Goal: Task Accomplishment & Management: Complete application form

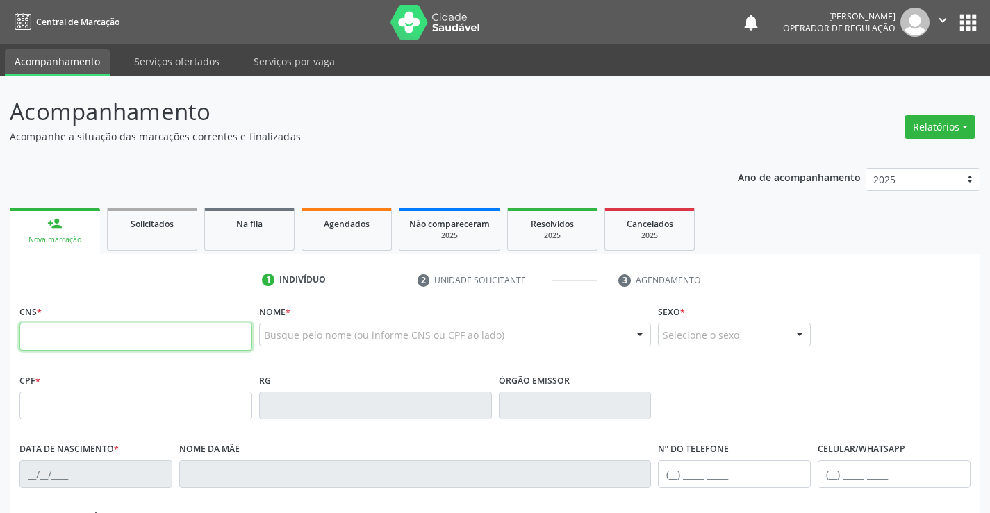
click at [122, 327] on input "text" at bounding box center [135, 337] width 233 height 28
type input "709 6066 8963 4070"
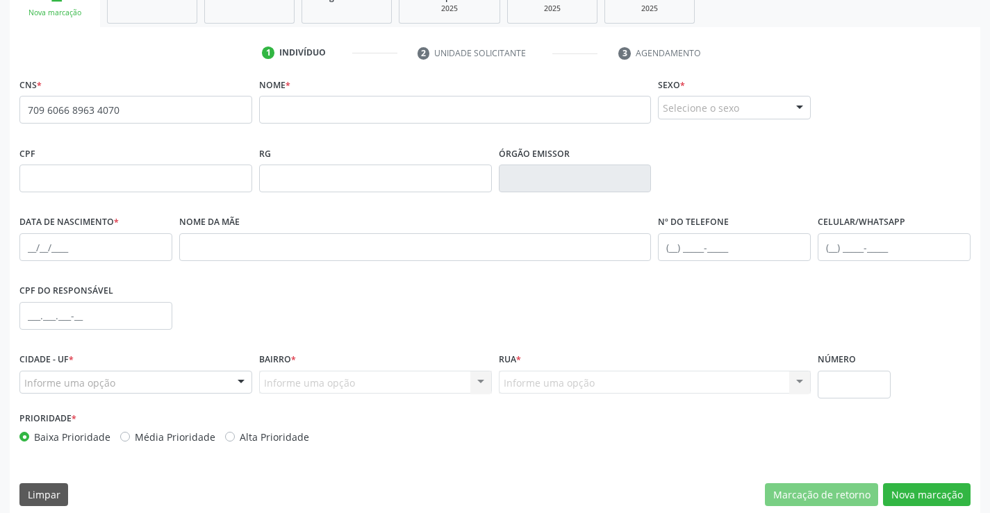
scroll to position [240, 0]
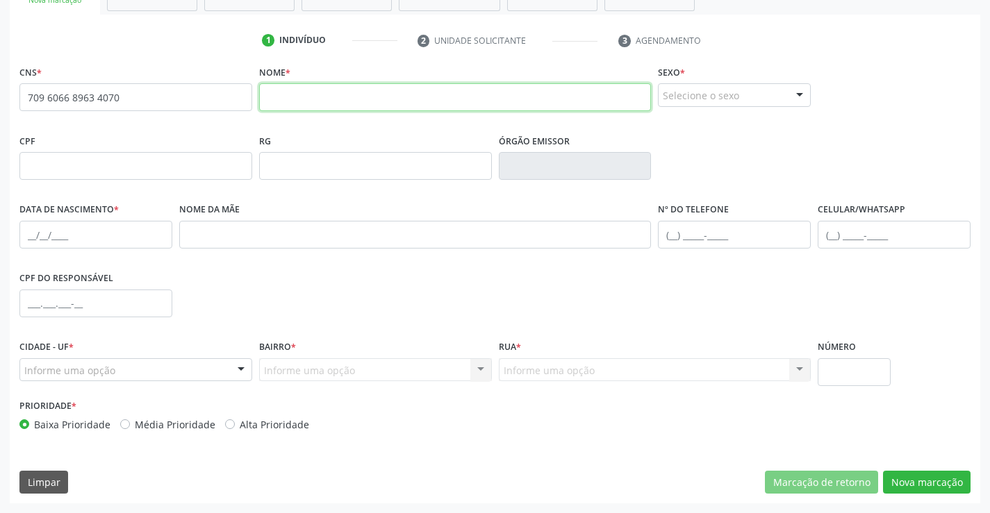
click at [350, 91] on input "text" at bounding box center [455, 97] width 393 height 28
type input "maria solidade pinto da silva"
drag, startPoint x: 768, startPoint y: 92, endPoint x: 715, endPoint y: 145, distance: 74.2
click at [768, 93] on div "Selecione o sexo" at bounding box center [734, 95] width 153 height 24
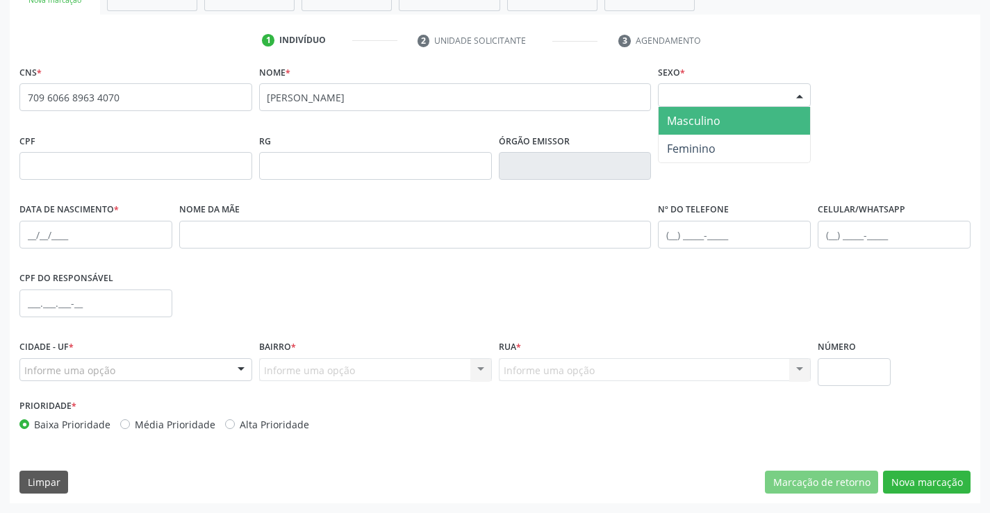
click at [701, 126] on span "Masculino" at bounding box center [694, 120] width 54 height 15
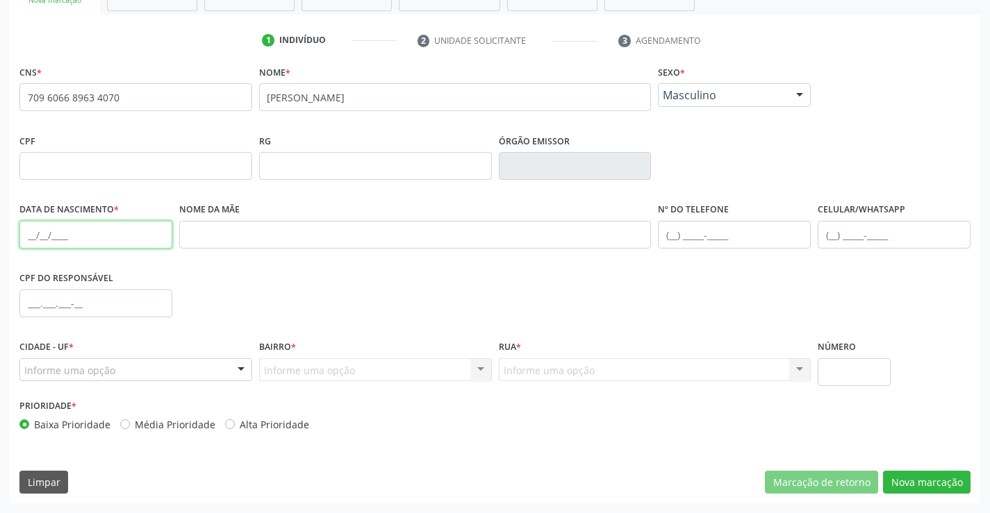
click at [35, 235] on input "text" at bounding box center [95, 235] width 153 height 28
type input "04/11/1967"
click at [237, 377] on div at bounding box center [241, 371] width 21 height 24
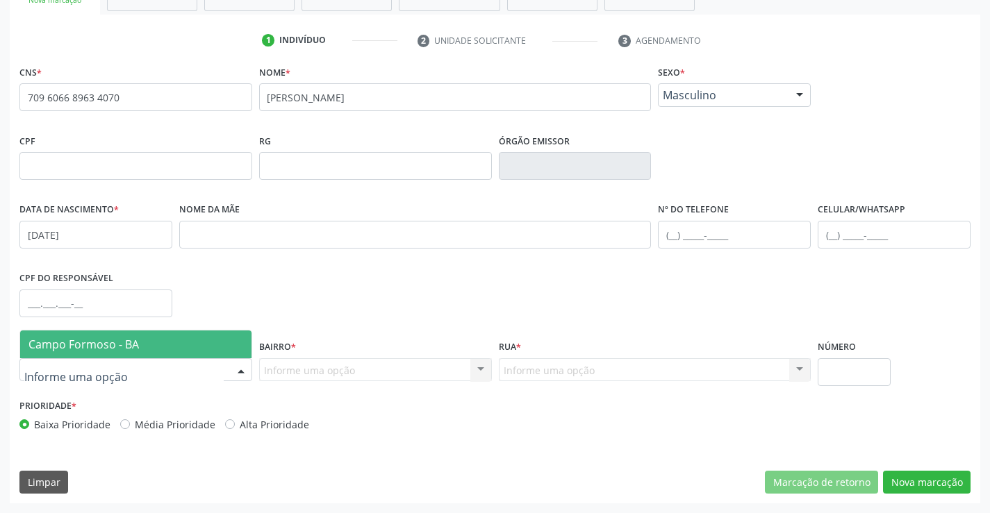
click at [232, 340] on span "Campo Formoso - BA" at bounding box center [135, 345] width 231 height 28
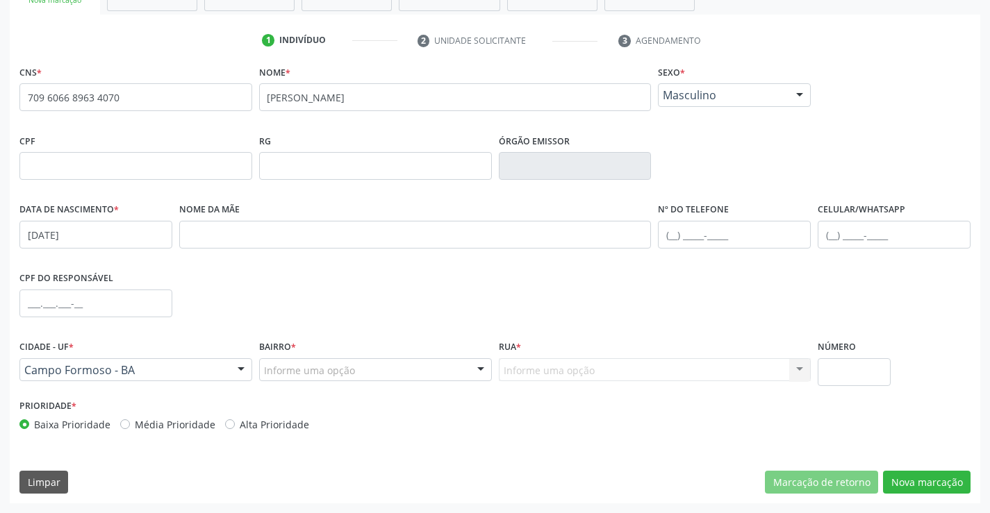
click at [343, 385] on div "Bairro * Informe uma opção CENTRO BAIRRO SÃO FRANCISCO zona rural TRES BARRAS V…" at bounding box center [376, 366] width 240 height 59
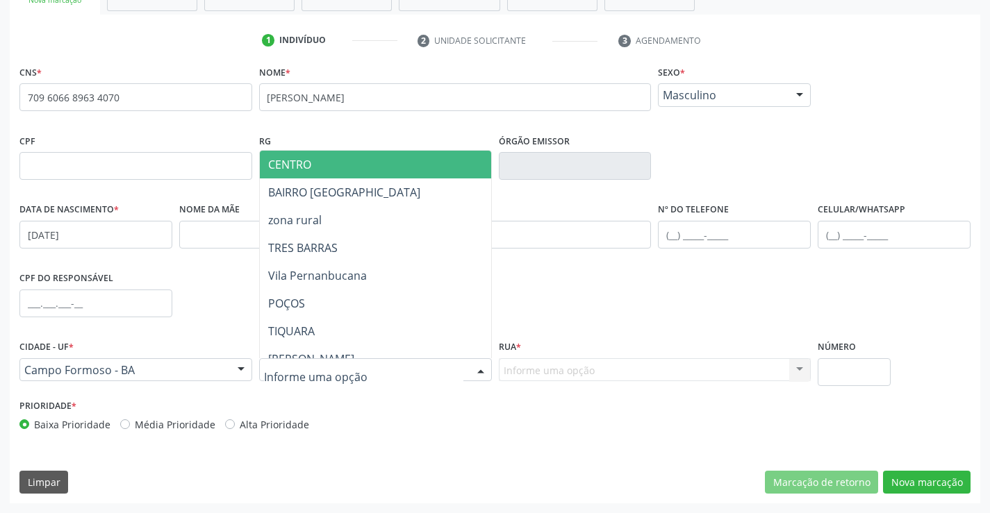
click at [356, 373] on div at bounding box center [375, 371] width 233 height 24
click at [321, 155] on span "CENTRO" at bounding box center [410, 165] width 300 height 28
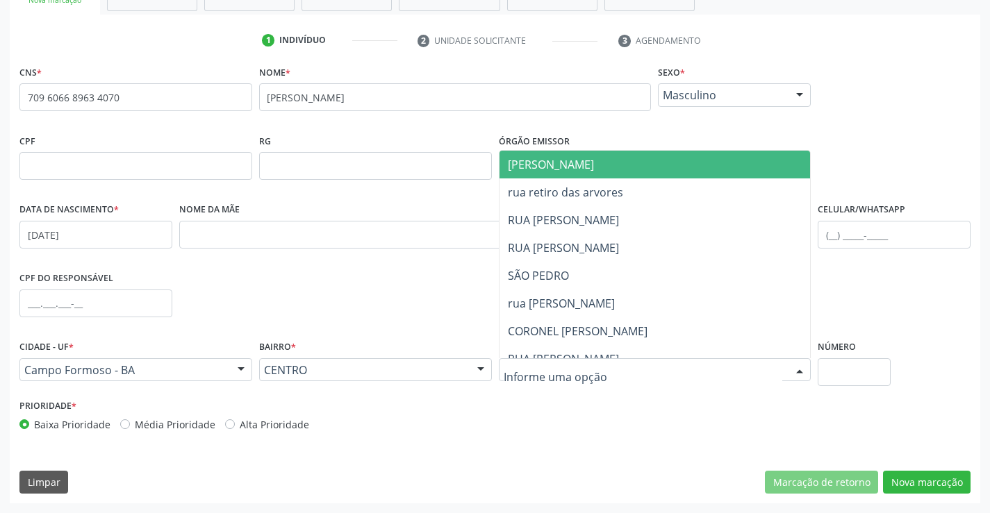
click at [770, 363] on input "text" at bounding box center [643, 377] width 279 height 28
drag, startPoint x: 628, startPoint y: 164, endPoint x: 638, endPoint y: 192, distance: 30.1
click at [627, 168] on span "JUCA MARQUES" at bounding box center [667, 165] width 335 height 28
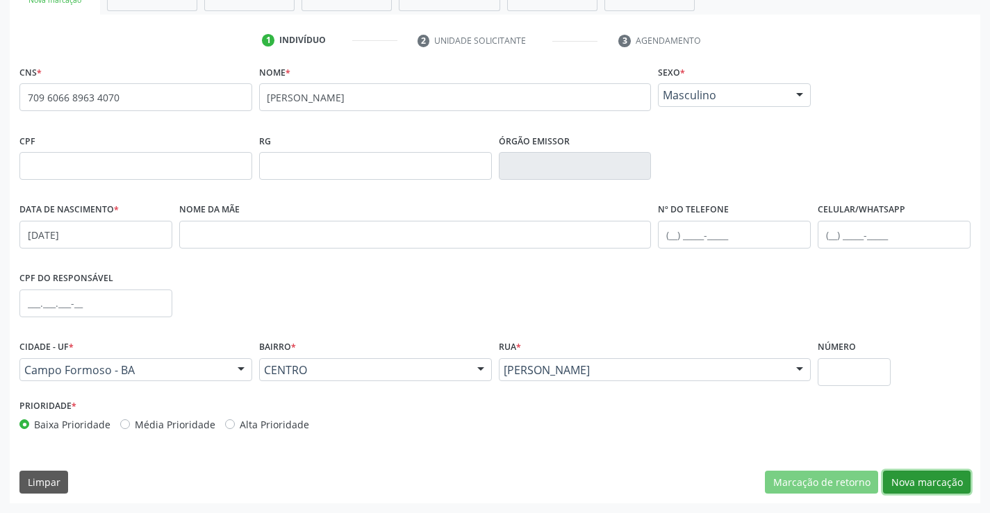
drag, startPoint x: 951, startPoint y: 475, endPoint x: 117, endPoint y: 333, distance: 845.9
click at [950, 475] on button "Nova marcação" at bounding box center [927, 483] width 88 height 24
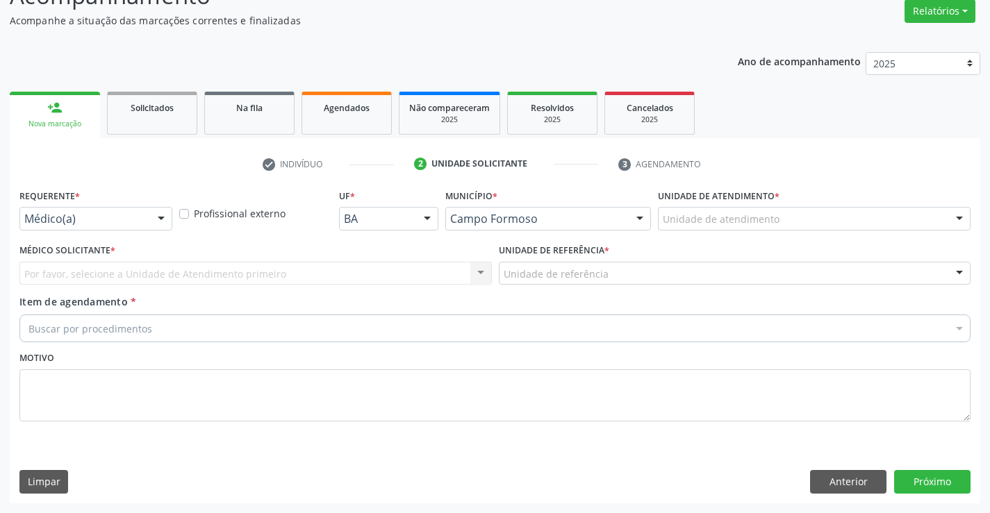
drag, startPoint x: 144, startPoint y: 215, endPoint x: 135, endPoint y: 270, distance: 55.5
click at [144, 216] on div "Médico(a)" at bounding box center [95, 219] width 153 height 24
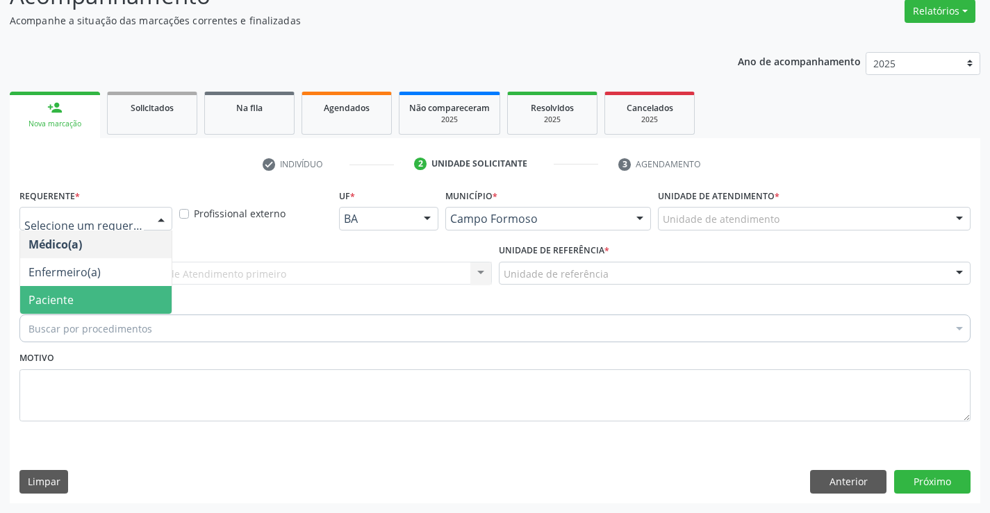
click at [118, 297] on span "Paciente" at bounding box center [95, 300] width 151 height 28
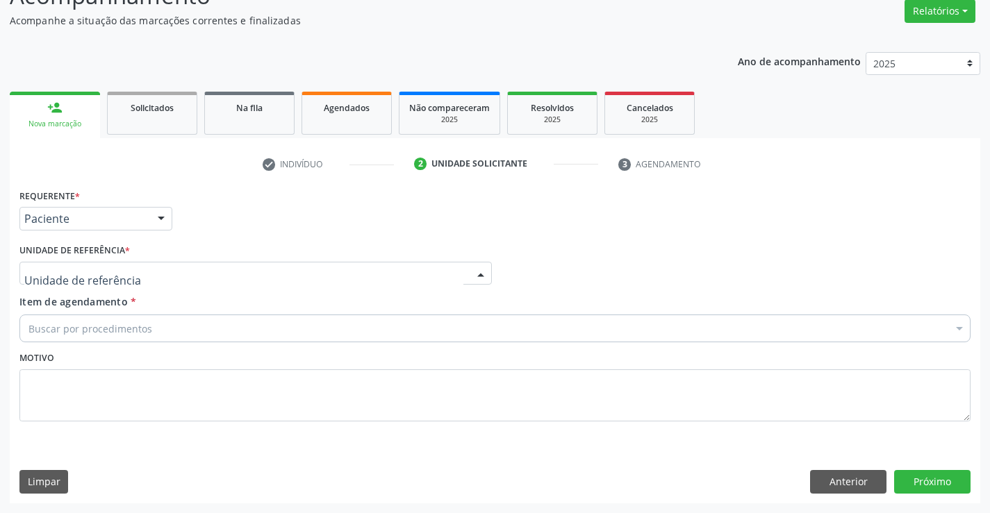
click at [234, 270] on div at bounding box center [255, 274] width 472 height 24
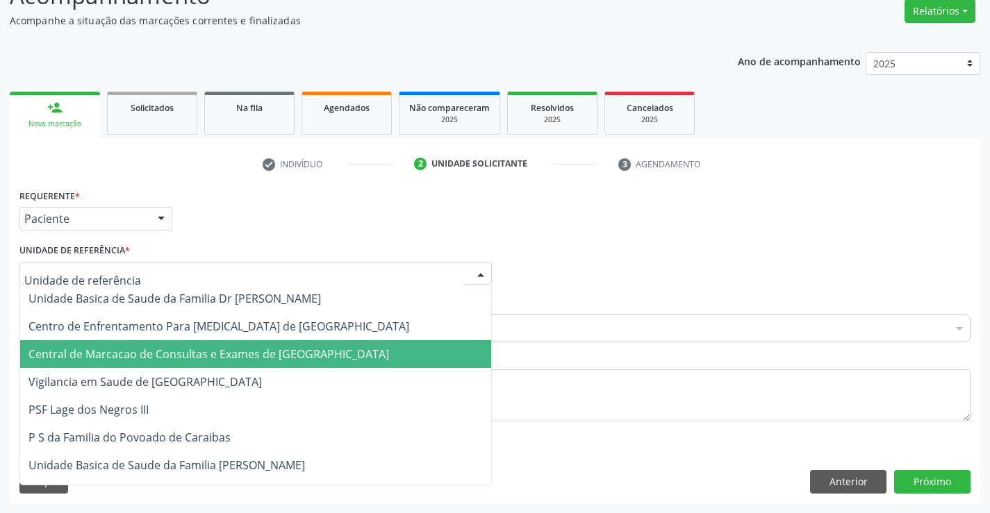
click at [270, 351] on span "Central de Marcacao de Consultas e Exames de [GEOGRAPHIC_DATA]" at bounding box center [208, 354] width 361 height 15
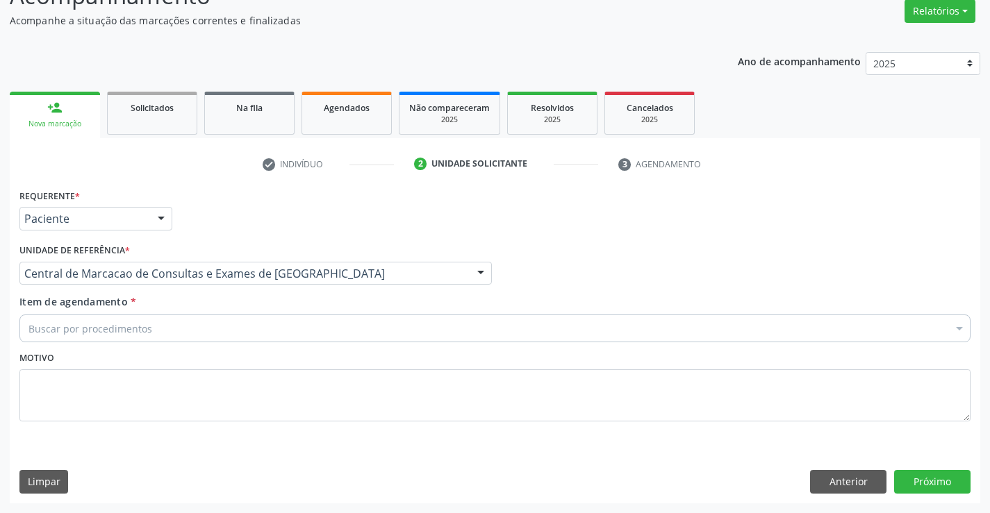
click at [270, 329] on div "Buscar por procedimentos" at bounding box center [494, 329] width 951 height 28
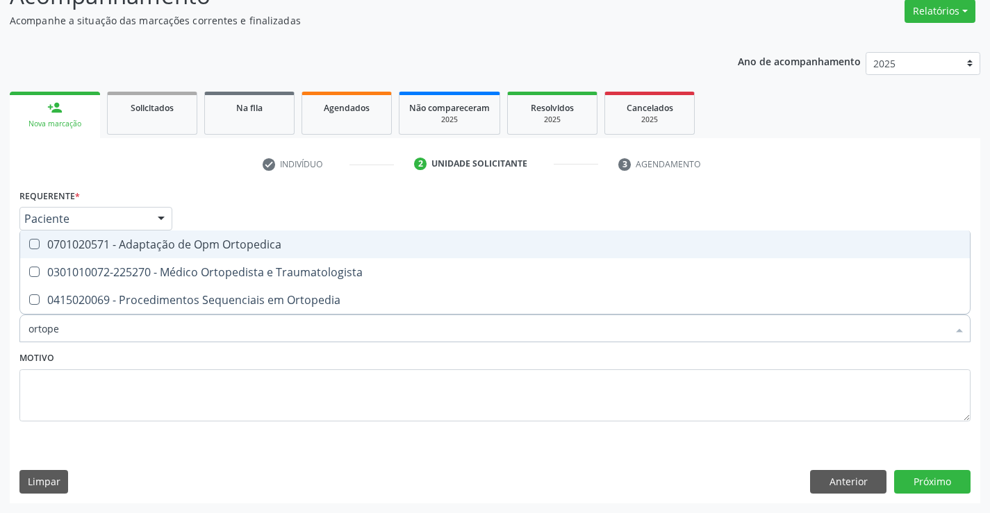
type input "ortoped"
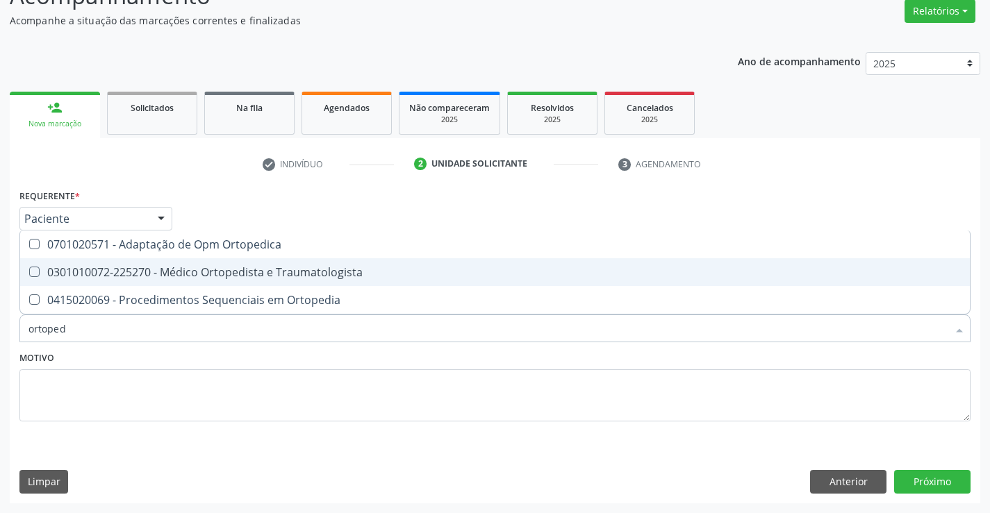
drag, startPoint x: 288, startPoint y: 273, endPoint x: 712, endPoint y: 375, distance: 435.1
click at [289, 272] on div "0301010072-225270 - Médico Ortopedista e Traumatologista" at bounding box center [494, 272] width 933 height 11
checkbox Traumatologista "true"
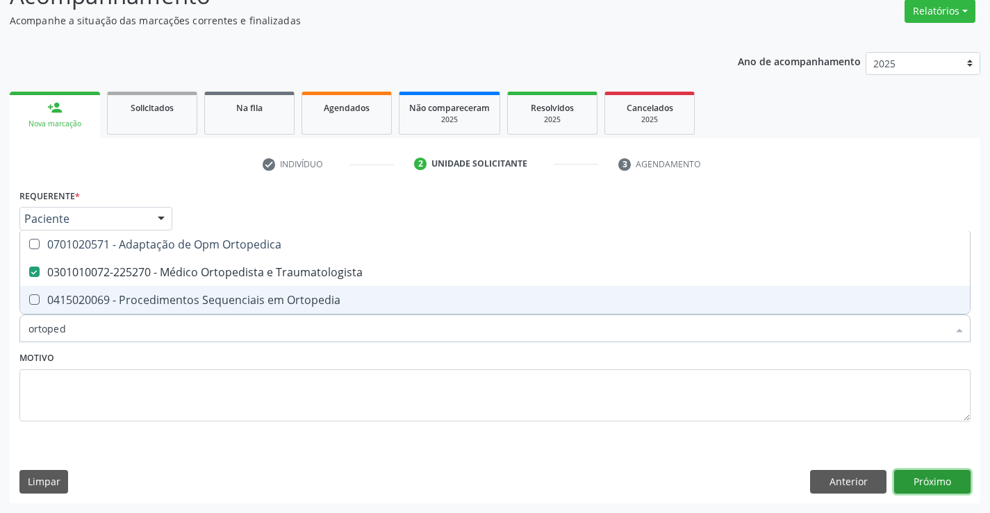
click at [951, 484] on button "Próximo" at bounding box center [932, 482] width 76 height 24
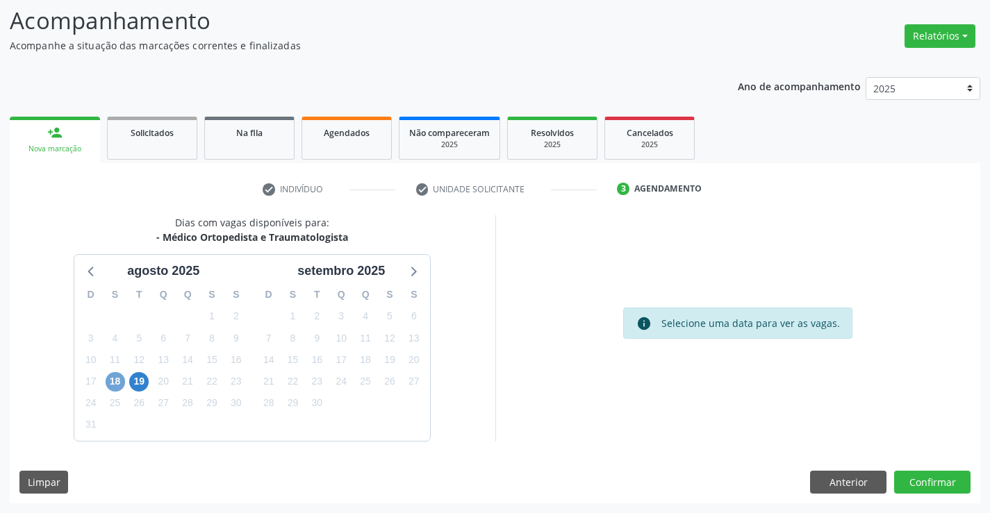
click at [117, 383] on span "18" at bounding box center [115, 381] width 19 height 19
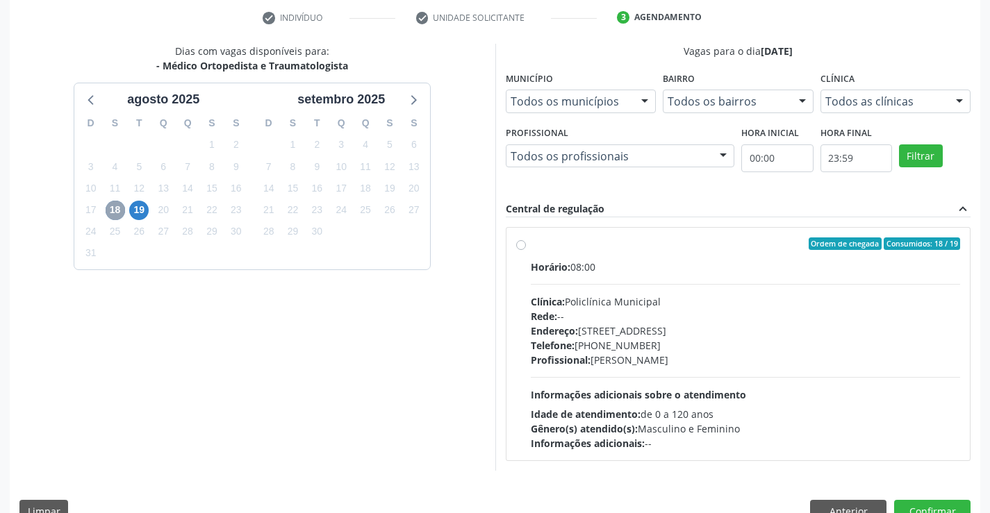
scroll to position [292, 0]
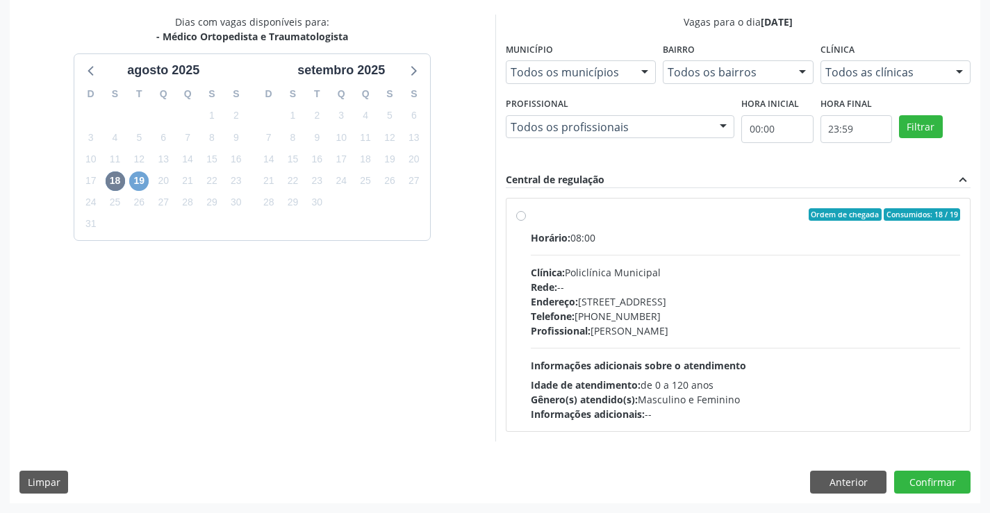
click at [145, 178] on span "19" at bounding box center [138, 181] width 19 height 19
click at [116, 180] on span "18" at bounding box center [115, 181] width 19 height 19
click at [661, 261] on div "Horário: 08:00 Clínica: Policlínica Municipal Rede: -- Endereço: Predio, nº 386…" at bounding box center [746, 326] width 430 height 191
click at [526, 221] on input "Ordem de chegada Consumidos: 18 / 19 Horário: 08:00 Clínica: Policlínica Munici…" at bounding box center [521, 214] width 10 height 13
radio input "true"
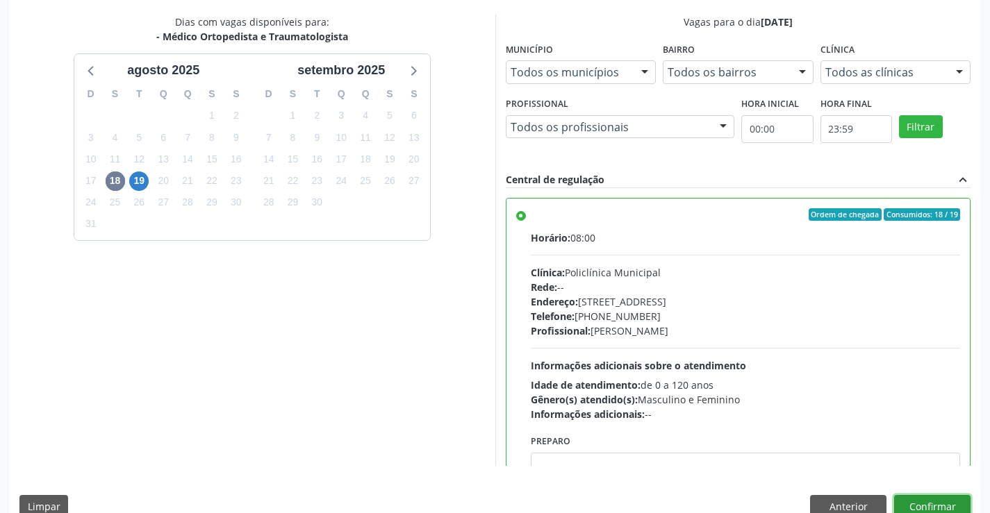
click at [948, 502] on button "Confirmar" at bounding box center [932, 507] width 76 height 24
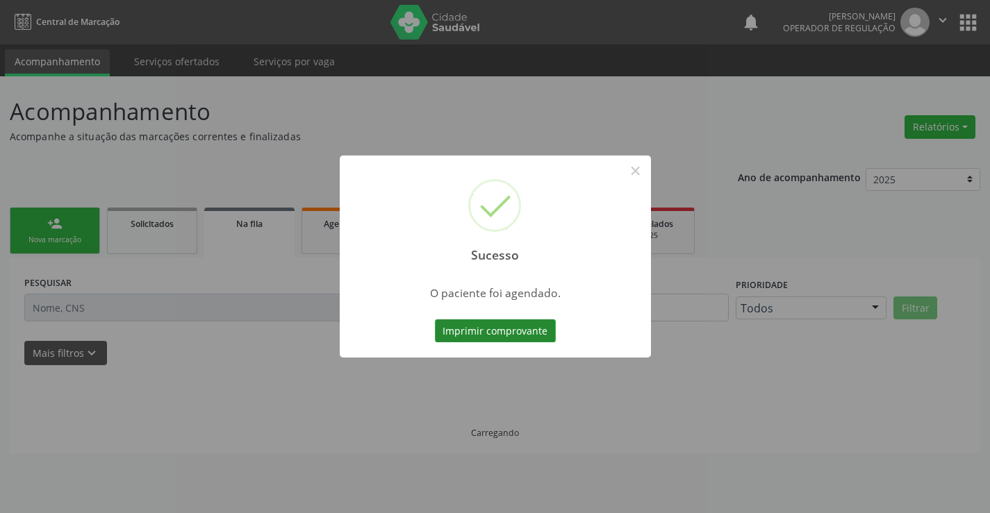
scroll to position [0, 0]
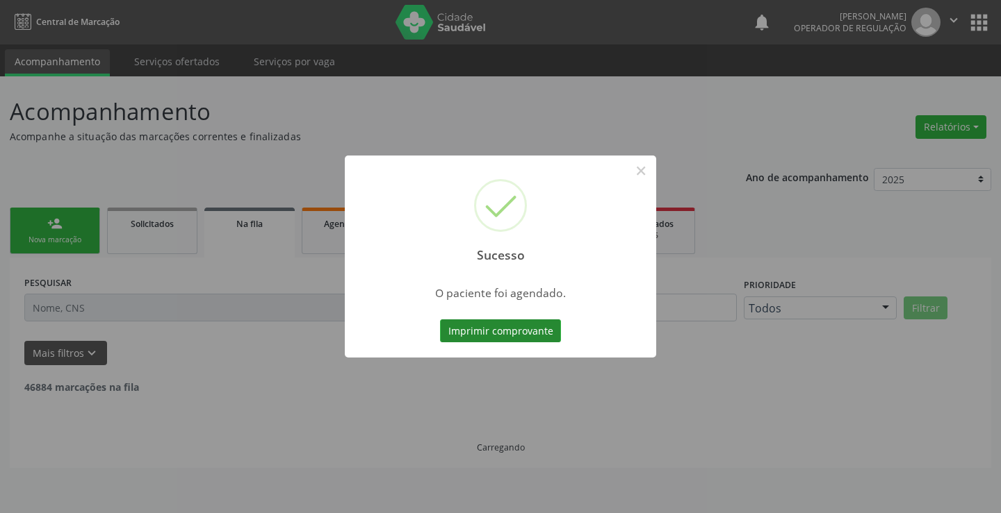
click at [529, 331] on button "Imprimir comprovante" at bounding box center [500, 332] width 121 height 24
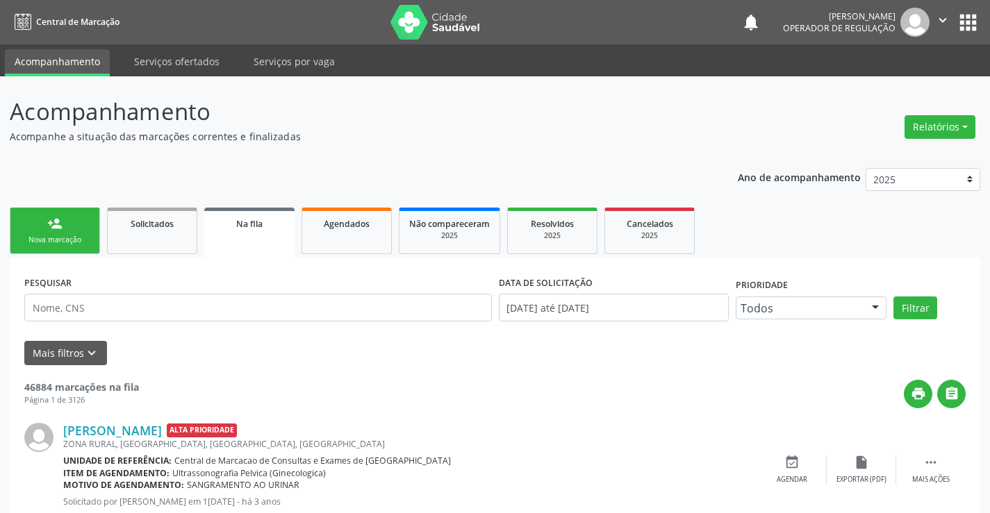
click at [45, 229] on link "person_add Nova marcação" at bounding box center [55, 231] width 90 height 47
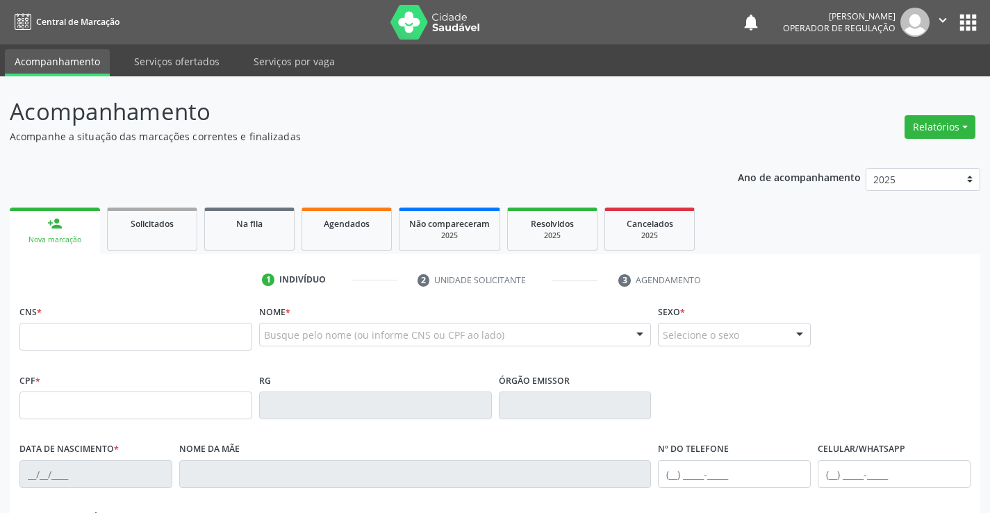
click at [81, 352] on fieldset "CNS *" at bounding box center [135, 331] width 233 height 59
click at [84, 336] on input "text" at bounding box center [135, 337] width 233 height 28
type input "702 1007 2241 4498"
type input "0868370878"
type input "12/03/1977"
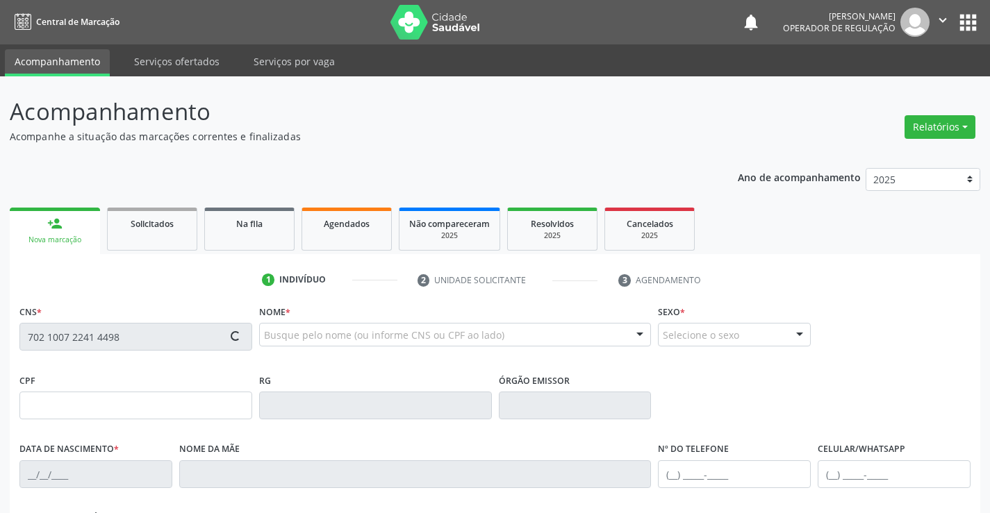
type input "(74) 98834-5633"
type input "S/N"
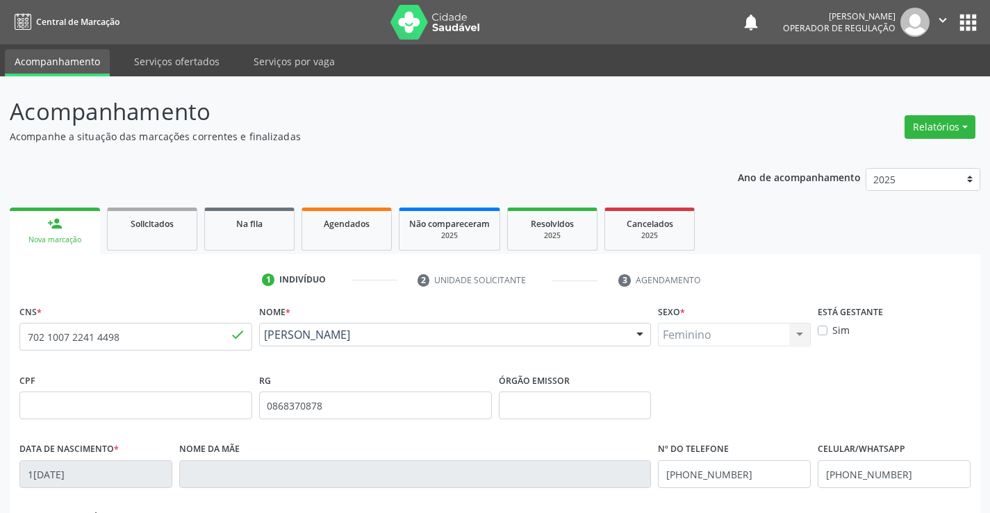
scroll to position [240, 0]
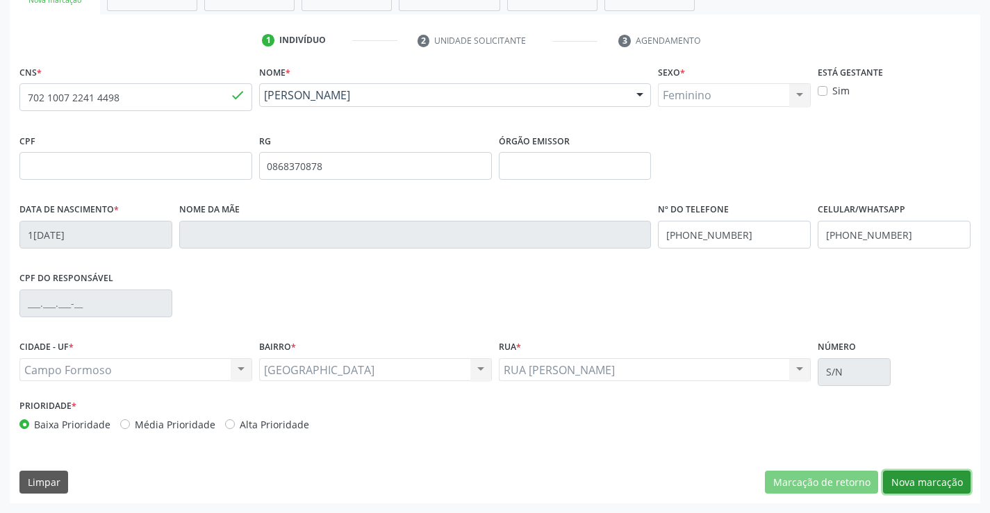
click at [924, 486] on button "Nova marcação" at bounding box center [927, 483] width 88 height 24
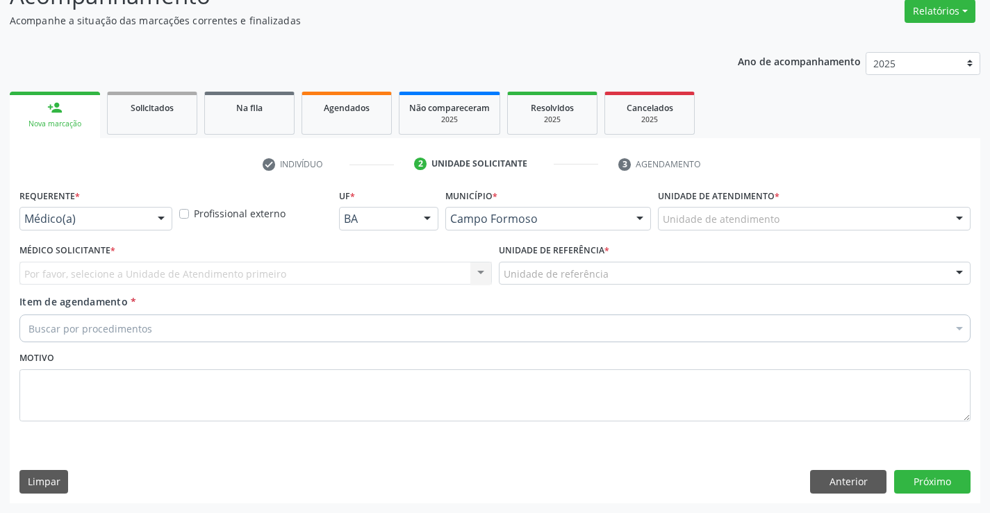
scroll to position [116, 0]
click at [153, 247] on div "Médico Solicitante * Por favor, selecione a Unidade de Atendimento primeiro Nen…" at bounding box center [255, 262] width 472 height 44
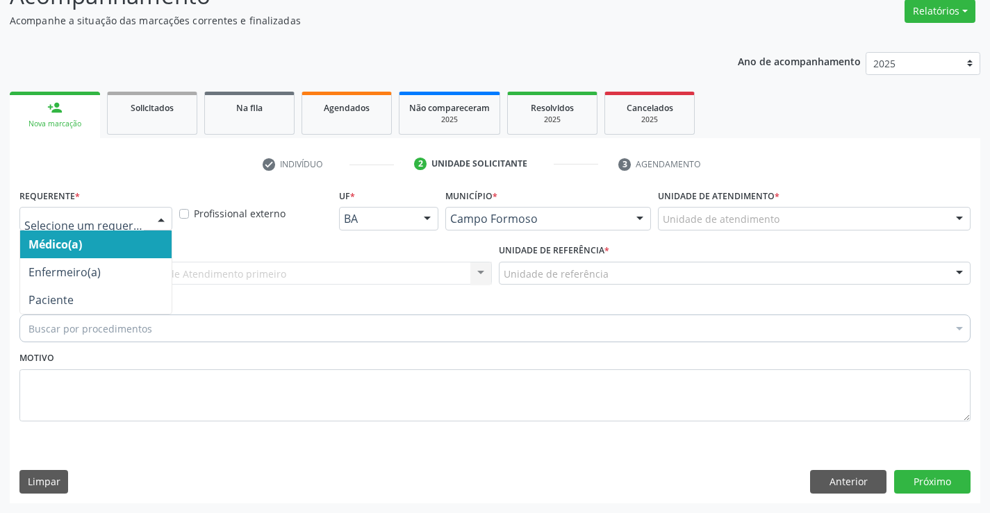
click at [156, 228] on div at bounding box center [161, 220] width 21 height 24
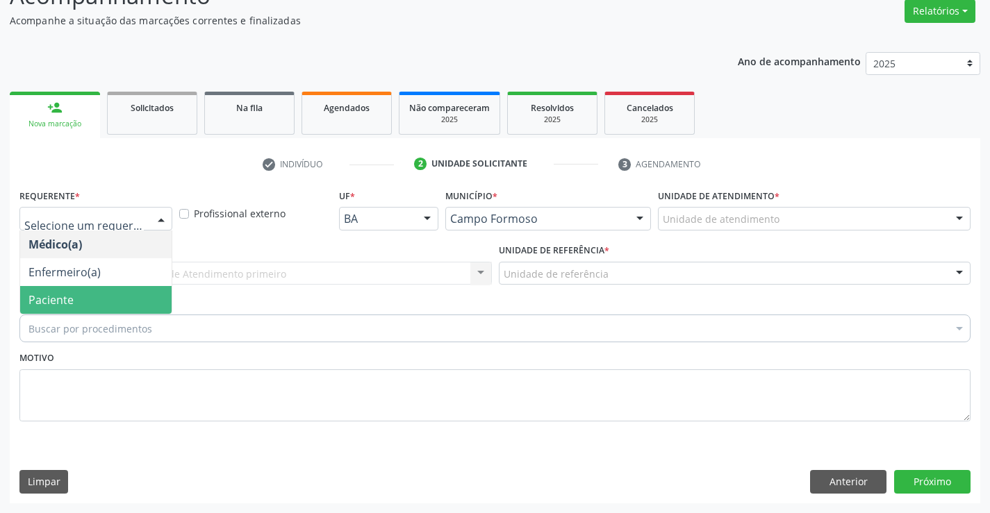
click at [142, 299] on span "Paciente" at bounding box center [95, 300] width 151 height 28
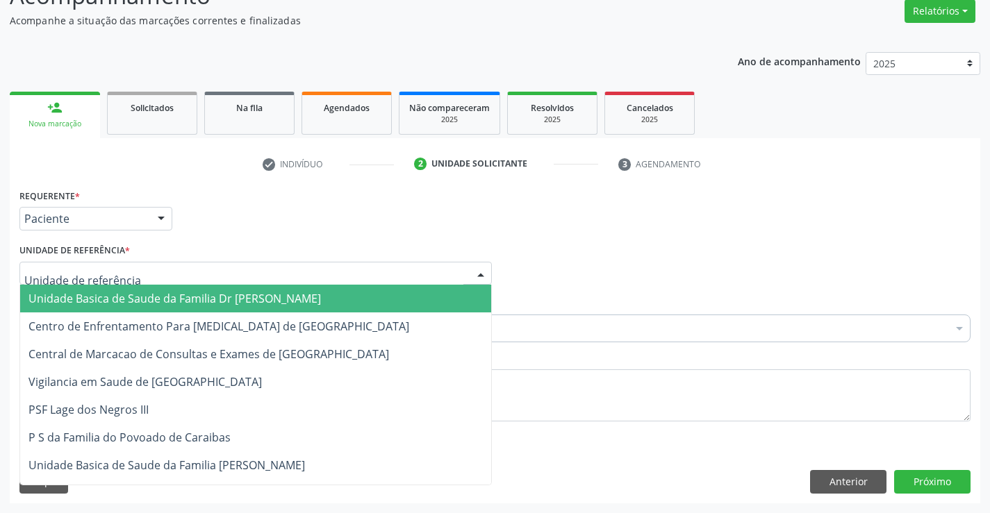
click at [258, 269] on div at bounding box center [255, 274] width 472 height 24
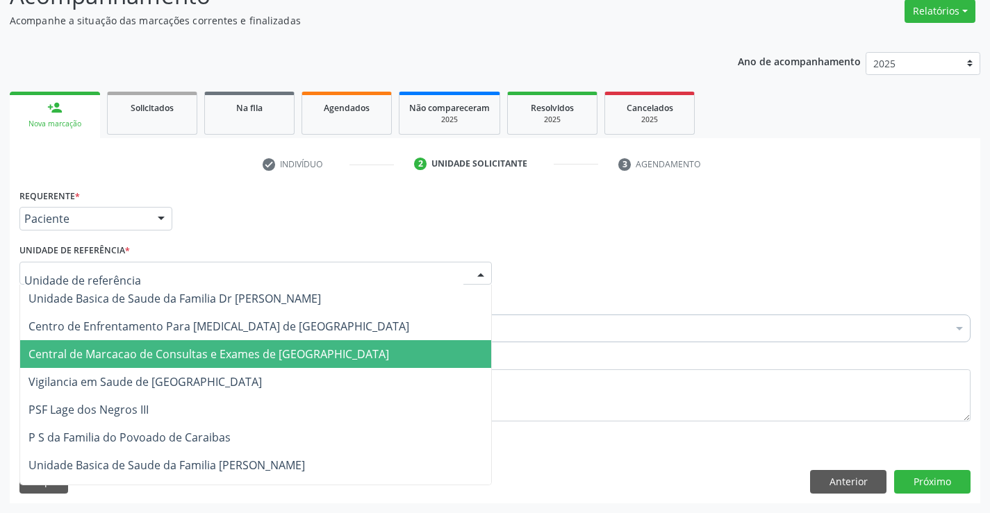
click at [235, 358] on span "Central de Marcacao de Consultas e Exames de [GEOGRAPHIC_DATA]" at bounding box center [208, 354] width 361 height 15
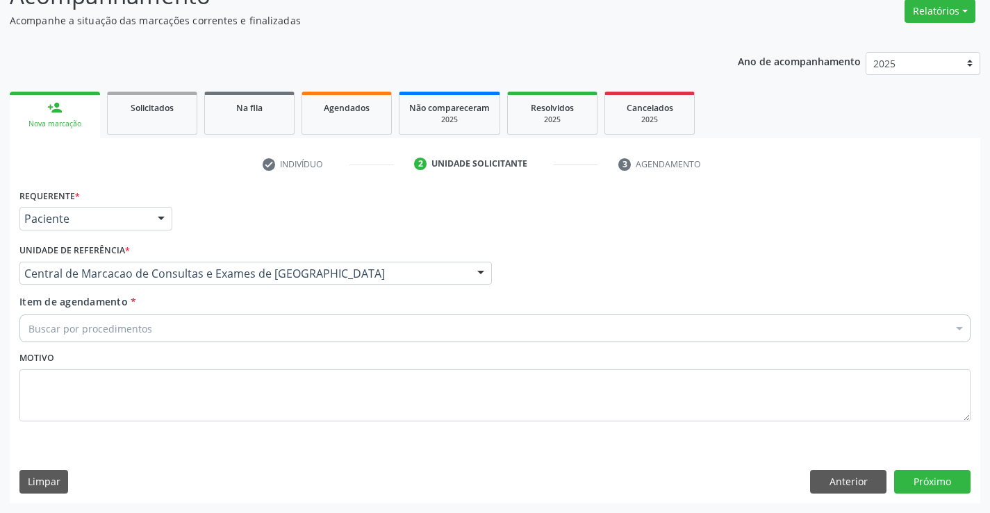
click at [267, 327] on div "Buscar por procedimentos" at bounding box center [494, 329] width 951 height 28
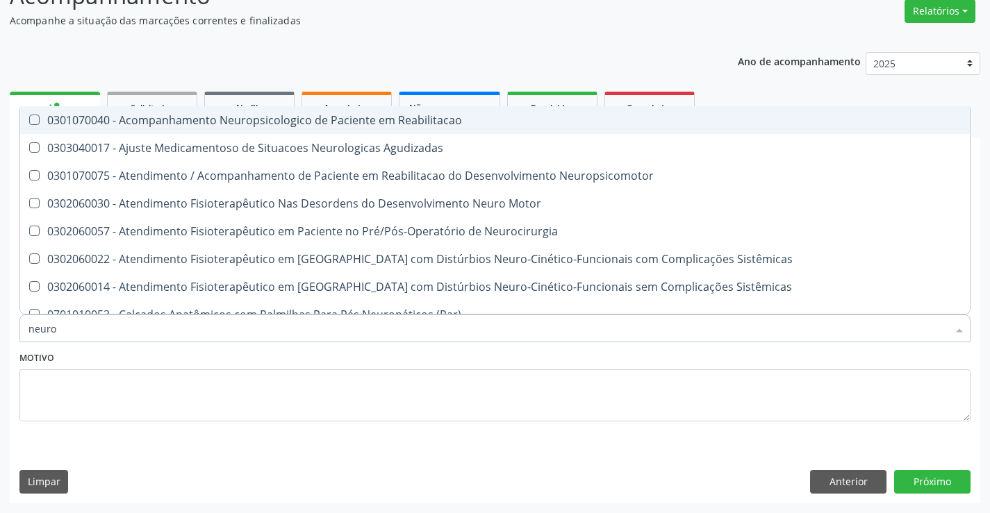
type input "neurol"
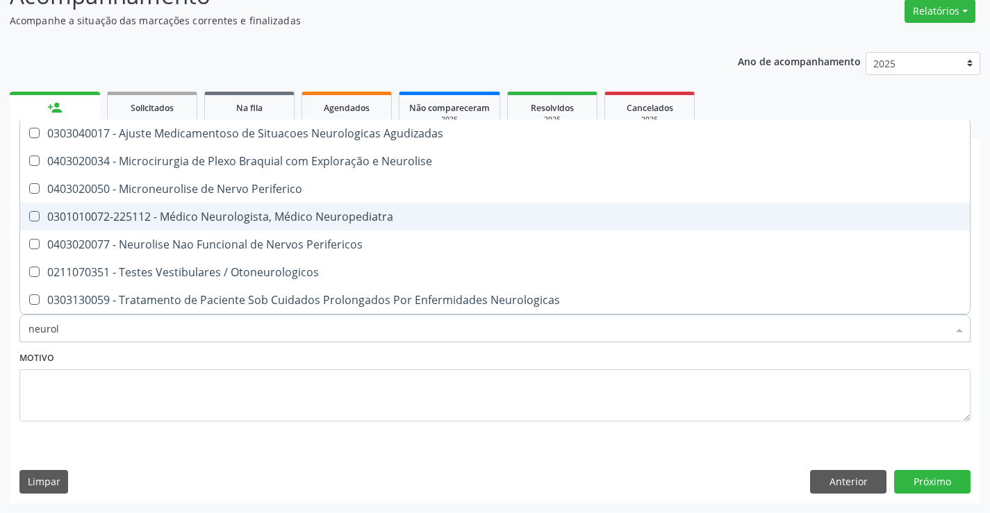
click at [292, 212] on div "0301010072-225112 - Médico Neurologista, Médico Neuropediatra" at bounding box center [494, 216] width 933 height 11
checkbox Neuropediatra "true"
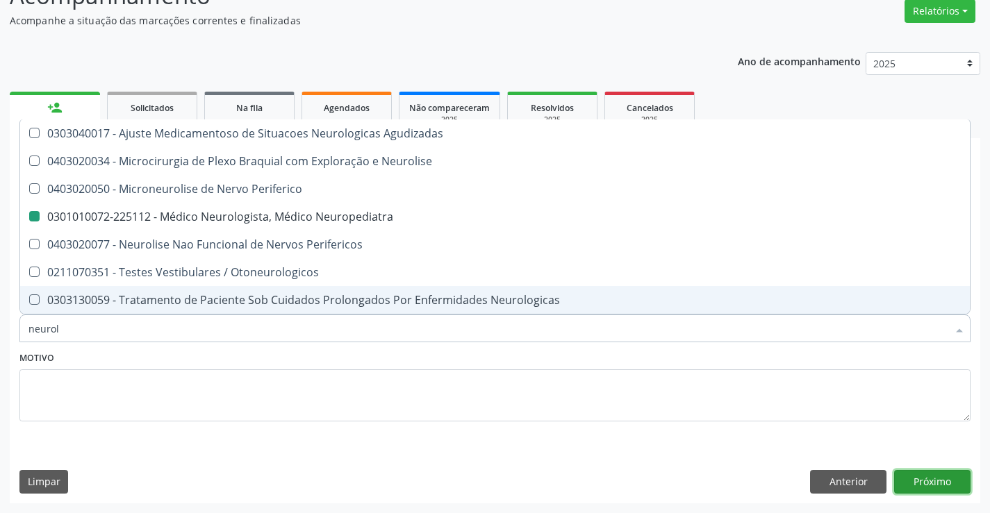
click at [955, 486] on button "Próximo" at bounding box center [932, 482] width 76 height 24
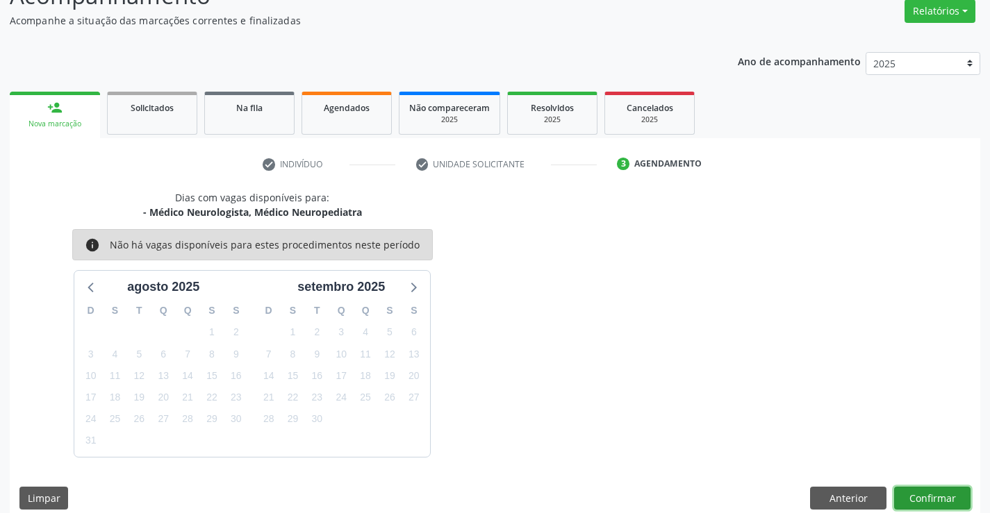
click at [927, 507] on button "Confirmar" at bounding box center [932, 499] width 76 height 24
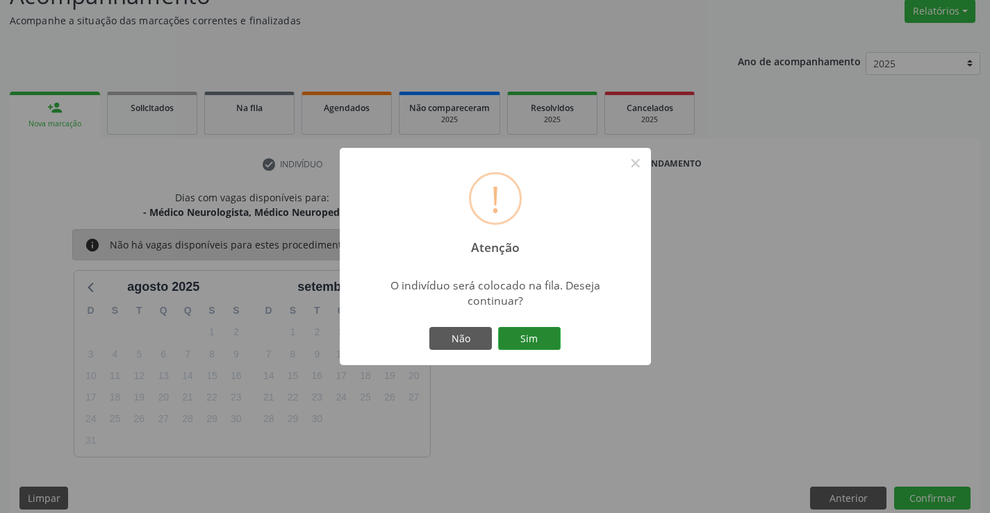
click at [529, 338] on button "Sim" at bounding box center [529, 339] width 63 height 24
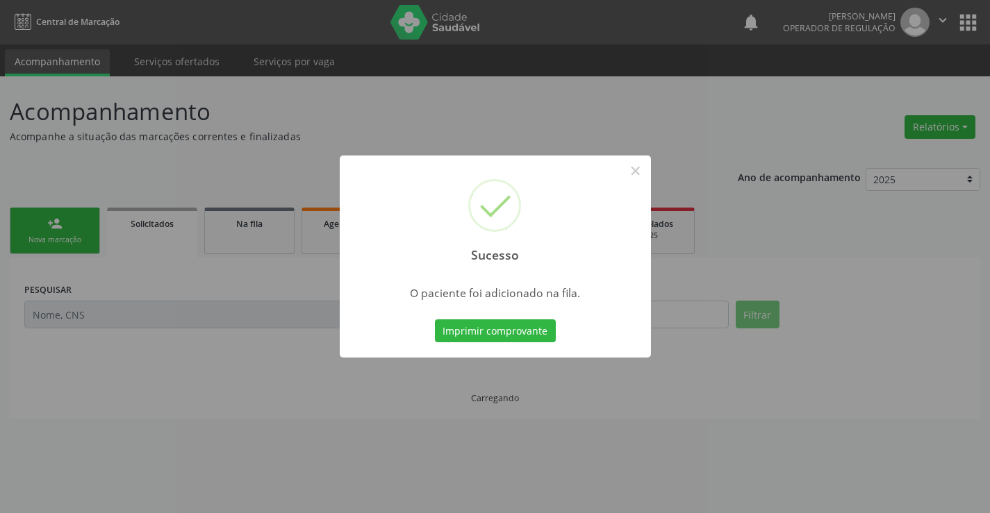
scroll to position [0, 0]
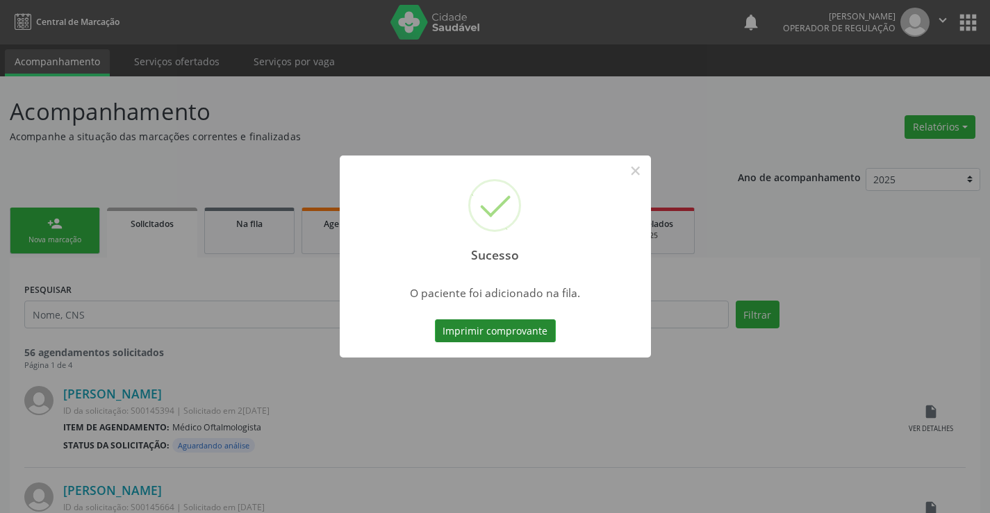
click at [531, 339] on button "Imprimir comprovante" at bounding box center [495, 332] width 121 height 24
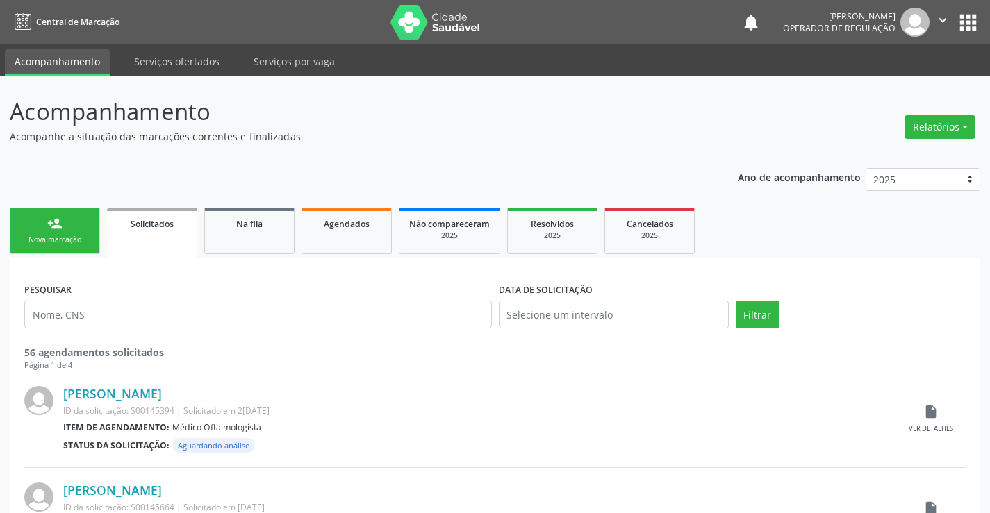
click at [70, 206] on ul "person_add Nova marcação Solicitados Na fila Agendados Não compareceram 2025 Re…" at bounding box center [495, 231] width 971 height 54
click at [69, 232] on link "person_add Nova marcação" at bounding box center [55, 231] width 90 height 47
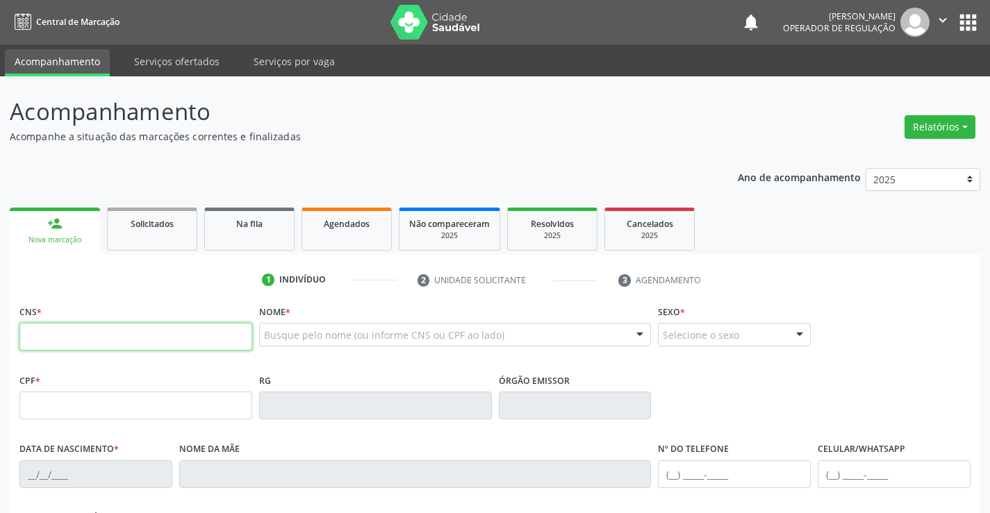
click at [96, 339] on input "text" at bounding box center [135, 337] width 233 height 28
type input "702 0078 5571 2985"
type input "2321892692"
type input "10/04/2016"
type input "088.558.615-81"
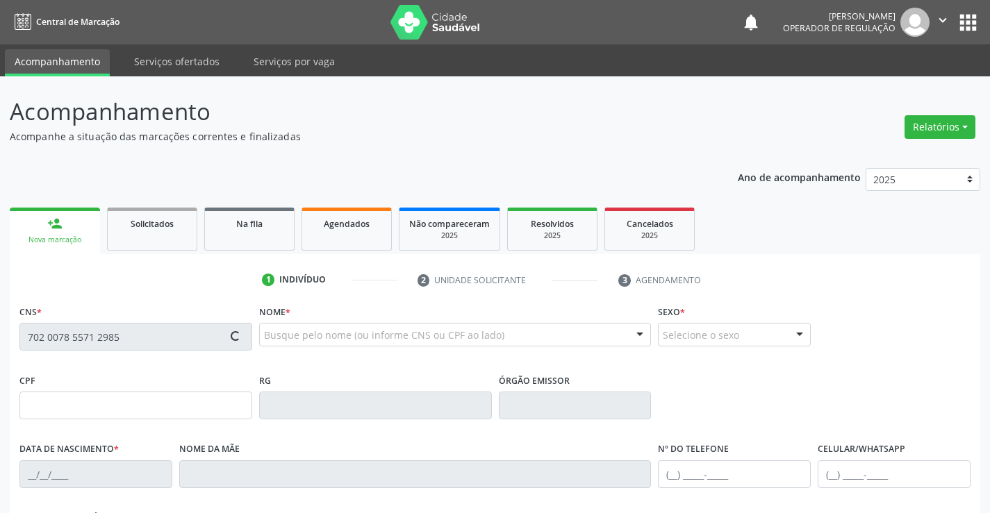
type input "S/N"
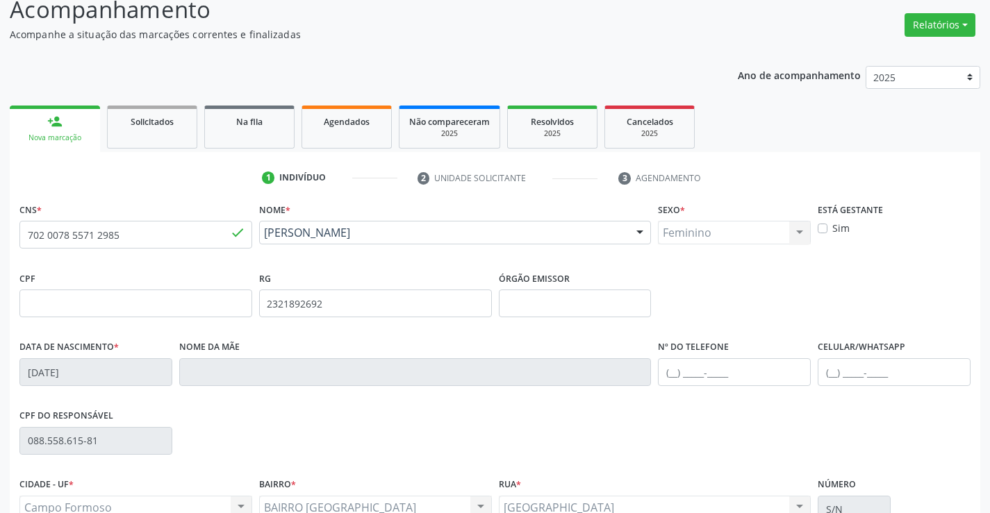
scroll to position [240, 0]
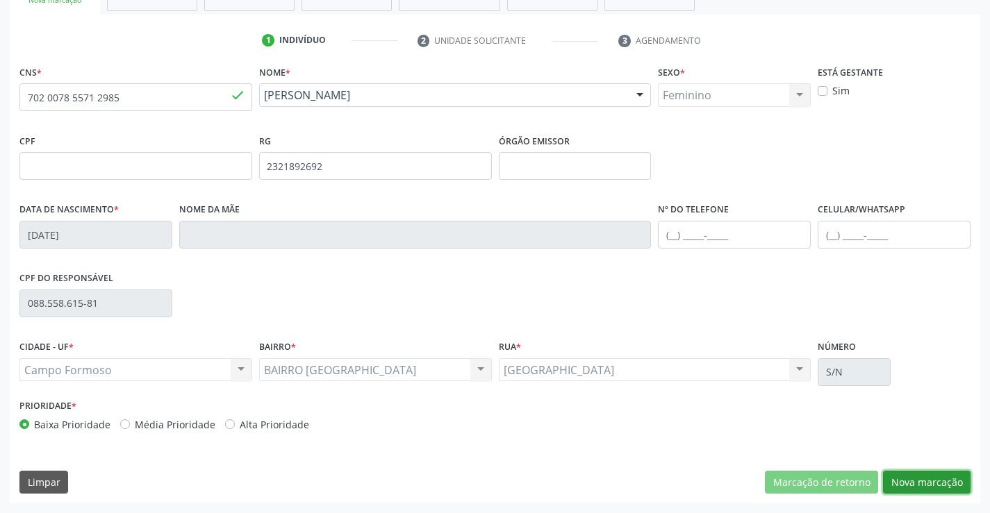
drag, startPoint x: 964, startPoint y: 478, endPoint x: 625, endPoint y: 418, distance: 344.3
click at [963, 478] on button "Nova marcação" at bounding box center [927, 483] width 88 height 24
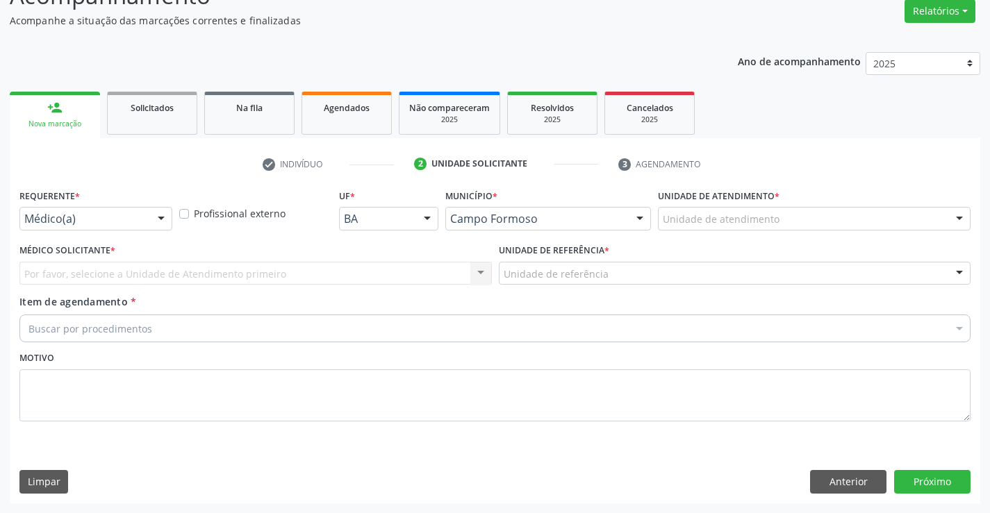
scroll to position [116, 0]
drag, startPoint x: 161, startPoint y: 215, endPoint x: 151, endPoint y: 277, distance: 62.7
click at [161, 220] on div at bounding box center [161, 220] width 21 height 24
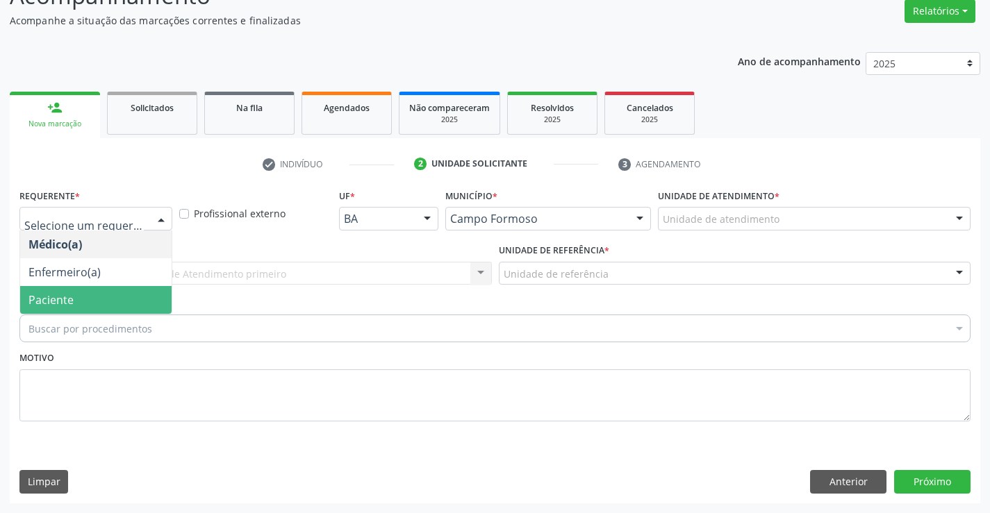
click at [132, 306] on span "Paciente" at bounding box center [95, 300] width 151 height 28
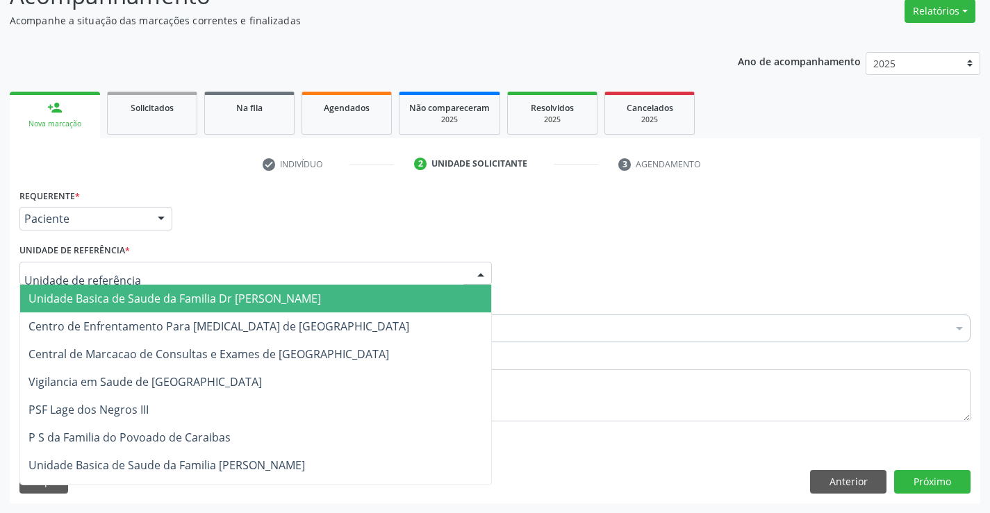
drag, startPoint x: 203, startPoint y: 270, endPoint x: 194, endPoint y: 322, distance: 52.9
click at [199, 279] on div at bounding box center [255, 274] width 472 height 24
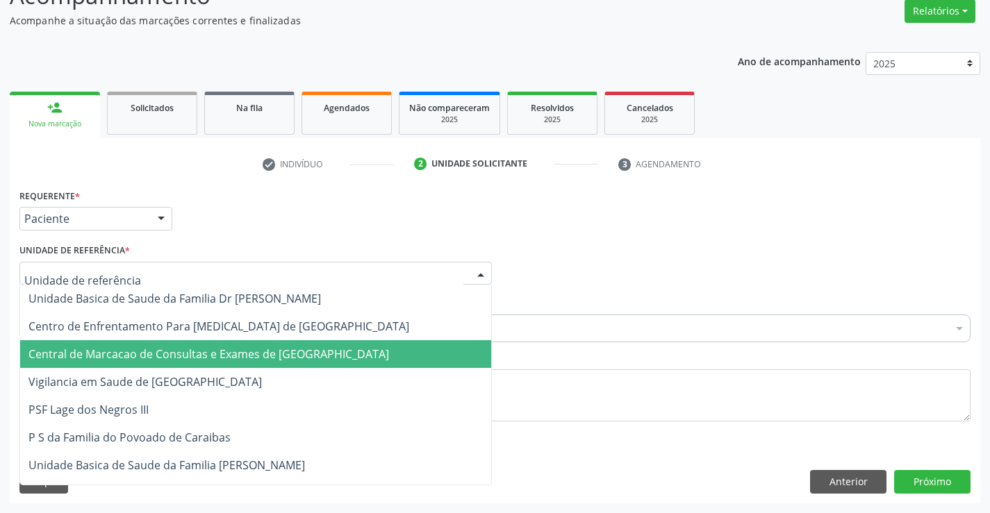
click at [192, 347] on span "Central de Marcacao de Consultas e Exames de [GEOGRAPHIC_DATA]" at bounding box center [208, 354] width 361 height 15
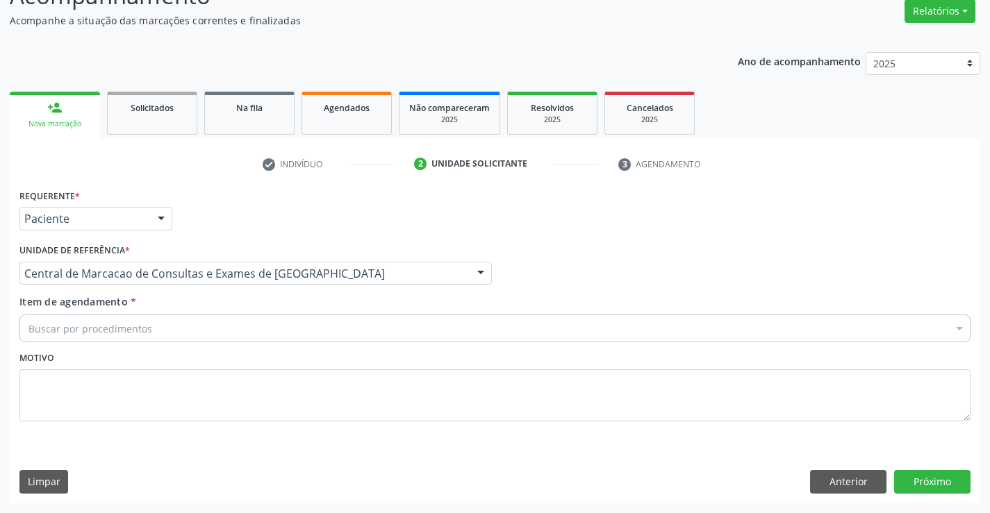
click at [205, 336] on div "Buscar por procedimentos" at bounding box center [494, 329] width 951 height 28
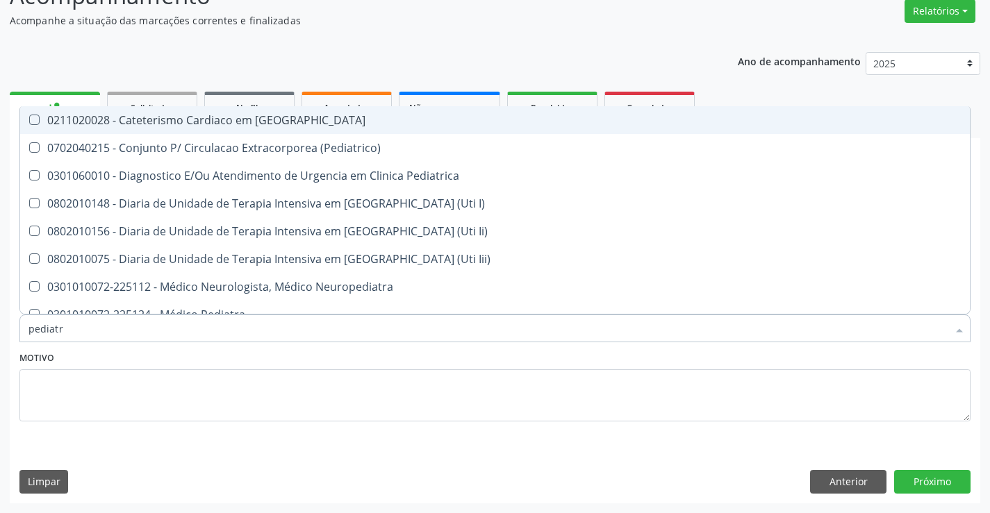
type input "pediatra"
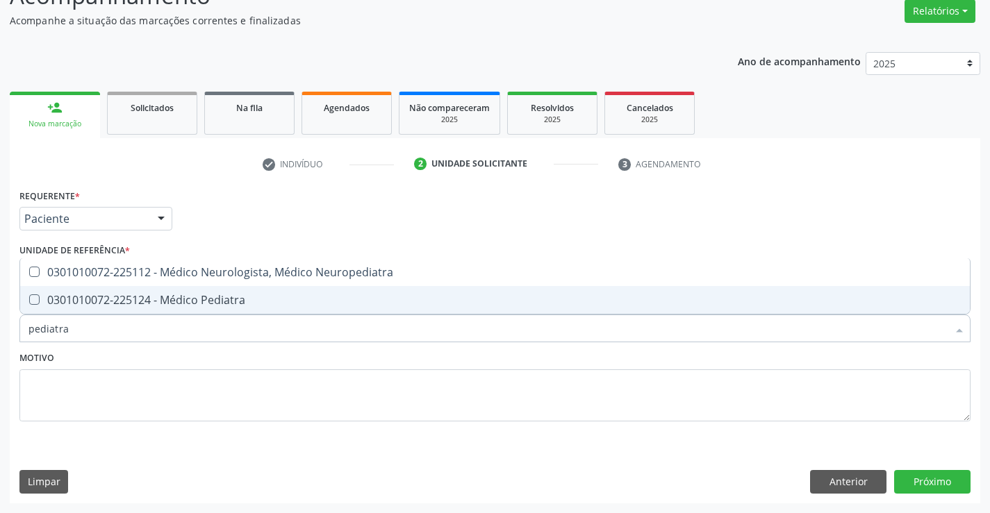
click at [254, 286] on span "0301010072-225124 - Médico Pediatra" at bounding box center [495, 300] width 950 height 28
checkbox Pediatra "true"
click at [918, 482] on button "Próximo" at bounding box center [932, 482] width 76 height 24
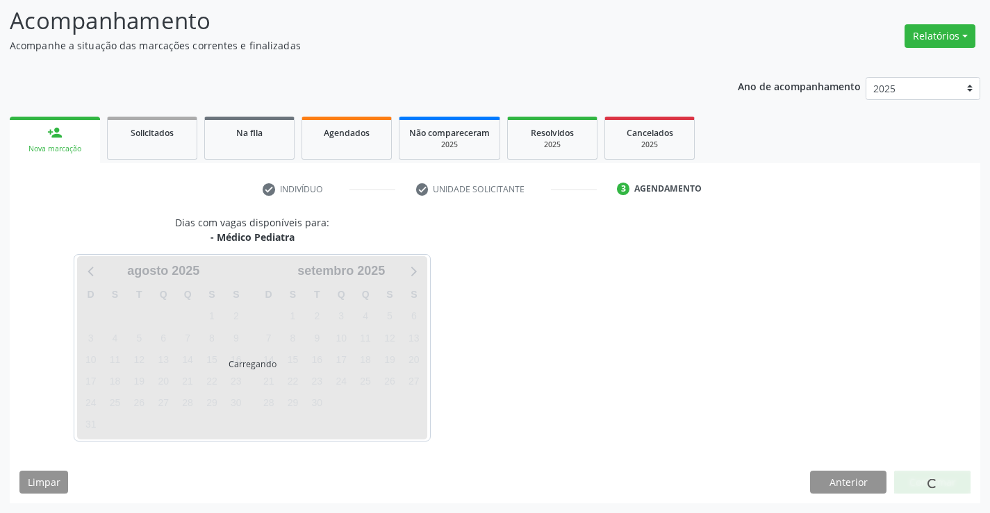
scroll to position [91, 0]
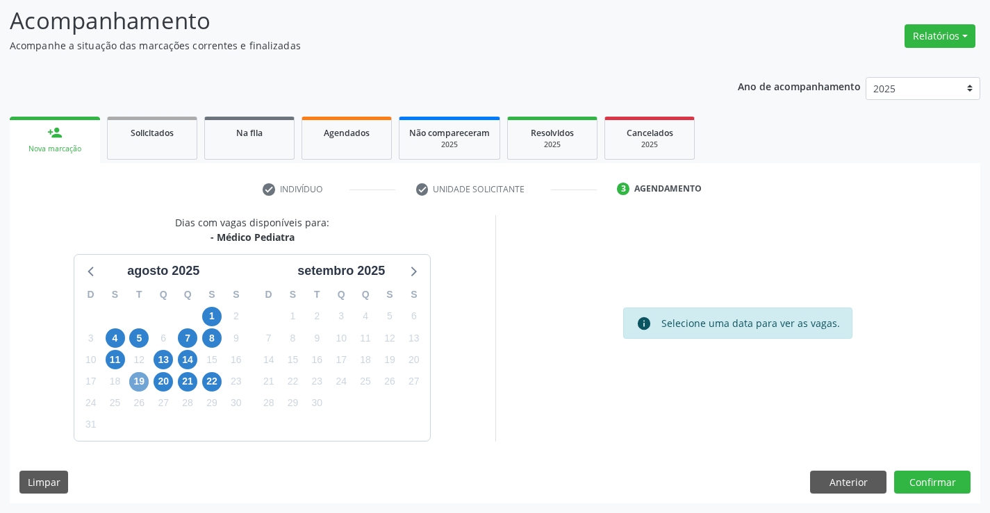
click at [145, 382] on span "19" at bounding box center [138, 381] width 19 height 19
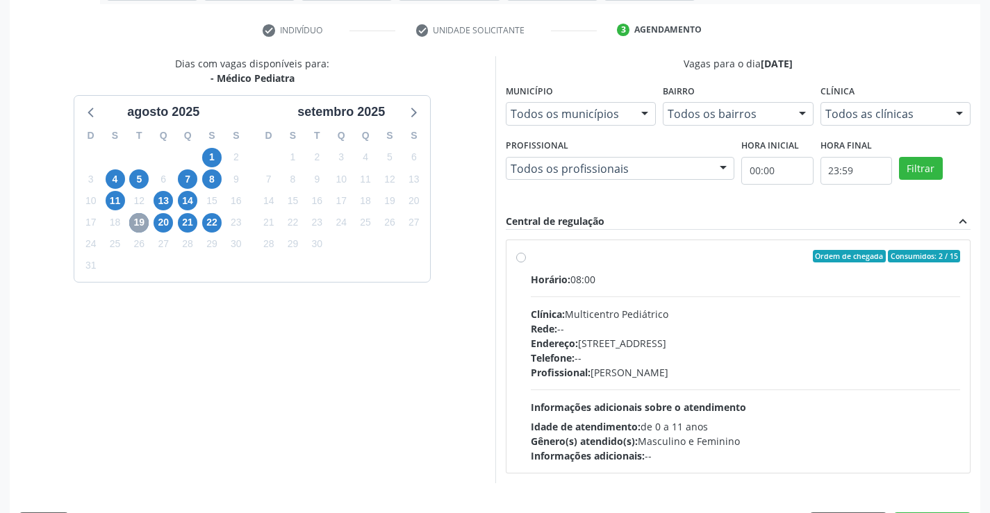
scroll to position [292, 0]
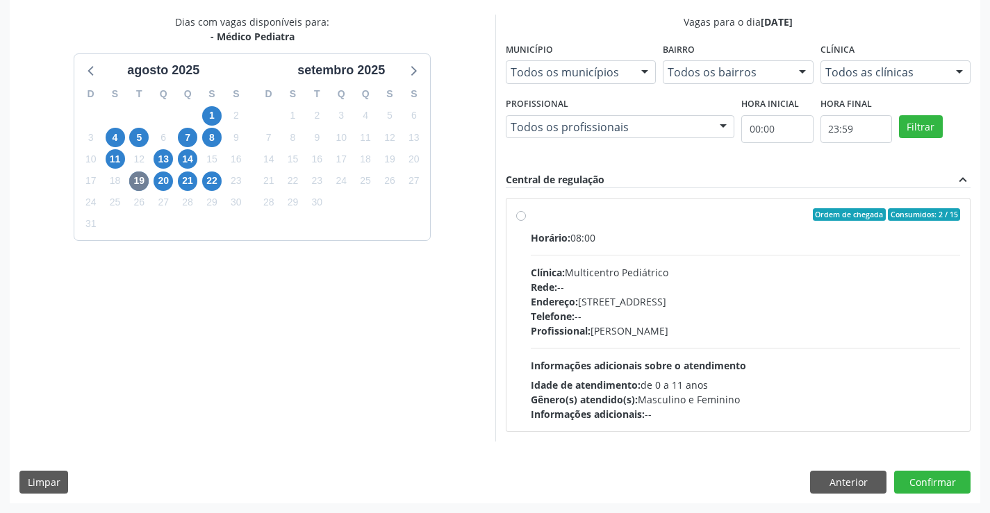
click at [714, 322] on div "Telefone: --" at bounding box center [746, 316] width 430 height 15
click at [526, 221] on input "Ordem de chegada Consumidos: 2 / 15 Horário: 08:00 Clínica: Multicentro Pediátr…" at bounding box center [521, 214] width 10 height 13
radio input "true"
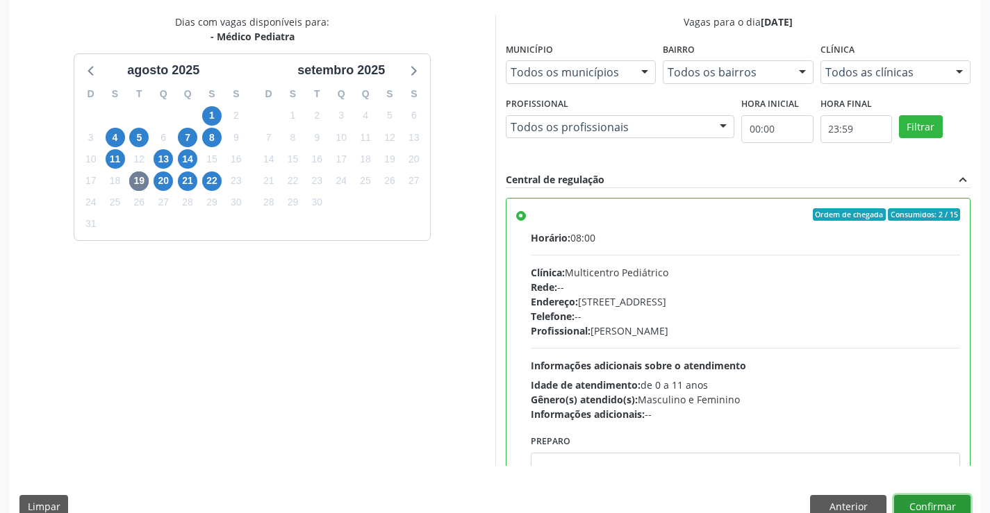
click at [928, 501] on button "Confirmar" at bounding box center [932, 507] width 76 height 24
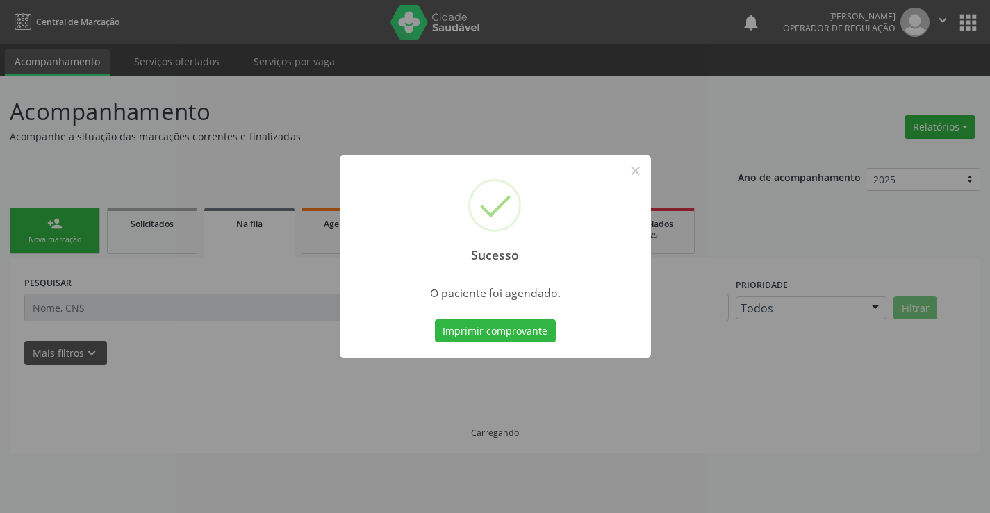
scroll to position [0, 0]
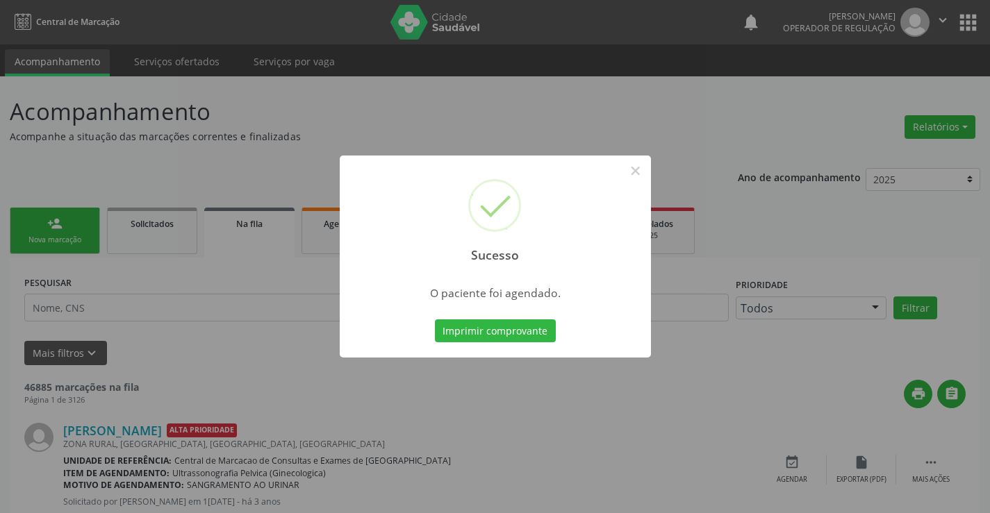
click at [256, 34] on div "Sucesso × O paciente foi agendado. Imprimir comprovante Cancel" at bounding box center [495, 256] width 990 height 513
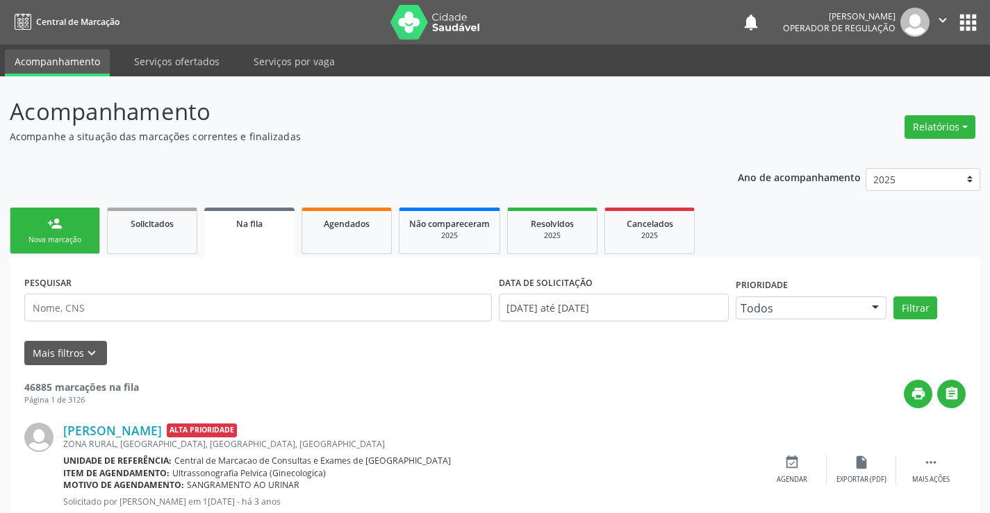
click at [63, 213] on link "person_add Nova marcação" at bounding box center [55, 231] width 90 height 47
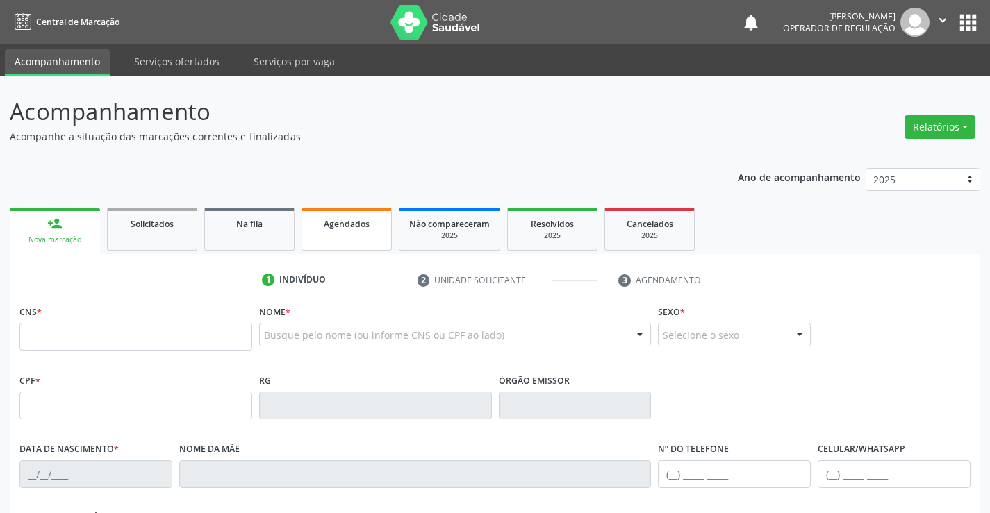
click at [347, 222] on span "Agendados" at bounding box center [347, 224] width 46 height 12
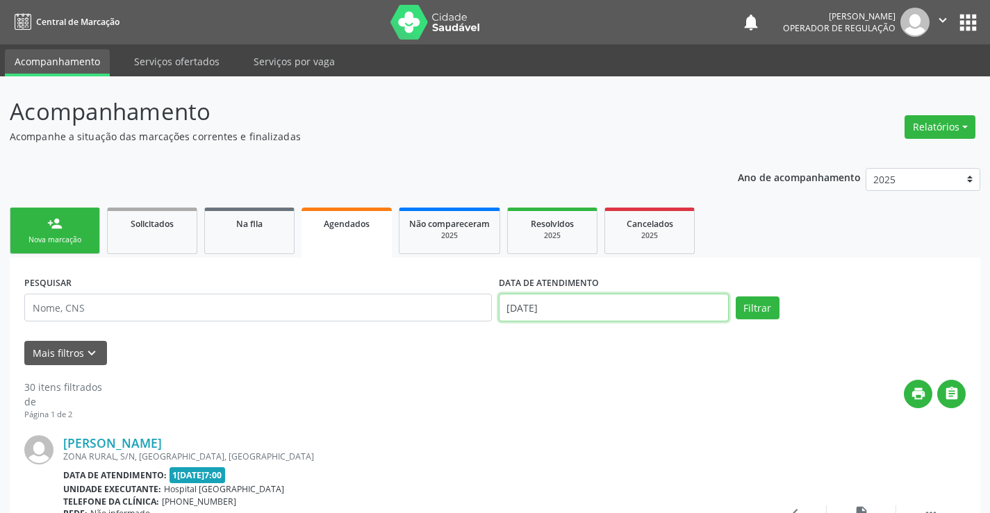
click at [583, 313] on input "14/08/2025" at bounding box center [614, 308] width 230 height 28
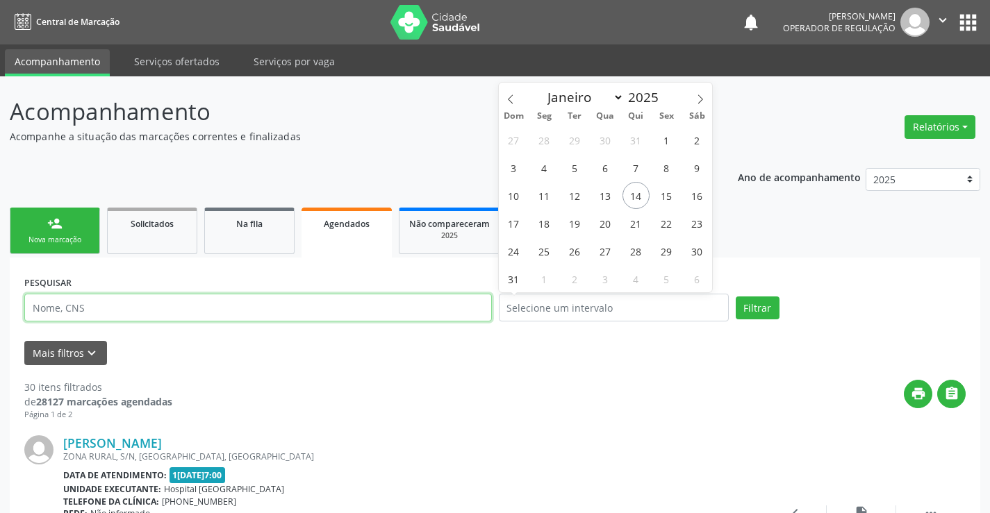
click at [398, 315] on input "text" at bounding box center [258, 308] width 468 height 28
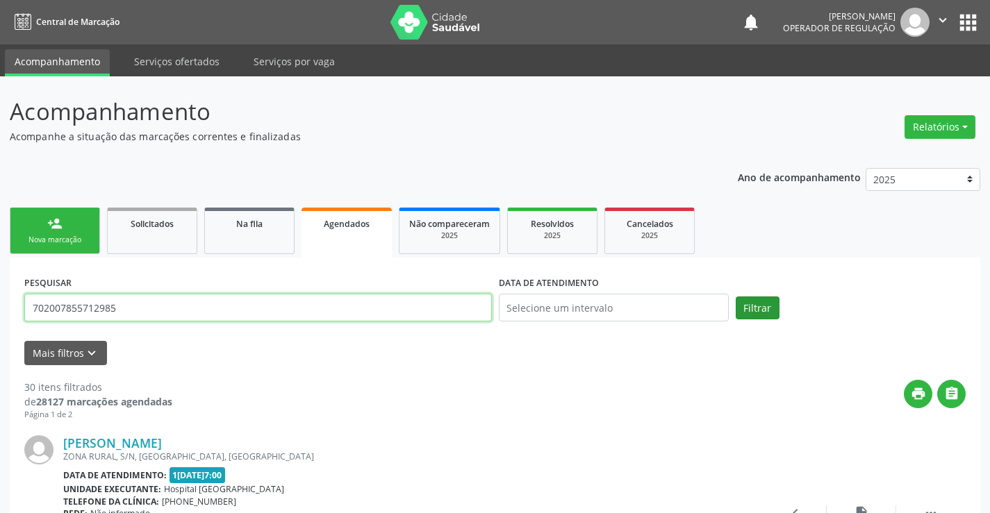
type input "702007855712985"
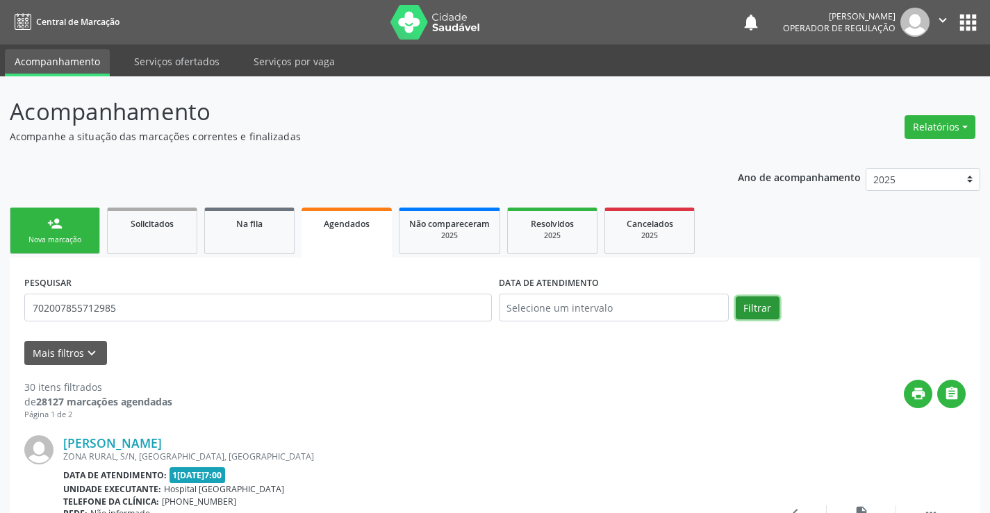
click at [771, 313] on button "Filtrar" at bounding box center [758, 309] width 44 height 24
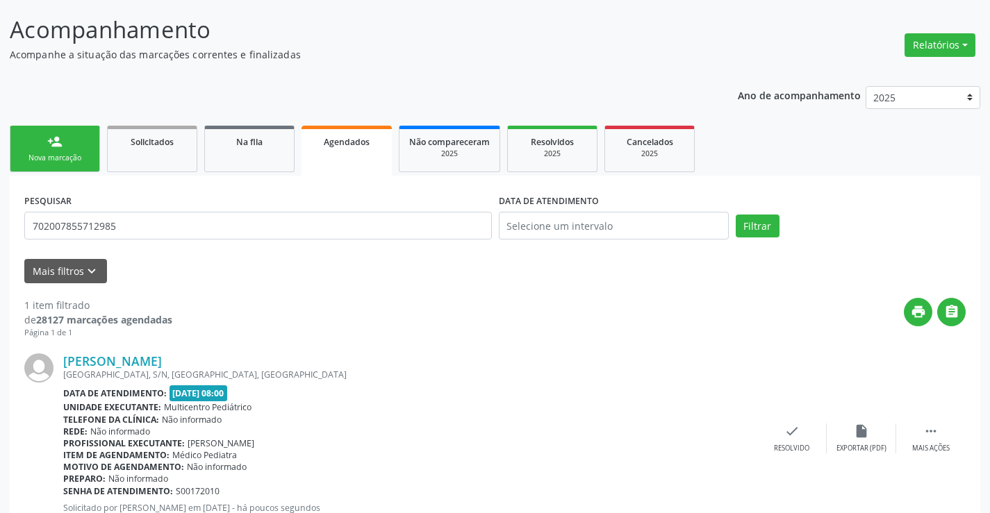
scroll to position [131, 0]
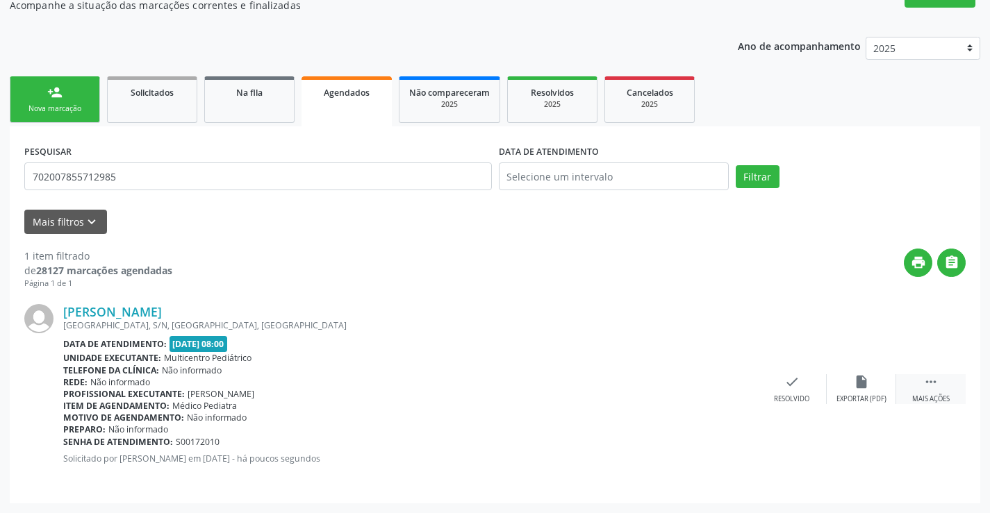
click at [944, 385] on div " Mais ações" at bounding box center [930, 390] width 69 height 30
click at [662, 388] on div "print Imprimir" at bounding box center [652, 390] width 69 height 30
click at [66, 102] on link "person_add Nova marcação" at bounding box center [55, 99] width 90 height 47
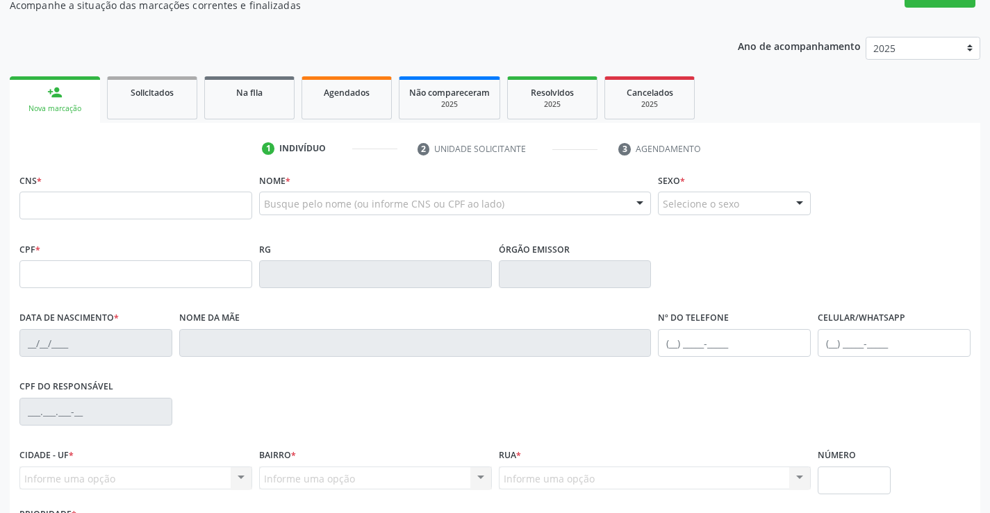
click at [156, 189] on div "CNS *" at bounding box center [135, 194] width 233 height 49
click at [146, 206] on input "text" at bounding box center [135, 206] width 233 height 28
type input "709 6036 0937 7073"
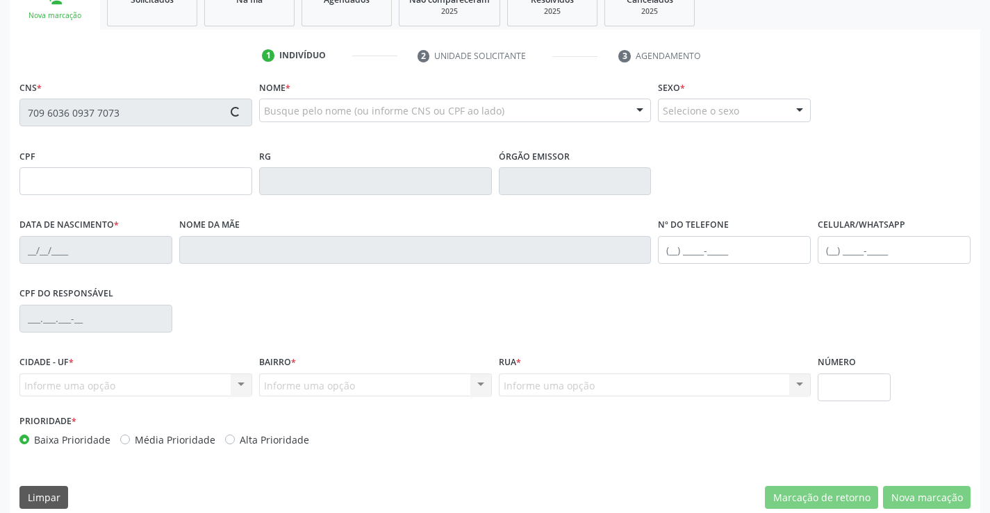
scroll to position [240, 0]
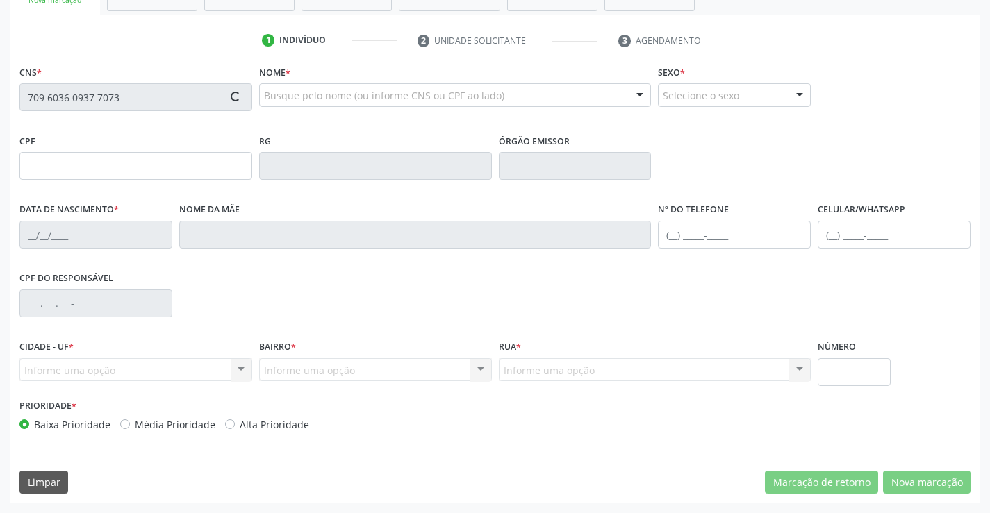
type input "1517230527"
type input "04/06/2004"
type input "(74) 99109-7150"
type input "044.236.875-50"
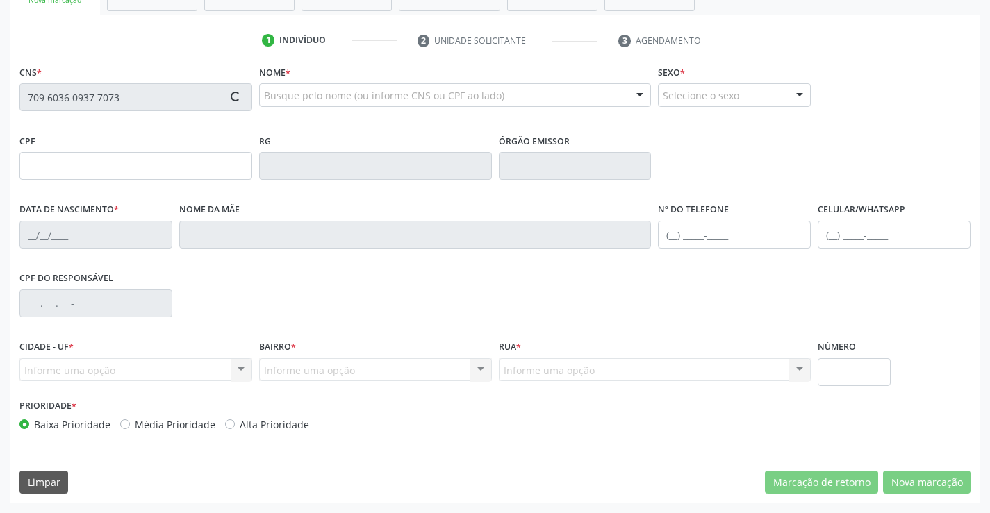
type input "sn"
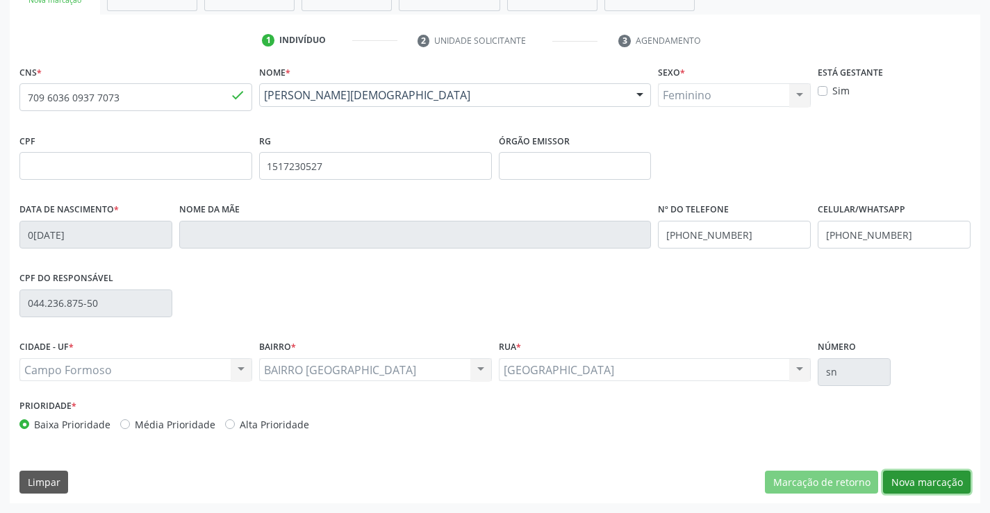
drag, startPoint x: 913, startPoint y: 491, endPoint x: 759, endPoint y: 483, distance: 153.8
click at [913, 491] on button "Nova marcação" at bounding box center [927, 483] width 88 height 24
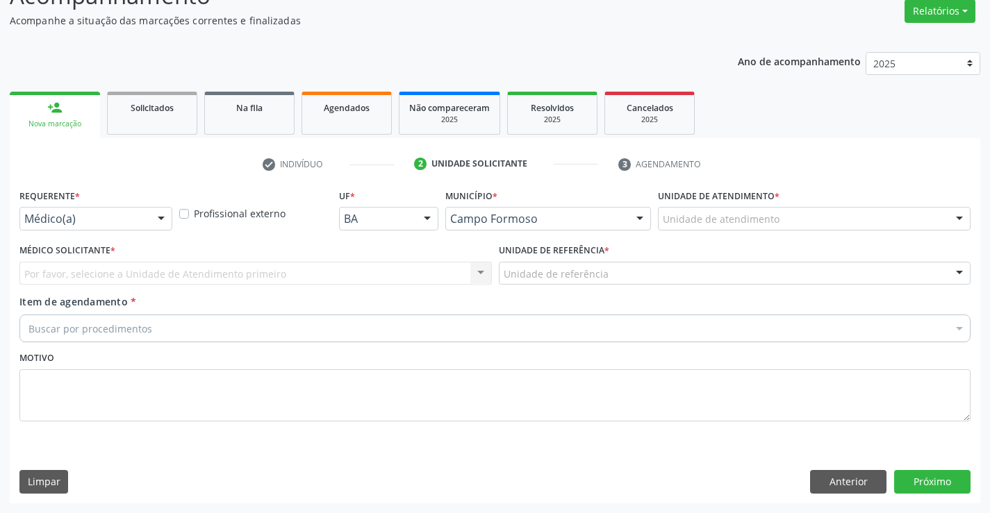
scroll to position [116, 0]
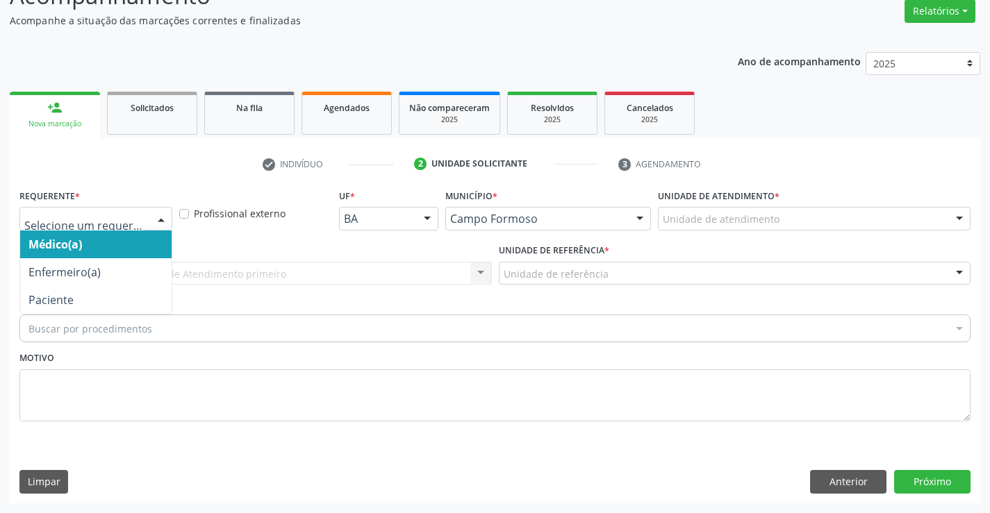
click at [154, 220] on div at bounding box center [161, 220] width 21 height 24
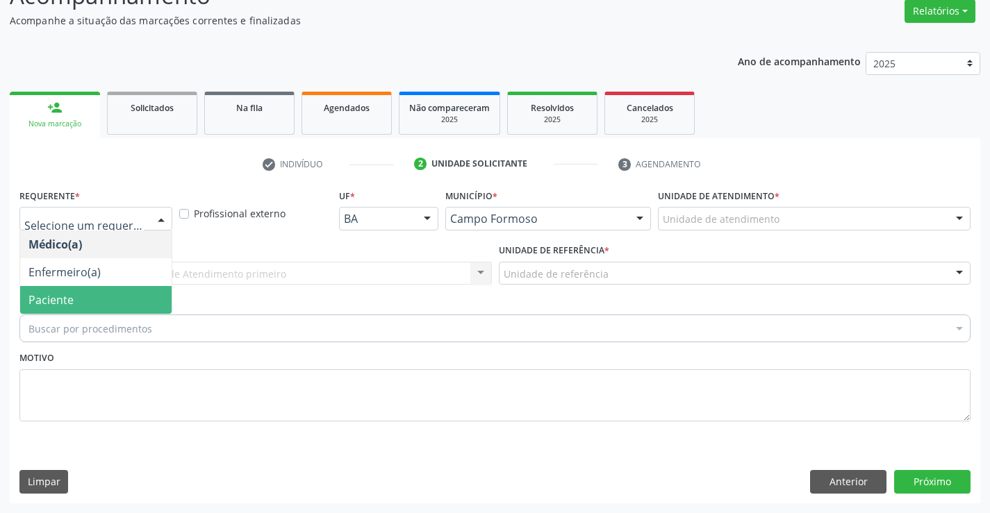
click at [111, 293] on span "Paciente" at bounding box center [95, 300] width 151 height 28
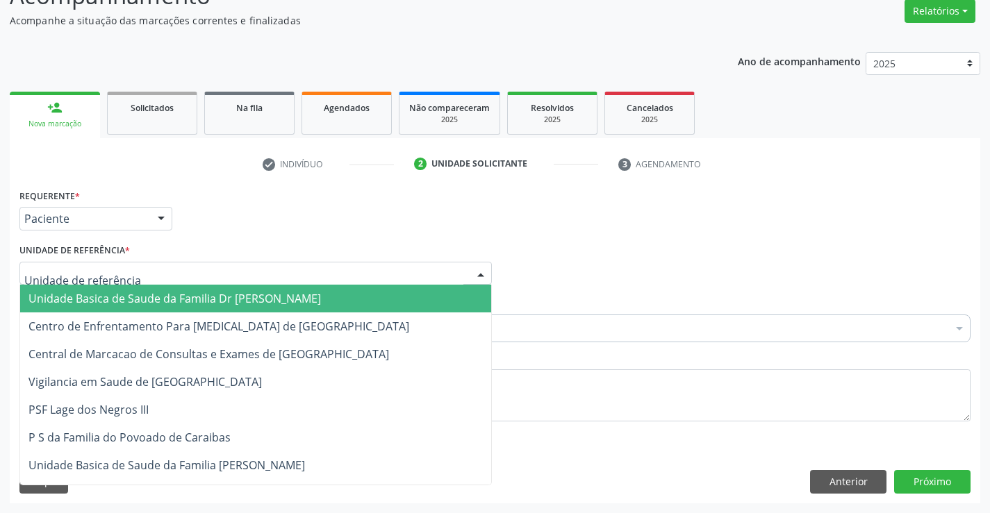
click at [210, 265] on div at bounding box center [255, 274] width 472 height 24
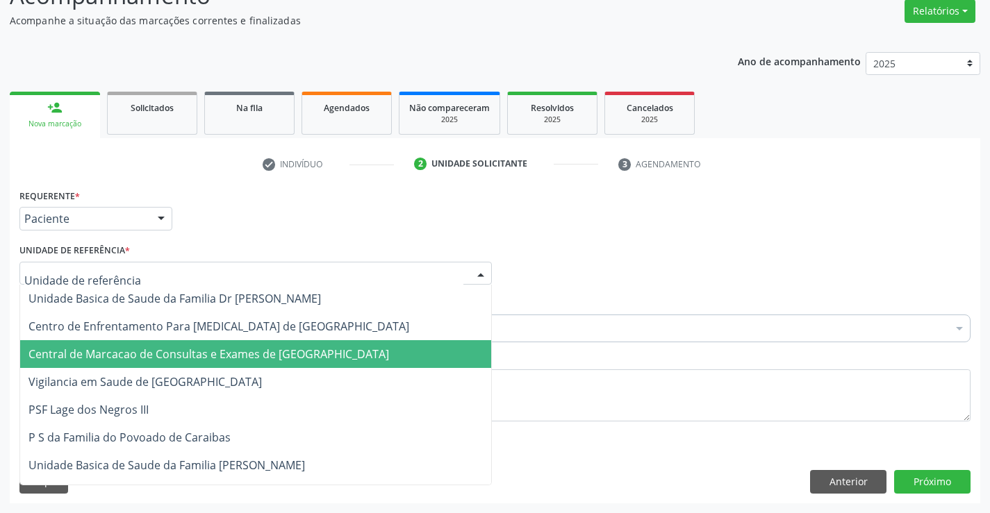
click at [222, 357] on span "Central de Marcacao de Consultas e Exames de [GEOGRAPHIC_DATA]" at bounding box center [208, 354] width 361 height 15
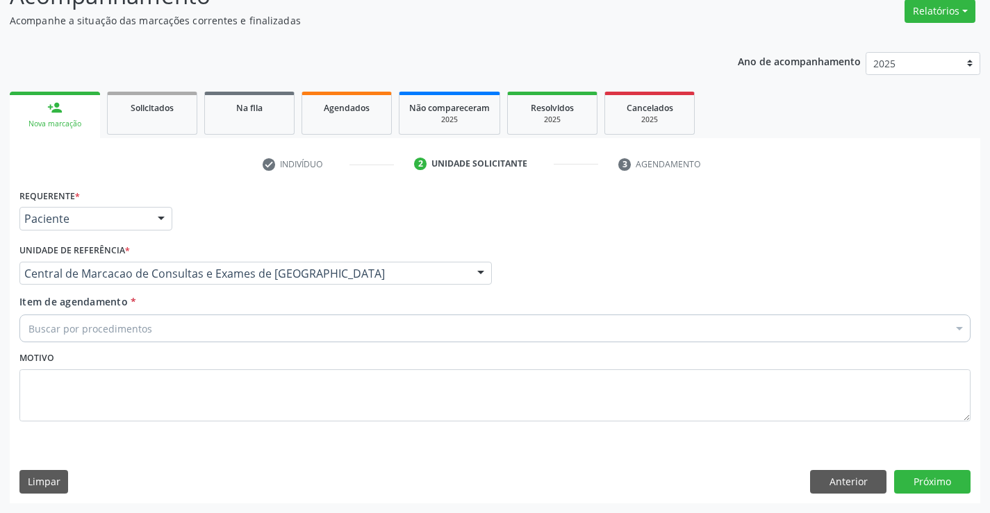
click at [254, 333] on div "Buscar por procedimentos" at bounding box center [494, 329] width 951 height 28
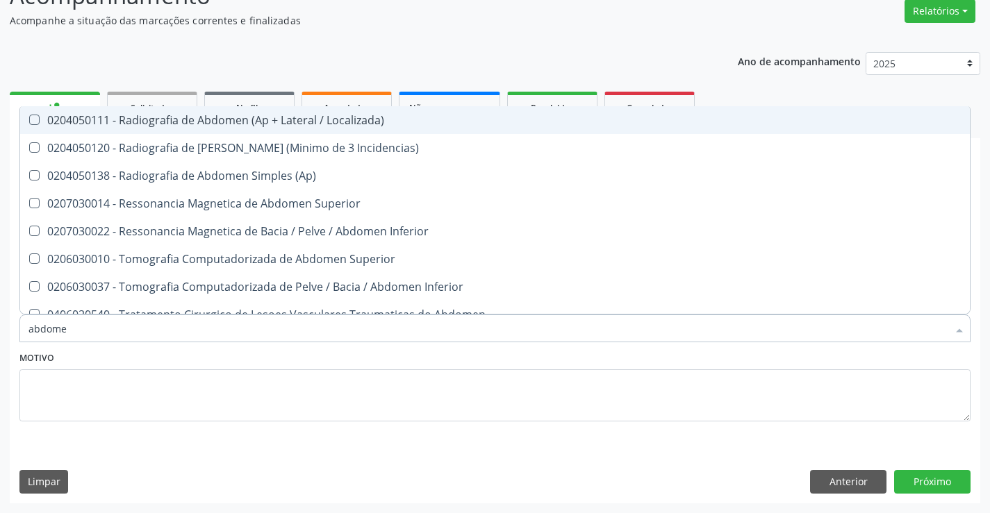
type input "abdomen"
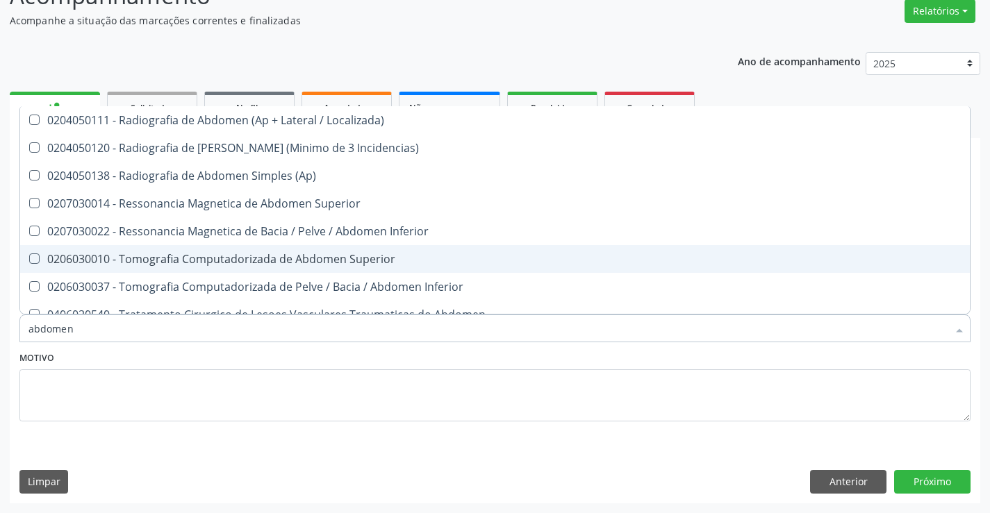
scroll to position [70, 0]
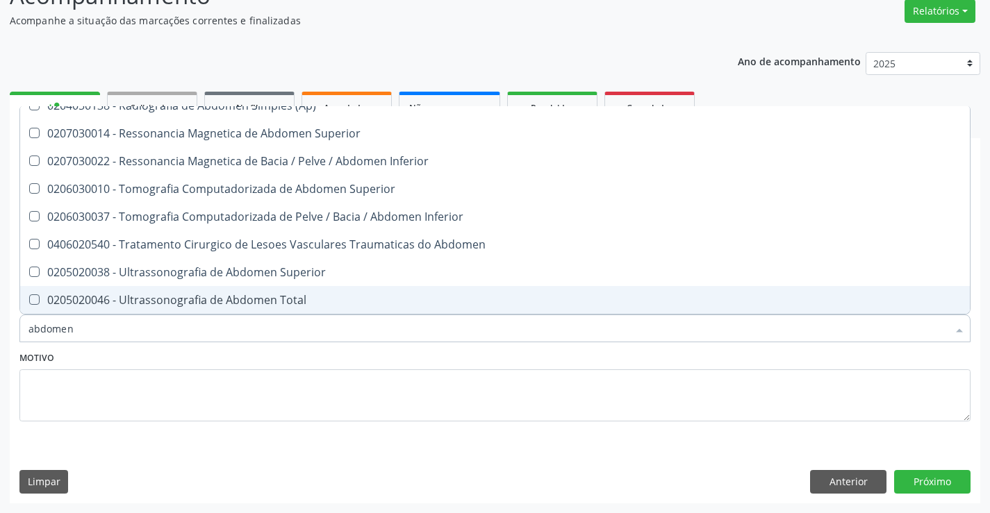
click at [227, 304] on div "0205020046 - Ultrassonografia de Abdomen Total" at bounding box center [494, 300] width 933 height 11
checkbox Total "true"
click at [950, 484] on button "Próximo" at bounding box center [932, 482] width 76 height 24
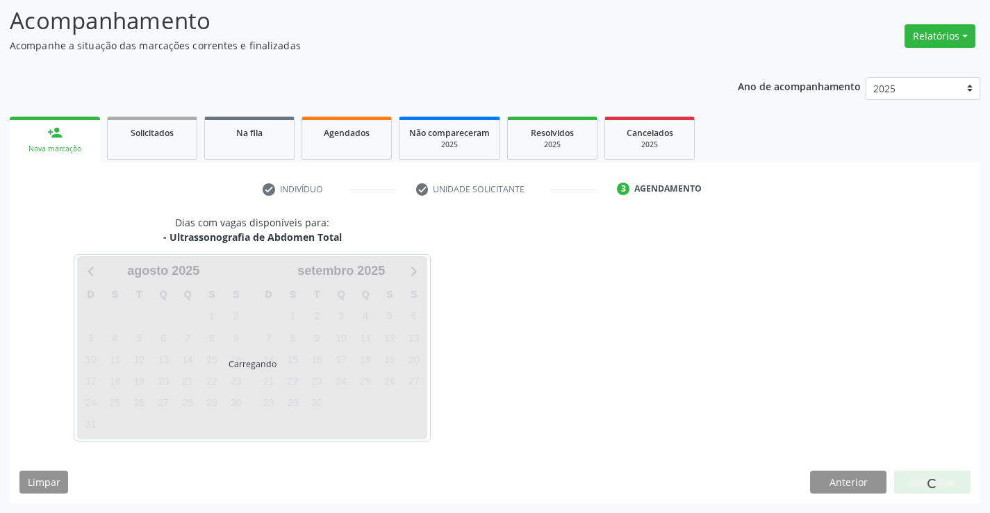
scroll to position [0, 0]
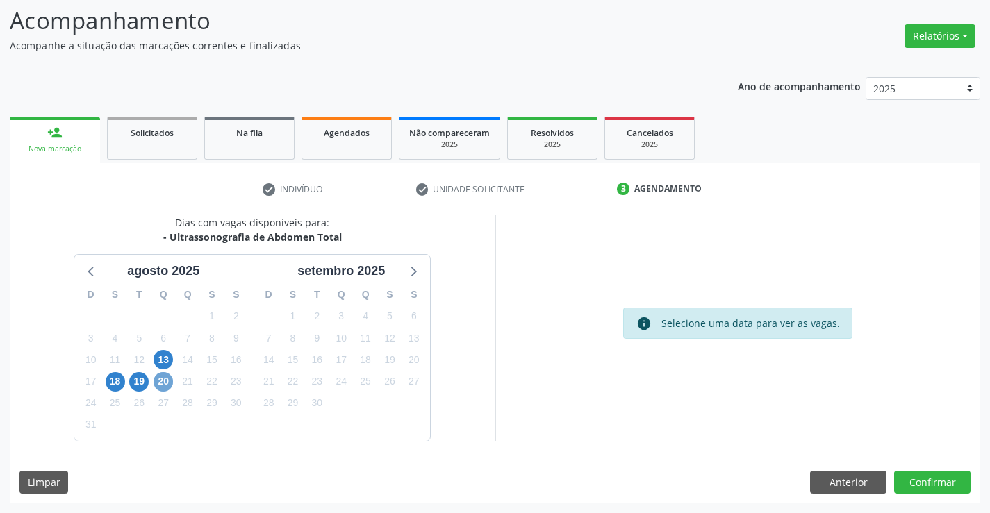
click at [161, 379] on span "20" at bounding box center [163, 381] width 19 height 19
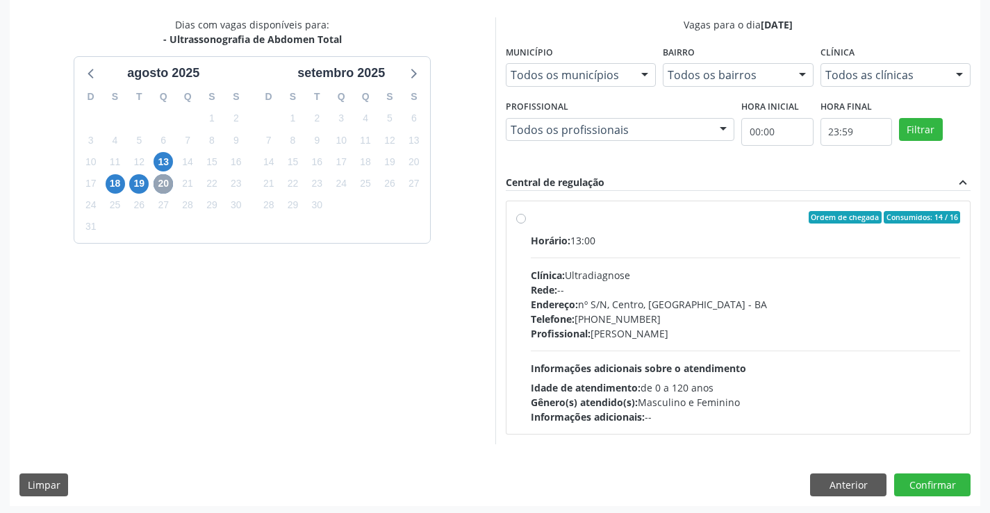
scroll to position [292, 0]
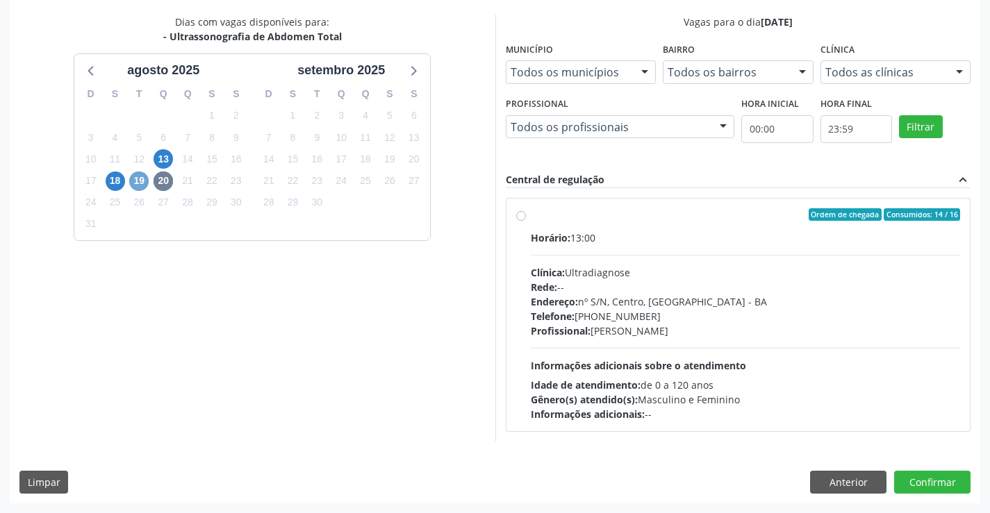
click at [139, 183] on span "19" at bounding box center [138, 181] width 19 height 19
click at [588, 340] on div "Horário: 07:00 Clínica: Hospital Sao Francisco Rede: -- Endereço: Blocos, nº 25…" at bounding box center [746, 326] width 430 height 191
click at [526, 221] on input "Ordem de chegada Consumidos: 7 / 15 Horário: 07:00 Clínica: Hospital Sao Franci…" at bounding box center [521, 214] width 10 height 13
radio input "true"
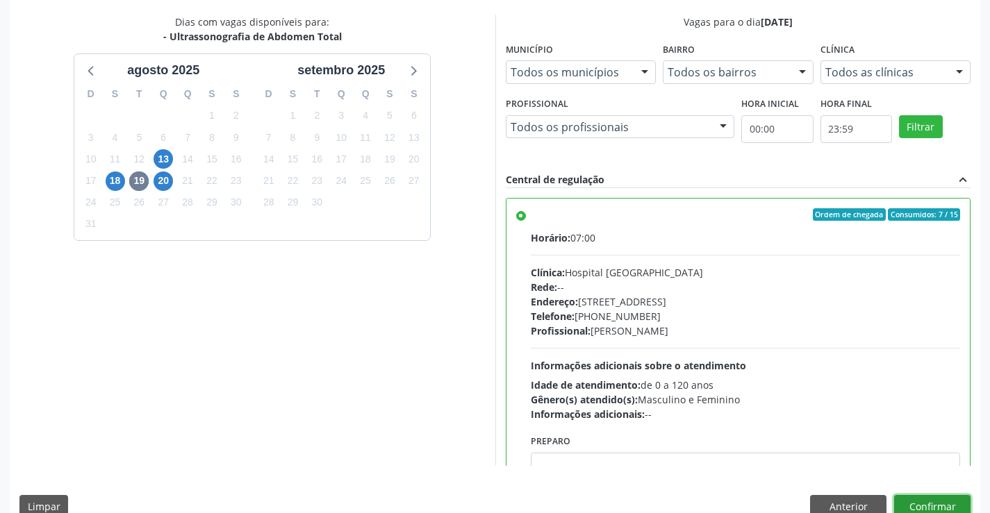
click at [942, 506] on button "Confirmar" at bounding box center [932, 507] width 76 height 24
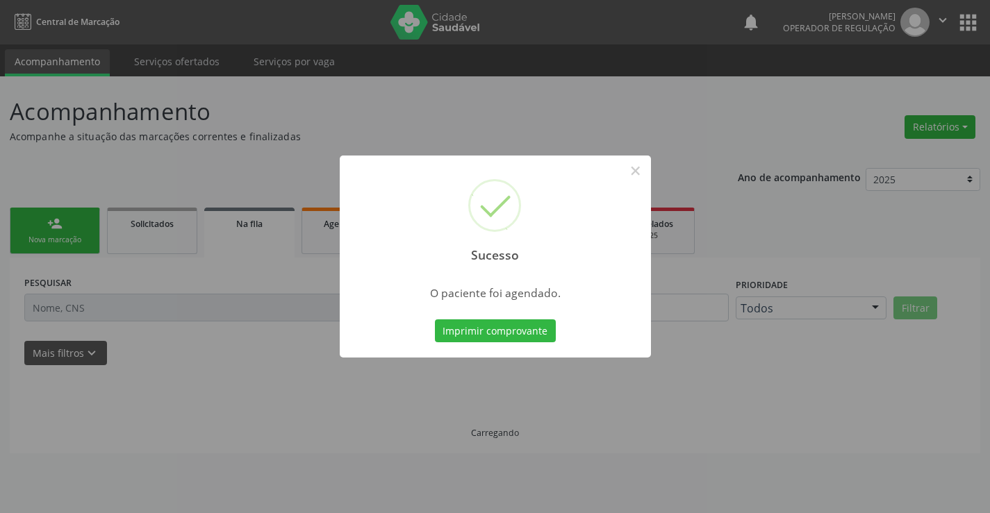
scroll to position [0, 0]
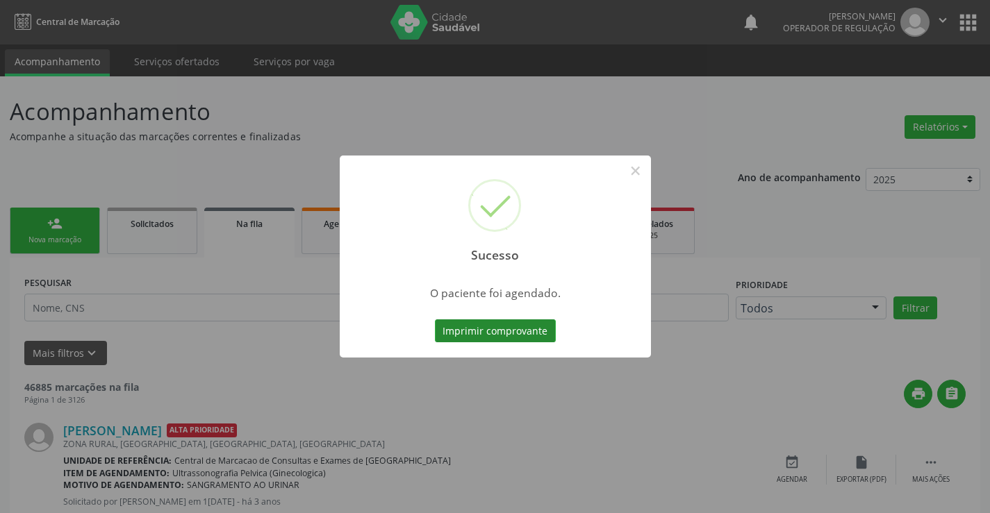
click at [538, 334] on button "Imprimir comprovante" at bounding box center [495, 332] width 121 height 24
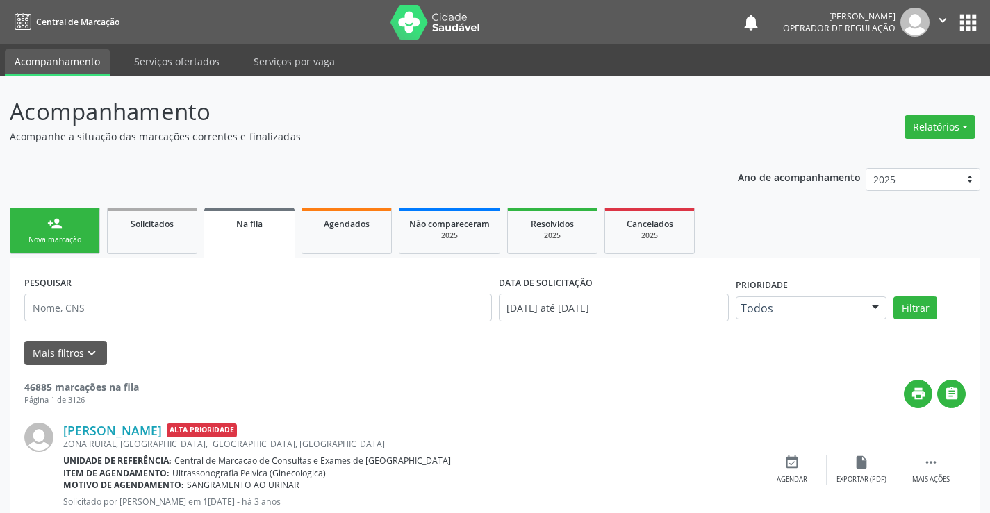
click at [43, 234] on link "person_add Nova marcação" at bounding box center [55, 231] width 90 height 47
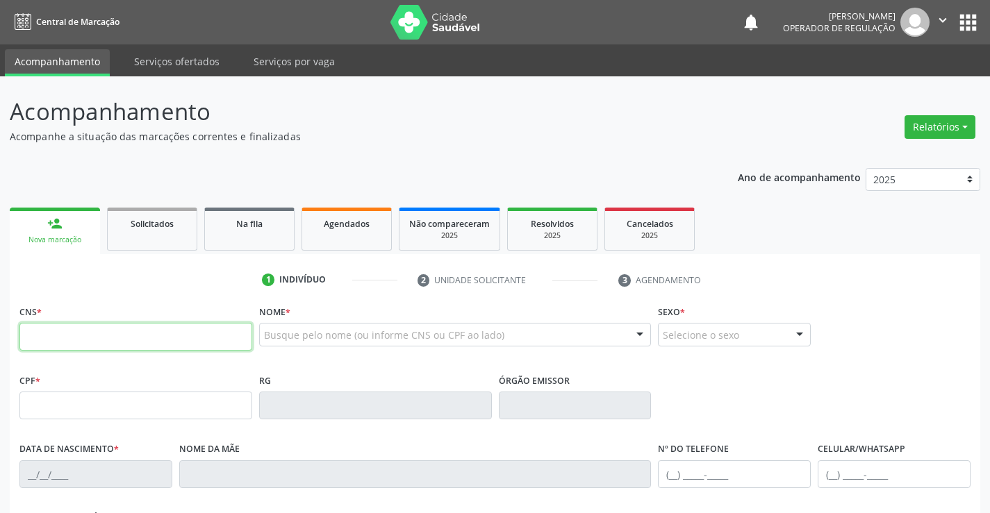
click at [195, 340] on input "text" at bounding box center [135, 337] width 233 height 28
click at [237, 329] on input "text" at bounding box center [135, 337] width 233 height 28
type input "702 5052 1347 8340"
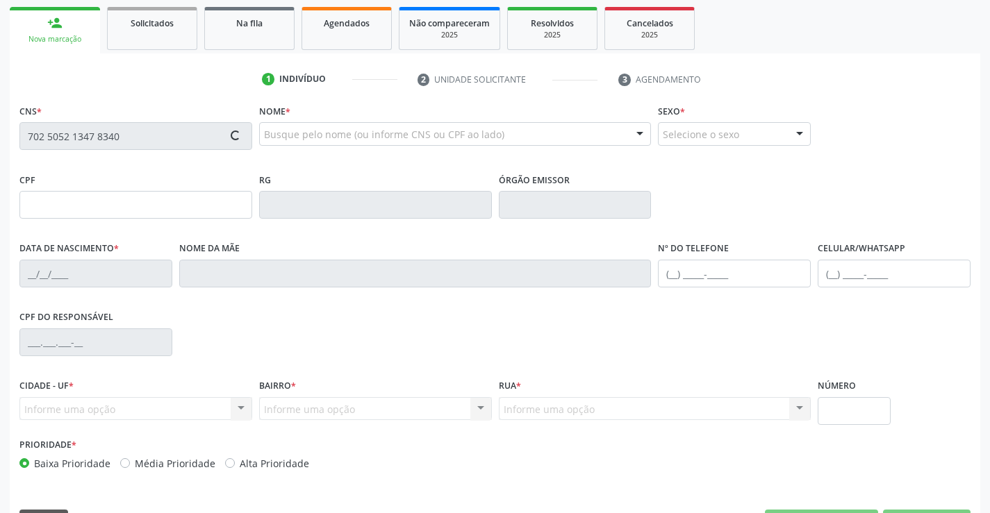
scroll to position [208, 0]
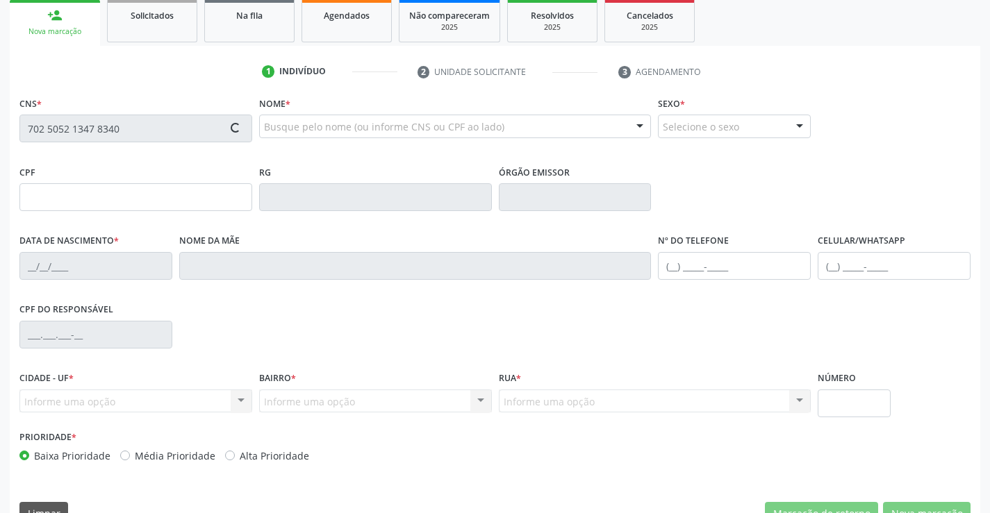
type input "006676"
type input "03/05/2024"
type input "(74) 99134-4716"
type input "S/N"
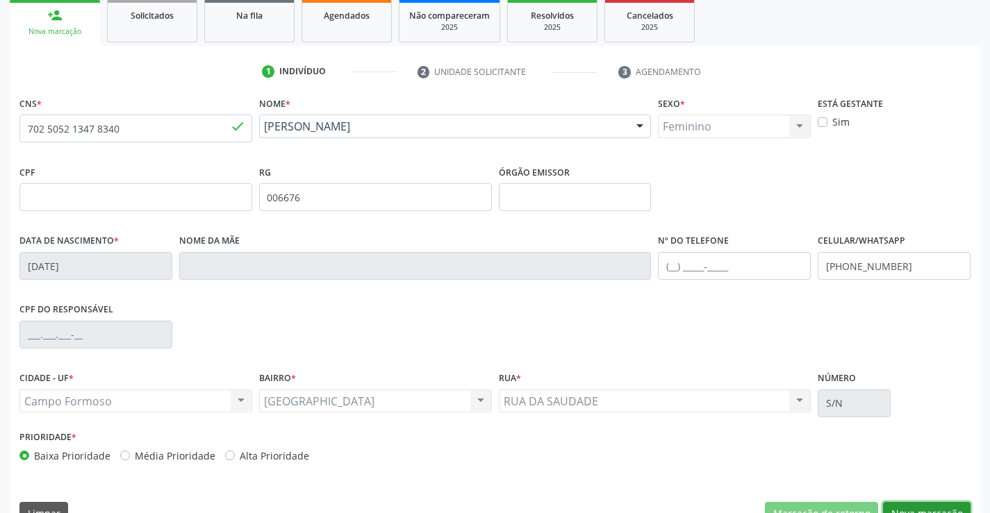
click at [929, 502] on button "Nova marcação" at bounding box center [927, 514] width 88 height 24
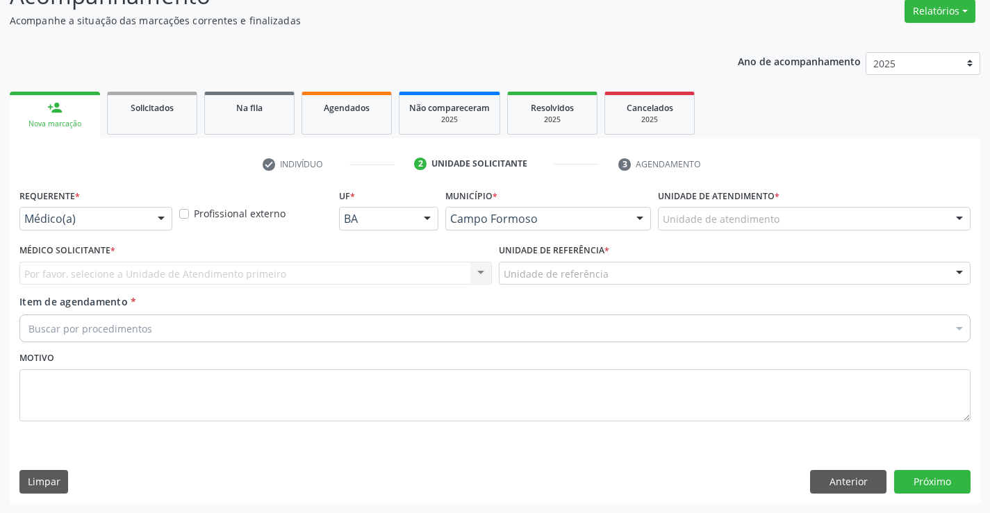
drag, startPoint x: 135, startPoint y: 222, endPoint x: 90, endPoint y: 322, distance: 110.1
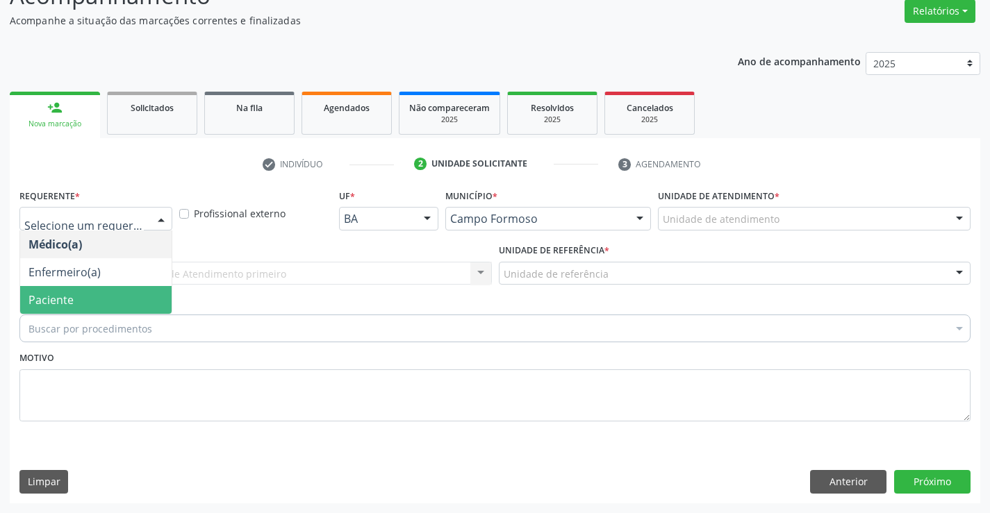
click at [97, 308] on span "Paciente" at bounding box center [95, 300] width 151 height 28
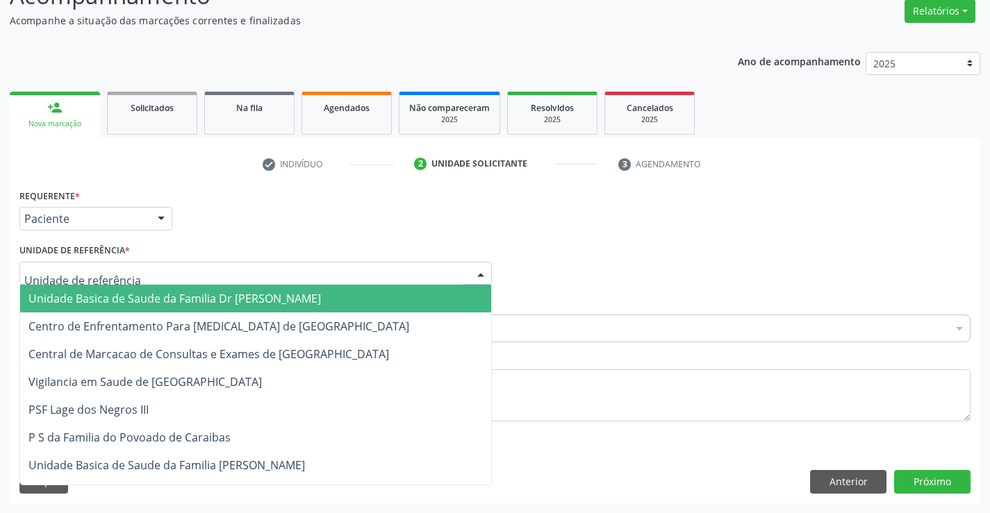
click at [229, 266] on div at bounding box center [255, 274] width 472 height 24
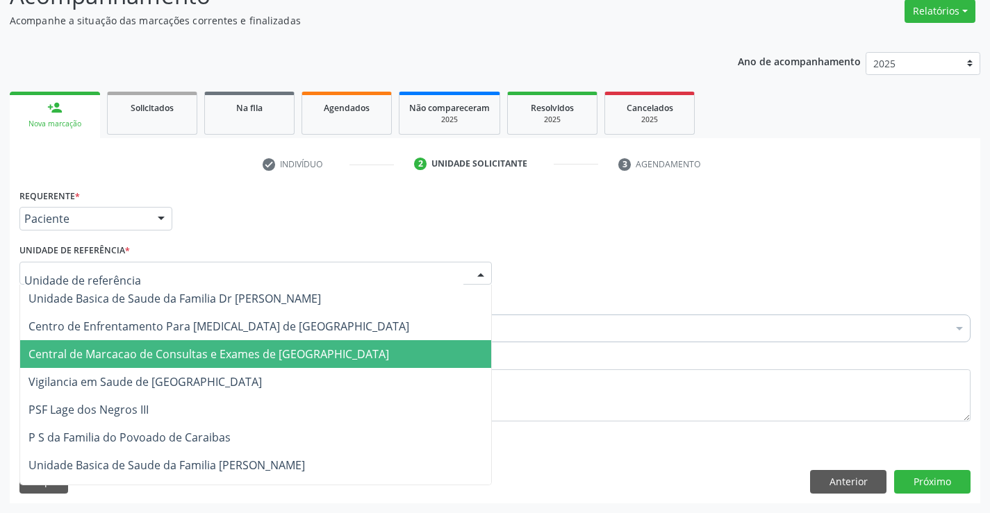
click at [261, 353] on span "Central de Marcacao de Consultas e Exames de [GEOGRAPHIC_DATA]" at bounding box center [208, 354] width 361 height 15
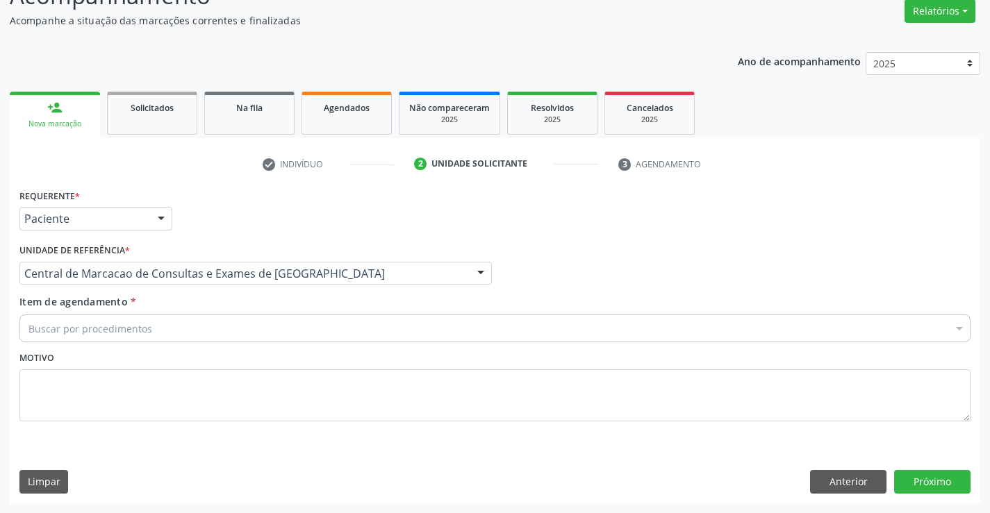
click at [304, 331] on div "Buscar por procedimentos" at bounding box center [494, 329] width 951 height 28
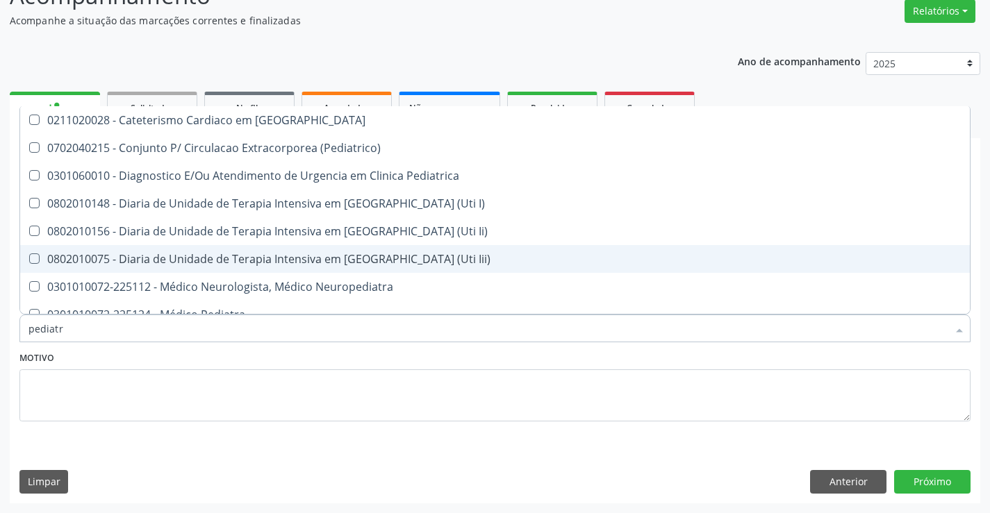
type input "pediatra"
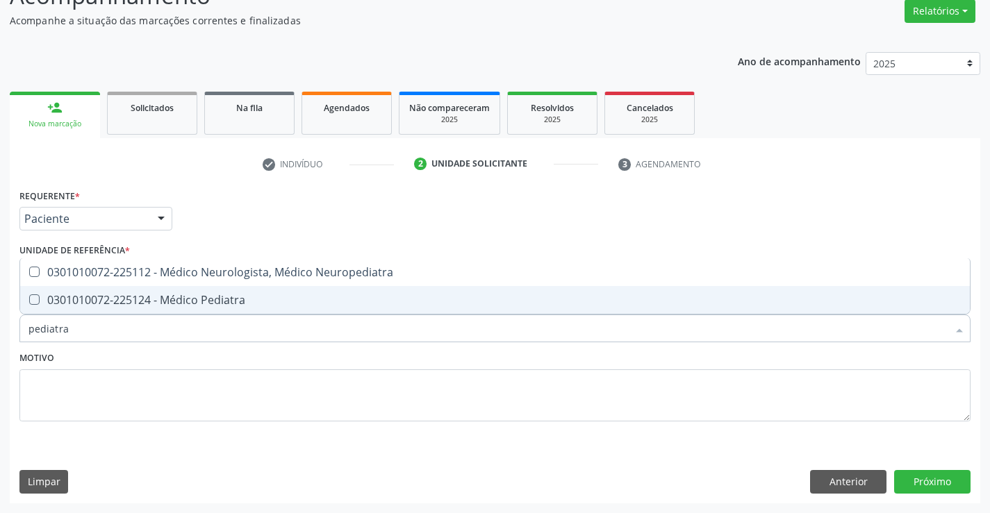
click at [221, 295] on div "0301010072-225124 - Médico Pediatra" at bounding box center [494, 300] width 933 height 11
checkbox Pediatra "true"
click at [907, 489] on button "Próximo" at bounding box center [932, 482] width 76 height 24
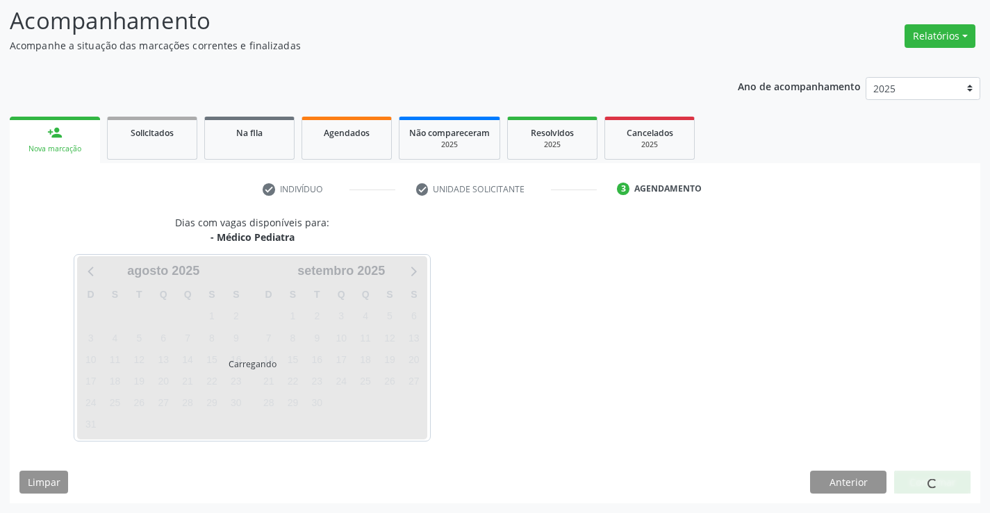
scroll to position [91, 0]
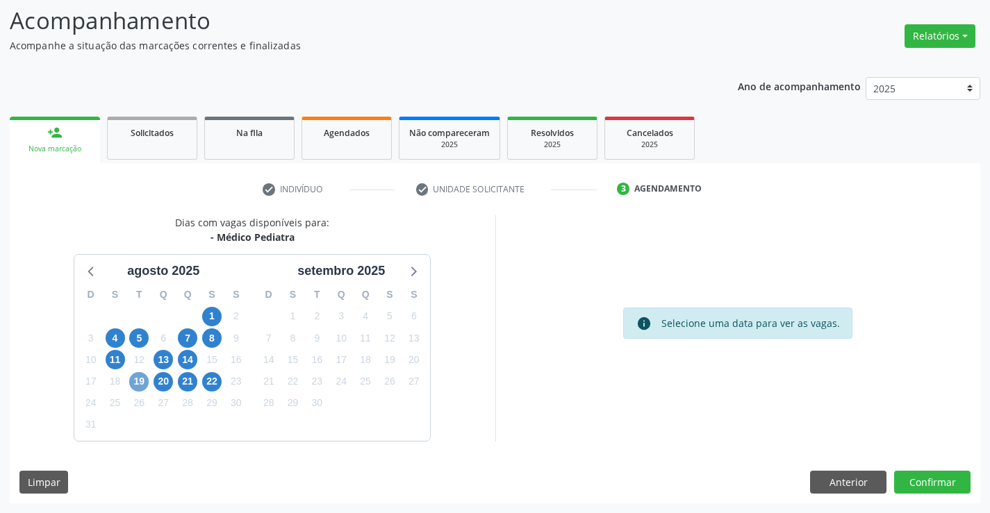
click at [145, 375] on span "19" at bounding box center [138, 381] width 19 height 19
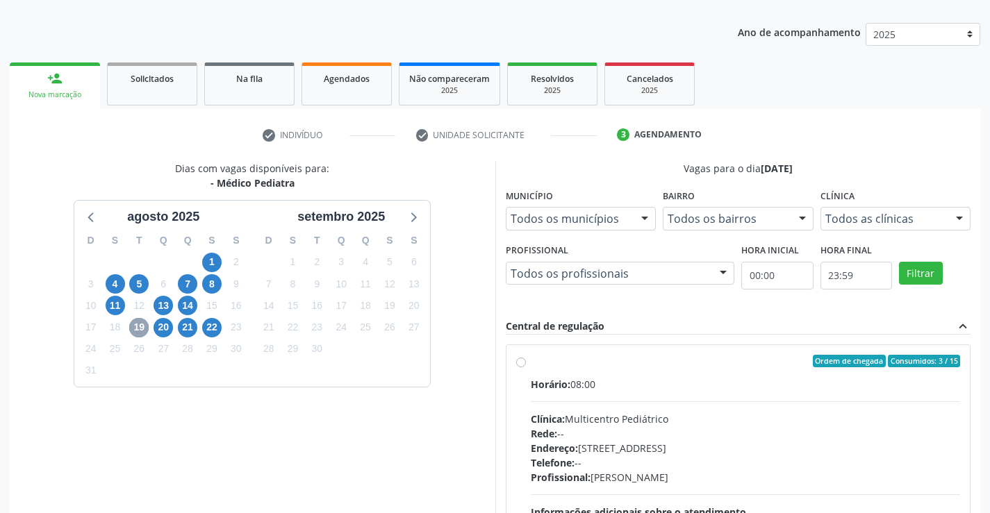
scroll to position [292, 0]
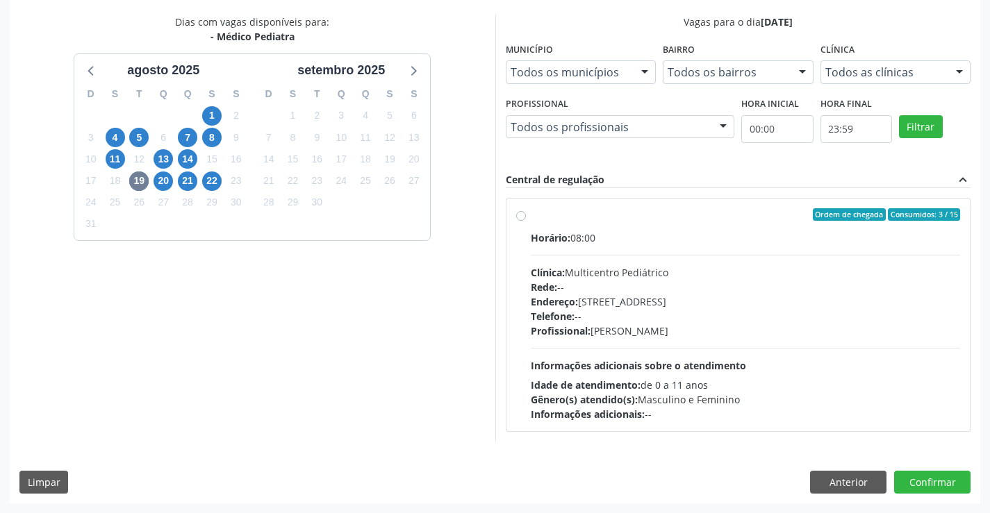
click at [655, 341] on div "Horário: 08:00 Clínica: Multicentro Pediátrico Rede: -- Endereço: Antigo Casa G…" at bounding box center [746, 326] width 430 height 191
click at [526, 221] on input "Ordem de chegada Consumidos: 3 / 15 Horário: 08:00 Clínica: Multicentro Pediátr…" at bounding box center [521, 214] width 10 height 13
radio input "true"
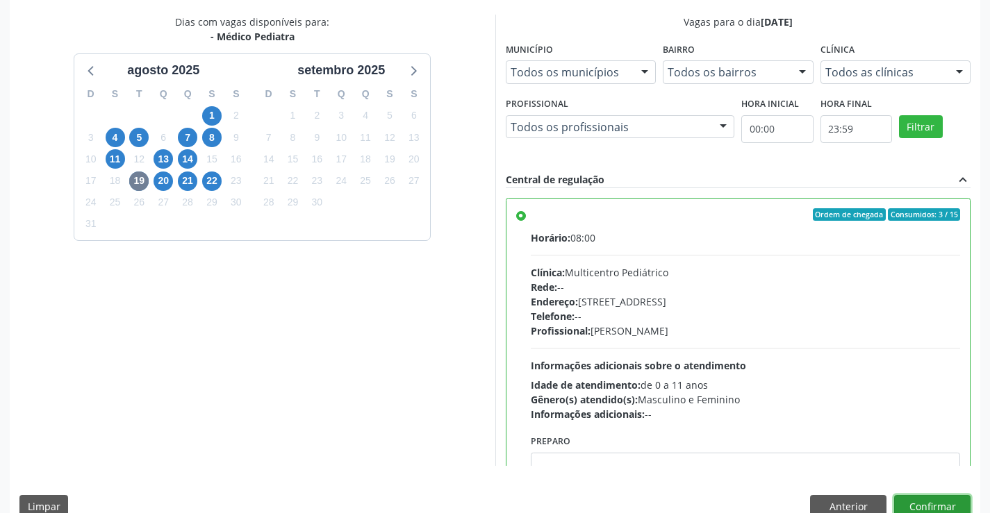
click at [931, 506] on button "Confirmar" at bounding box center [932, 507] width 76 height 24
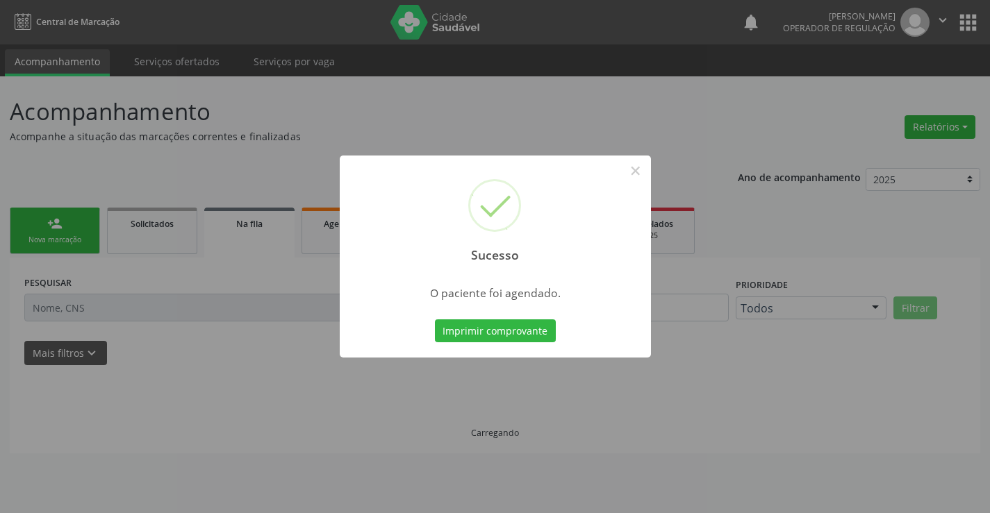
scroll to position [0, 0]
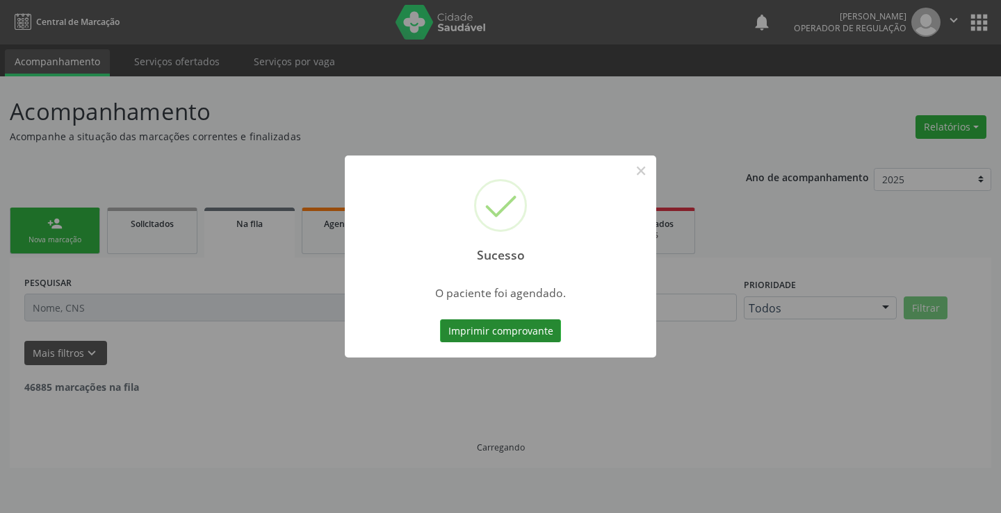
click at [540, 333] on button "Imprimir comprovante" at bounding box center [500, 332] width 121 height 24
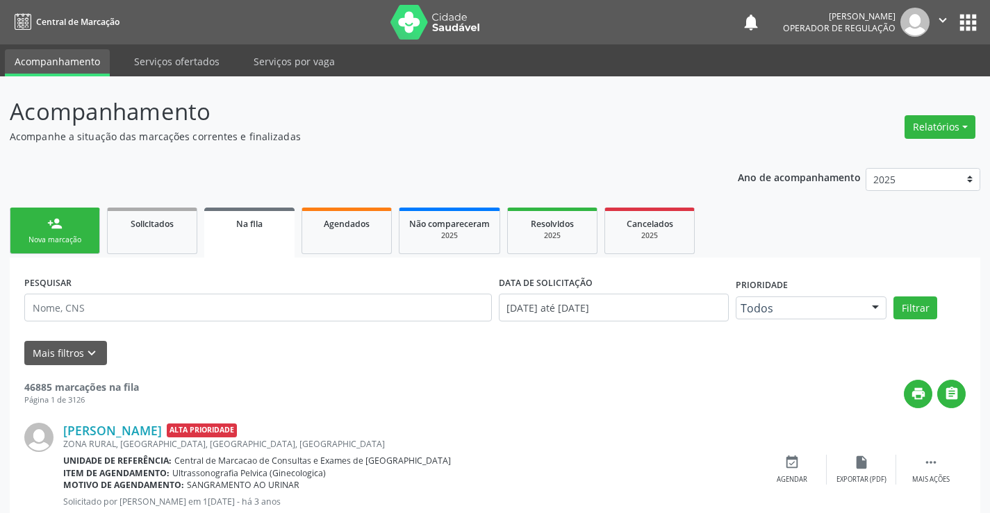
click at [56, 231] on link "person_add Nova marcação" at bounding box center [55, 231] width 90 height 47
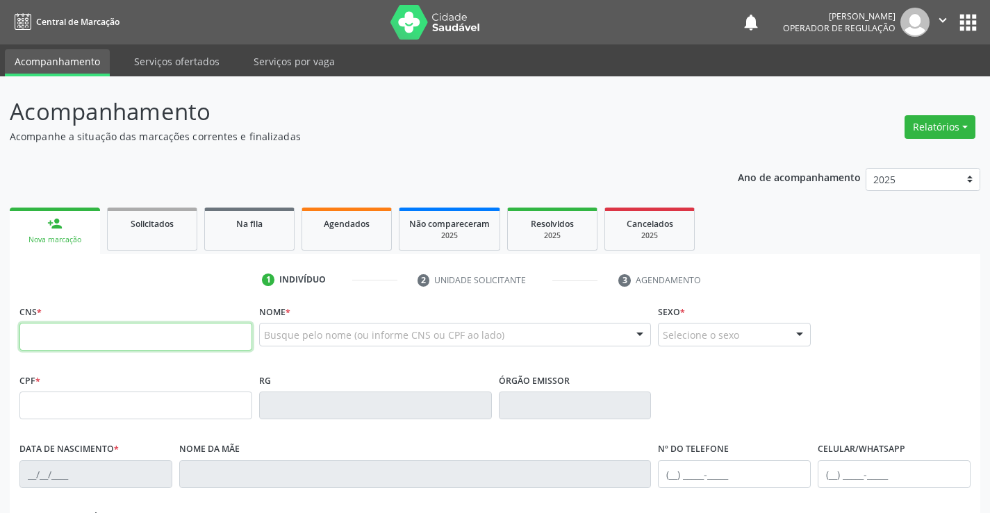
click at [242, 329] on input "text" at bounding box center [135, 337] width 233 height 28
click at [110, 333] on input "text" at bounding box center [135, 337] width 233 height 28
click at [158, 340] on input "text" at bounding box center [135, 337] width 233 height 28
click at [177, 339] on input "text" at bounding box center [135, 337] width 233 height 28
click at [163, 328] on input "text" at bounding box center [135, 337] width 233 height 28
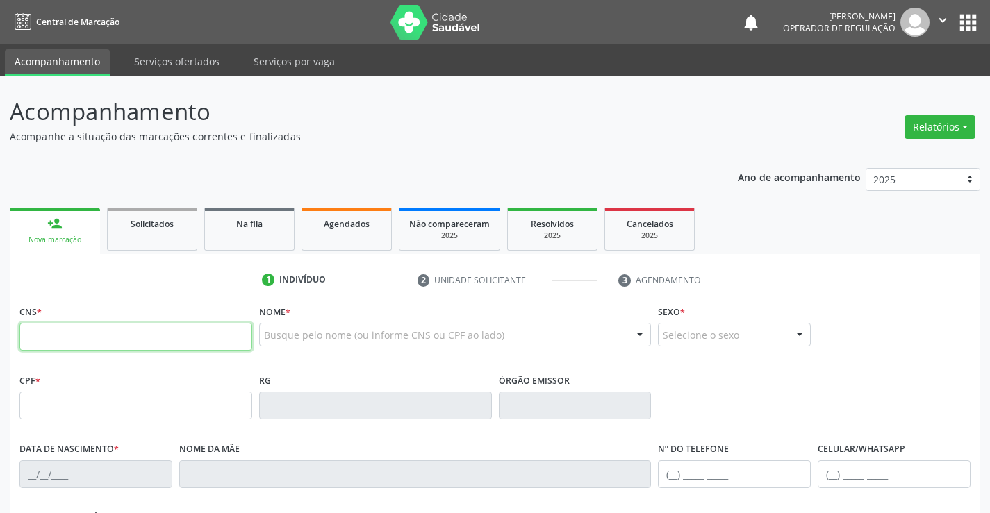
click at [121, 332] on input "text" at bounding box center [135, 337] width 233 height 28
type input "708 0055 0911 7230"
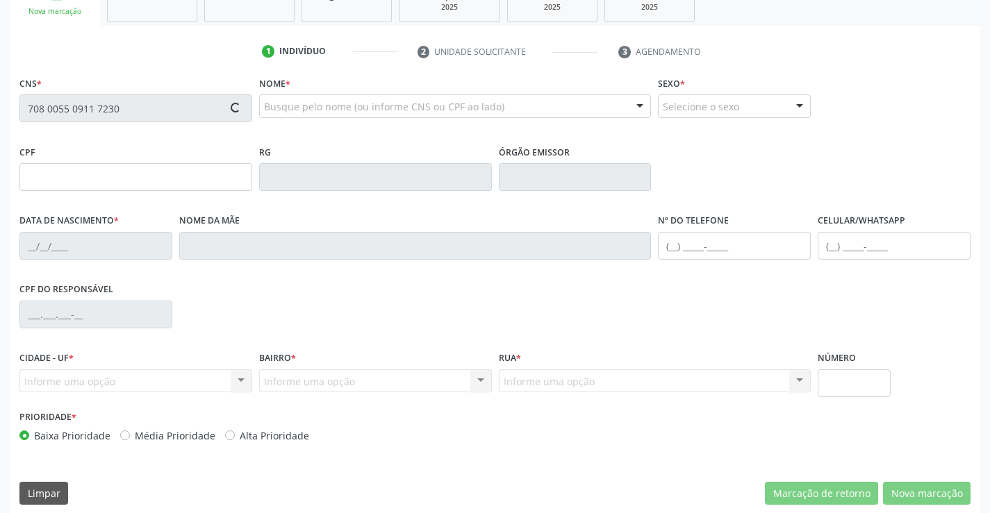
type input "19/06/2017"
type input "S/N"
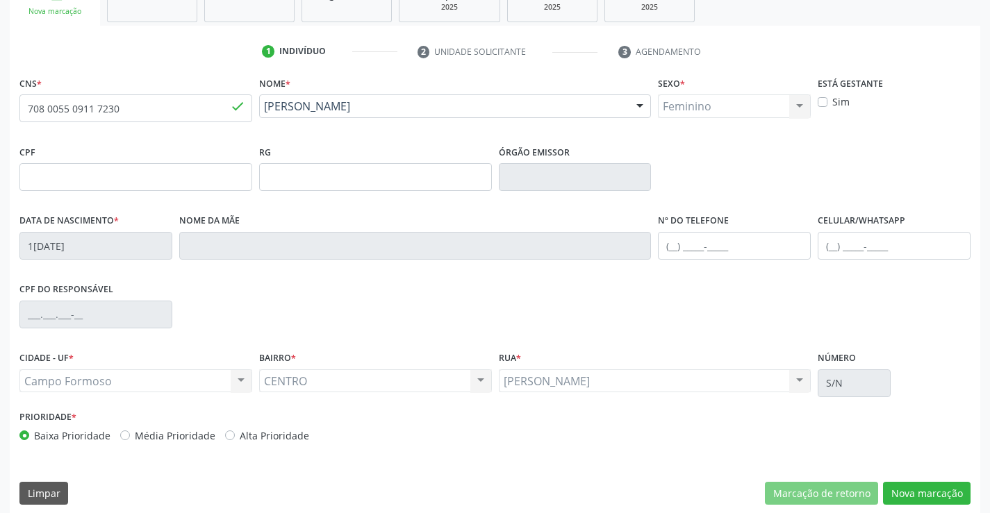
scroll to position [240, 0]
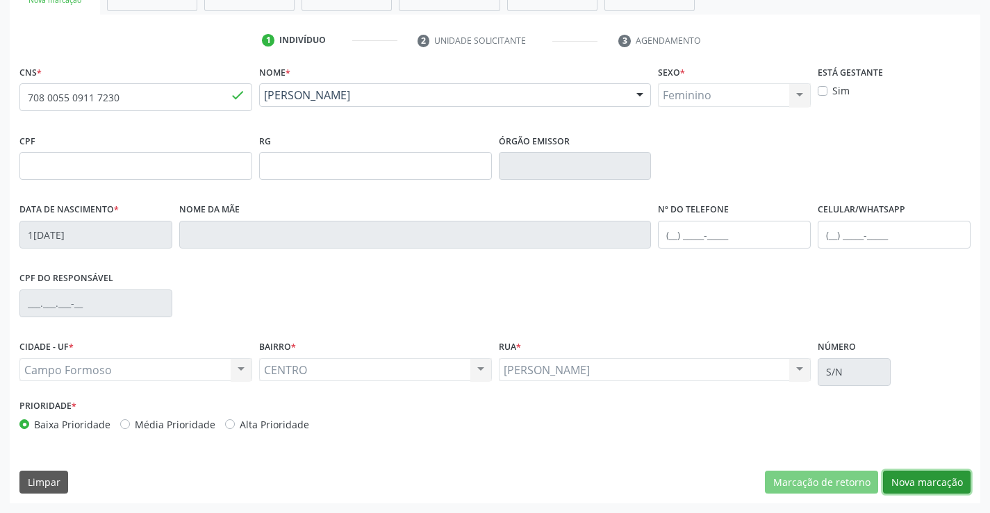
click at [921, 479] on button "Nova marcação" at bounding box center [927, 483] width 88 height 24
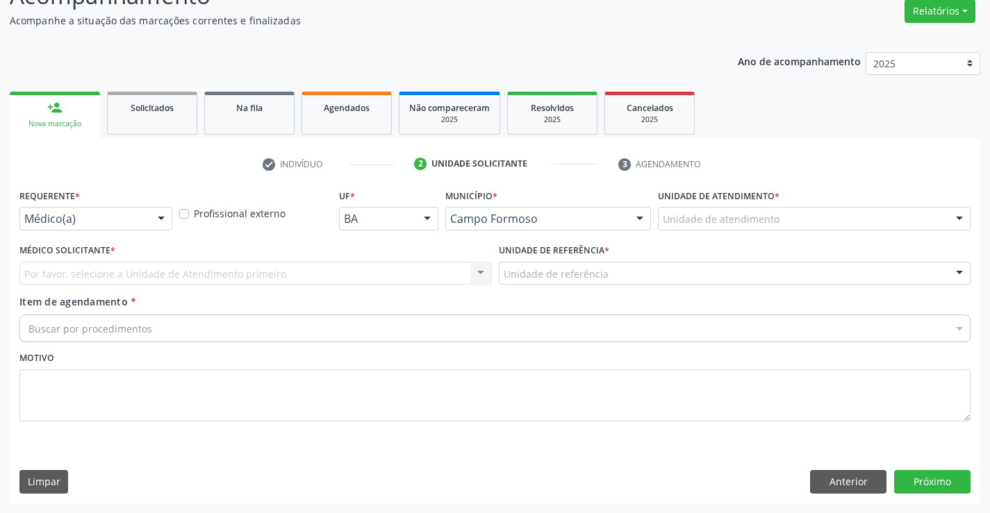
drag, startPoint x: 161, startPoint y: 221, endPoint x: 145, endPoint y: 267, distance: 48.6
click at [161, 227] on div at bounding box center [161, 220] width 21 height 24
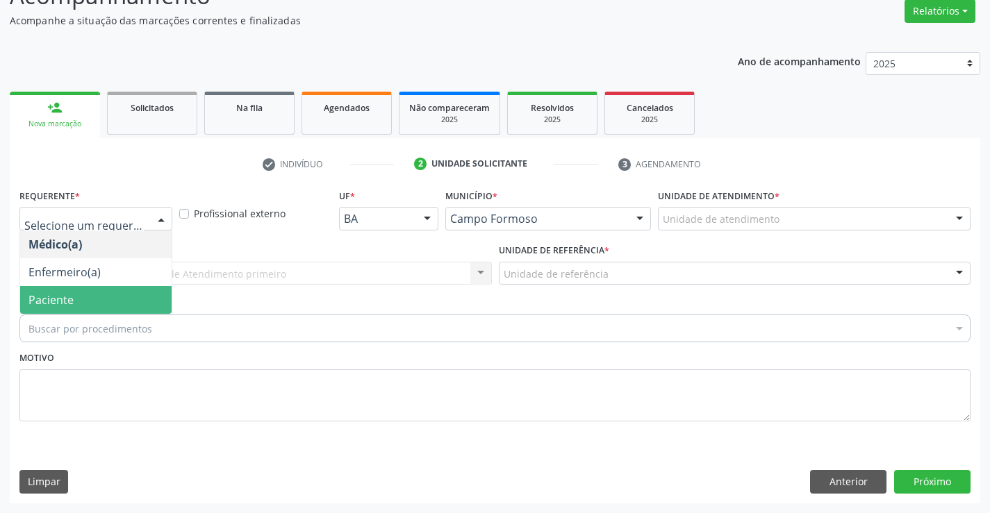
click at [121, 298] on span "Paciente" at bounding box center [95, 300] width 151 height 28
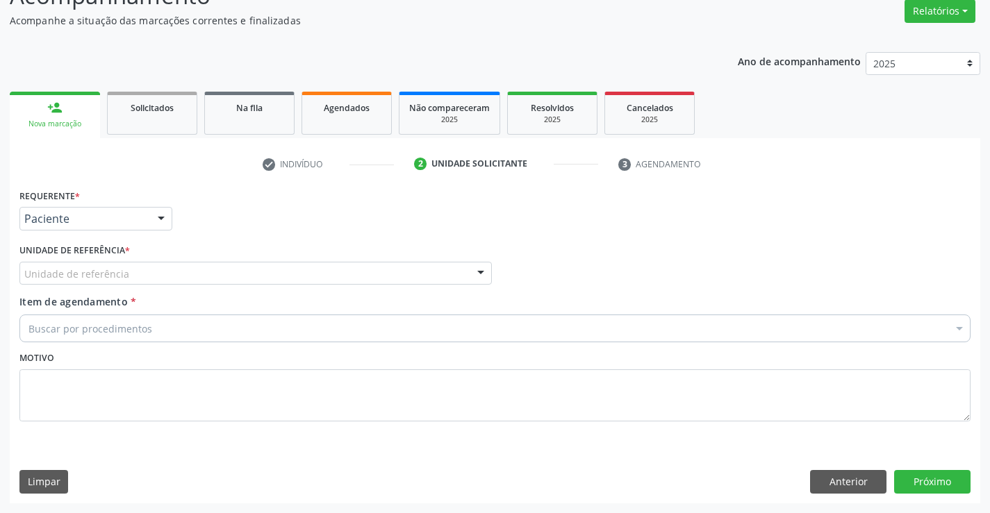
click at [213, 280] on div "Unidade de referência" at bounding box center [255, 274] width 472 height 24
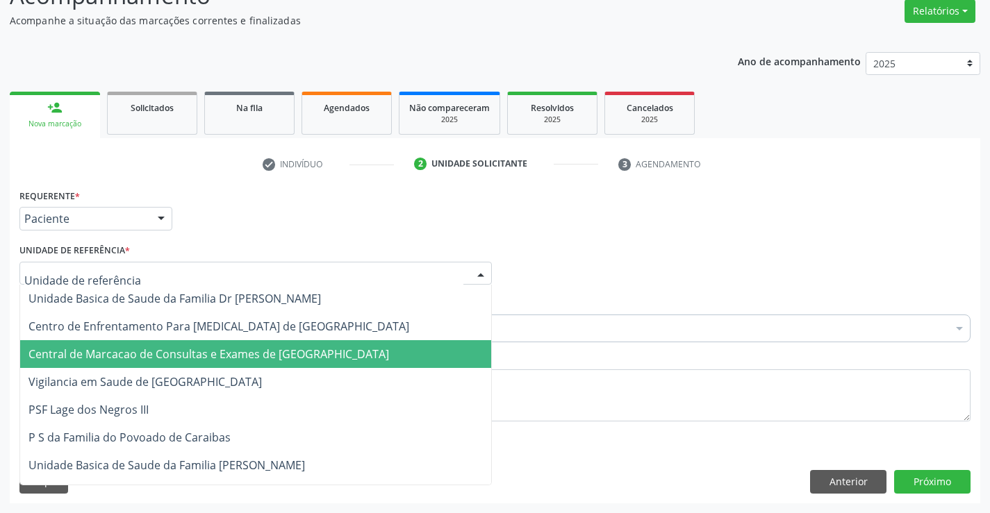
click at [215, 347] on span "Central de Marcacao de Consultas e Exames de [GEOGRAPHIC_DATA]" at bounding box center [208, 354] width 361 height 15
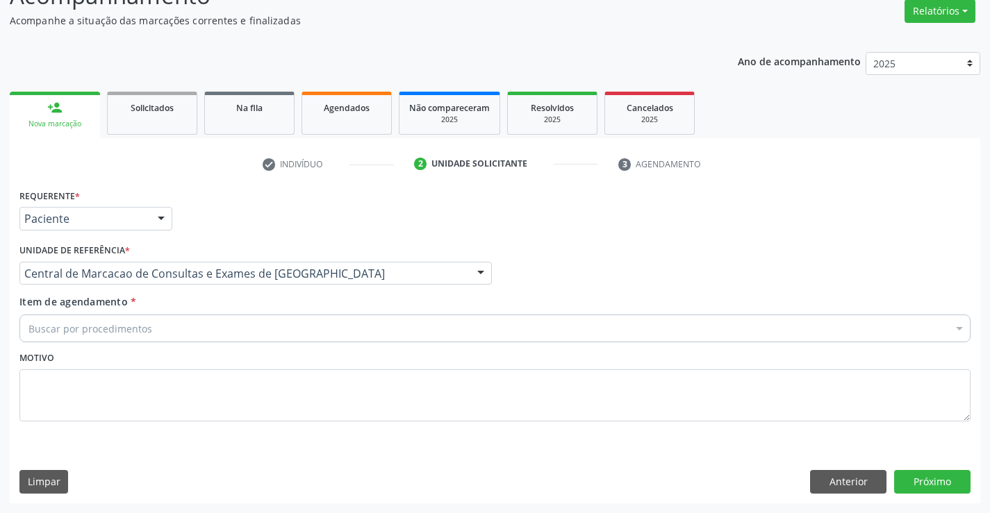
click at [227, 326] on div "Buscar por procedimentos" at bounding box center [494, 329] width 951 height 28
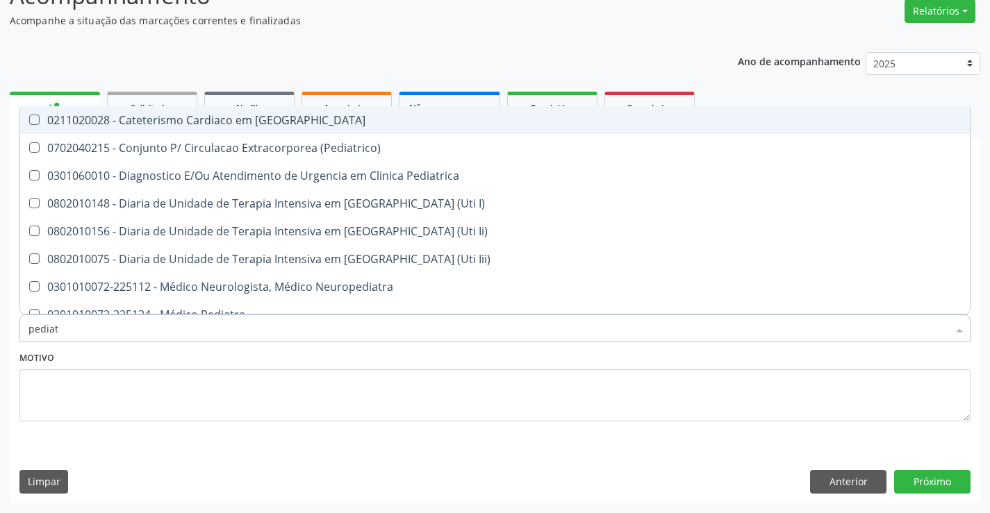
type input "pediatr"
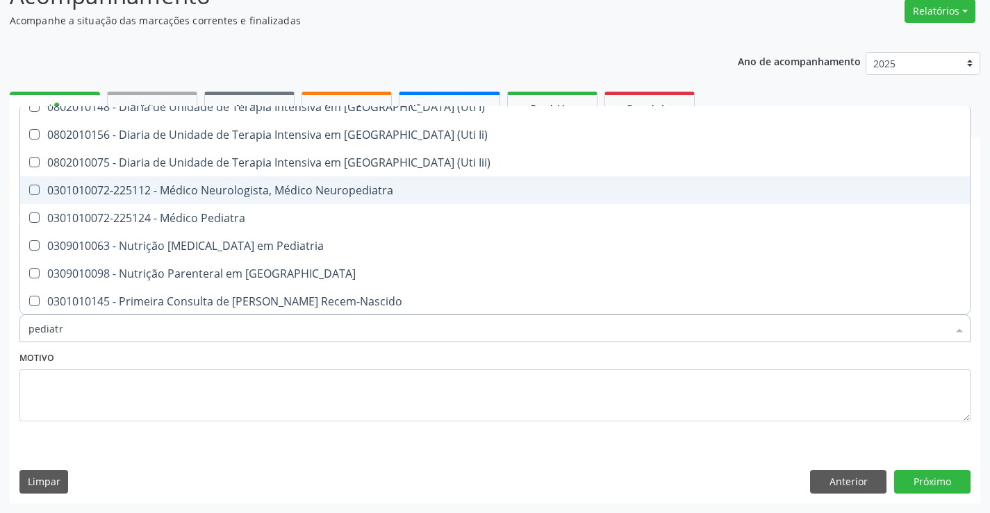
scroll to position [98, 0]
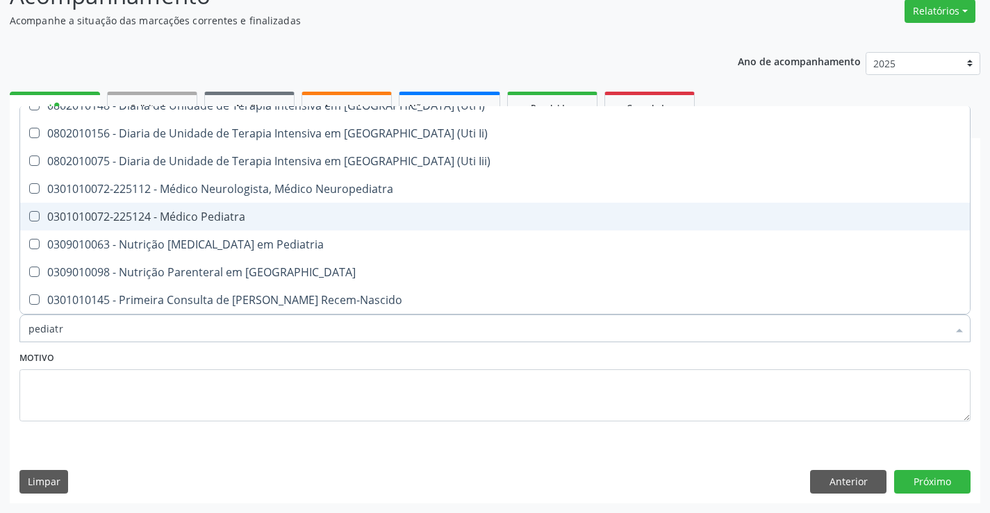
click at [233, 215] on div "0301010072-225124 - Médico Pediatra" at bounding box center [494, 216] width 933 height 11
checkbox Pediatra "true"
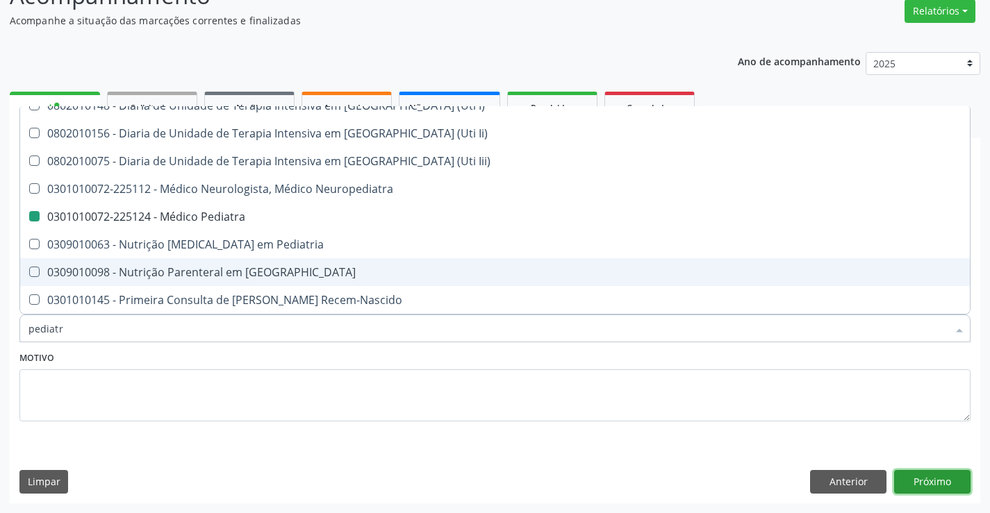
click at [944, 488] on button "Próximo" at bounding box center [932, 482] width 76 height 24
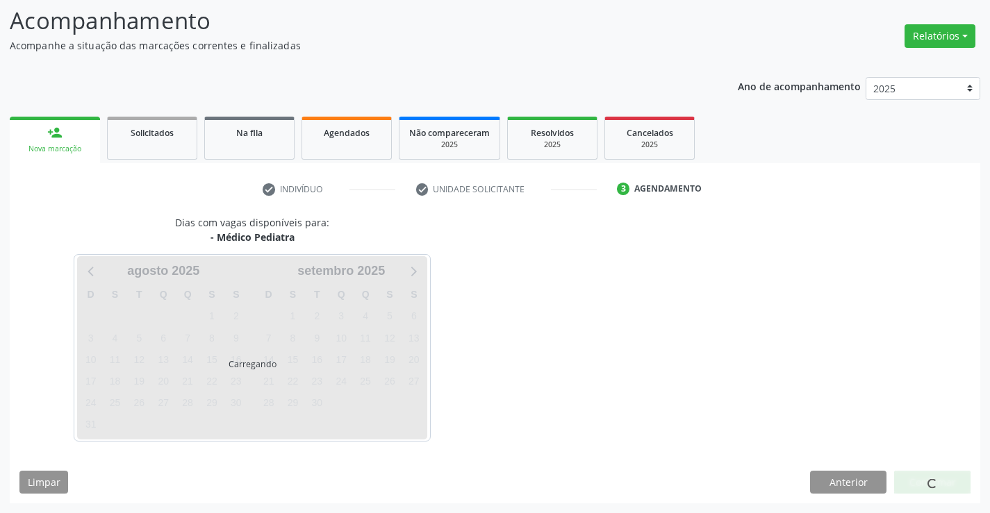
scroll to position [91, 0]
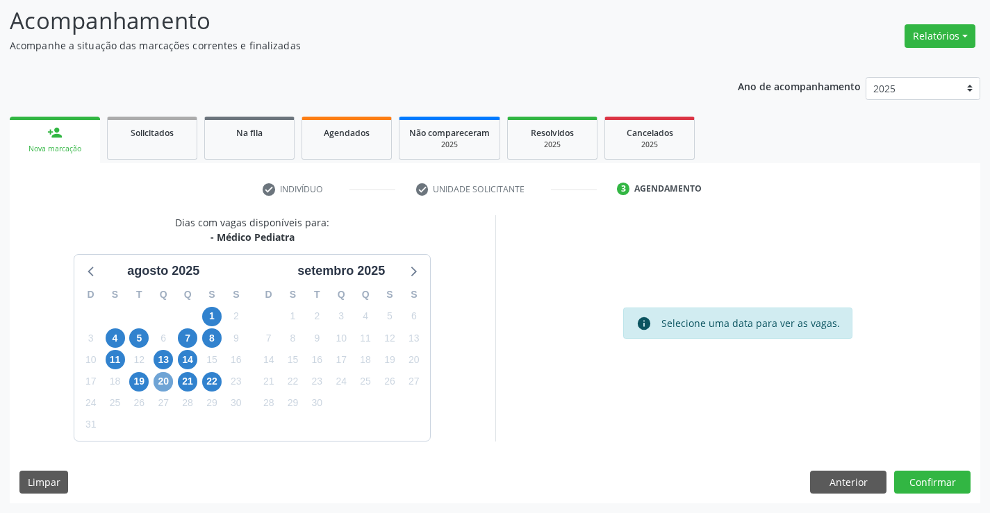
click at [169, 383] on span "20" at bounding box center [163, 381] width 19 height 19
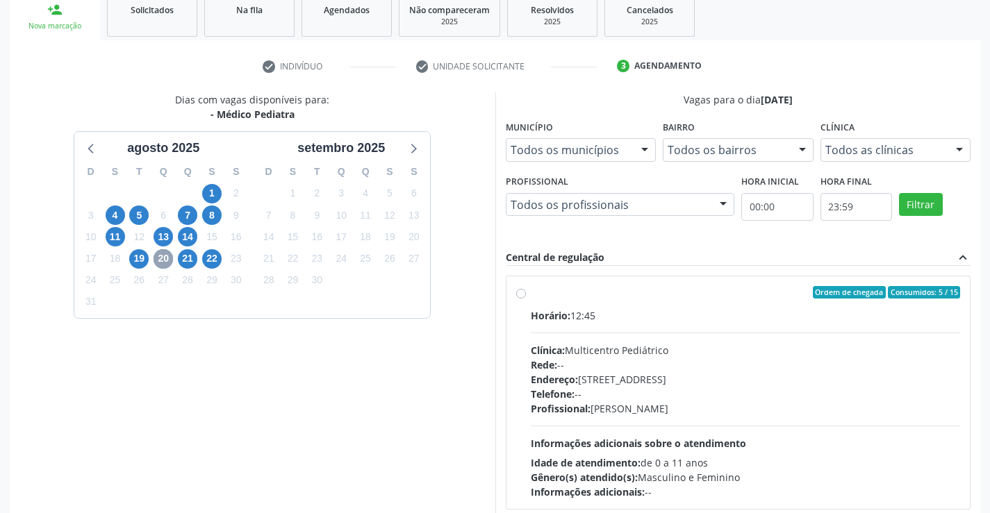
scroll to position [292, 0]
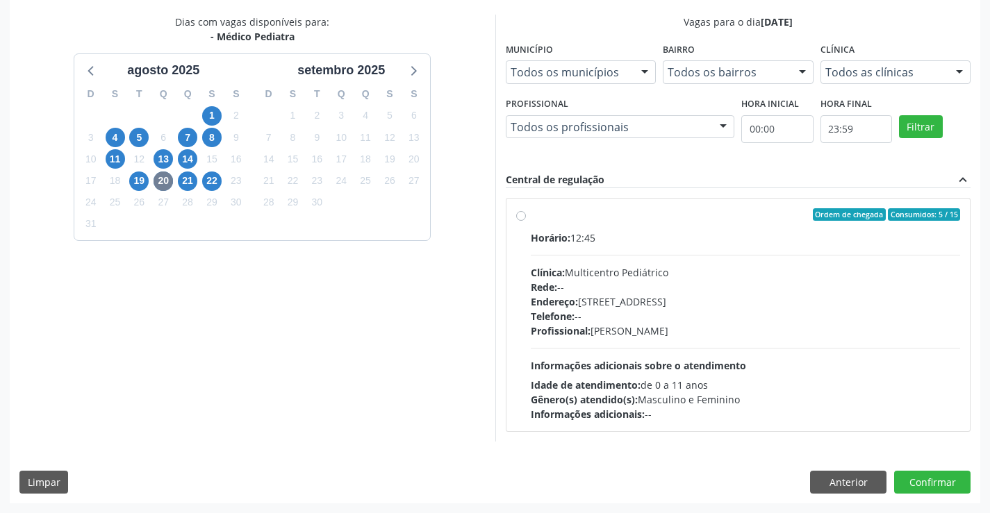
click at [561, 261] on div "Horário: 12:45 Clínica: Multicentro Pediátrico Rede: -- Endereço: Antigo Casa G…" at bounding box center [746, 326] width 430 height 191
click at [526, 221] on input "Ordem de chegada Consumidos: 5 / 15 Horário: 12:45 Clínica: Multicentro Pediátr…" at bounding box center [521, 214] width 10 height 13
radio input "true"
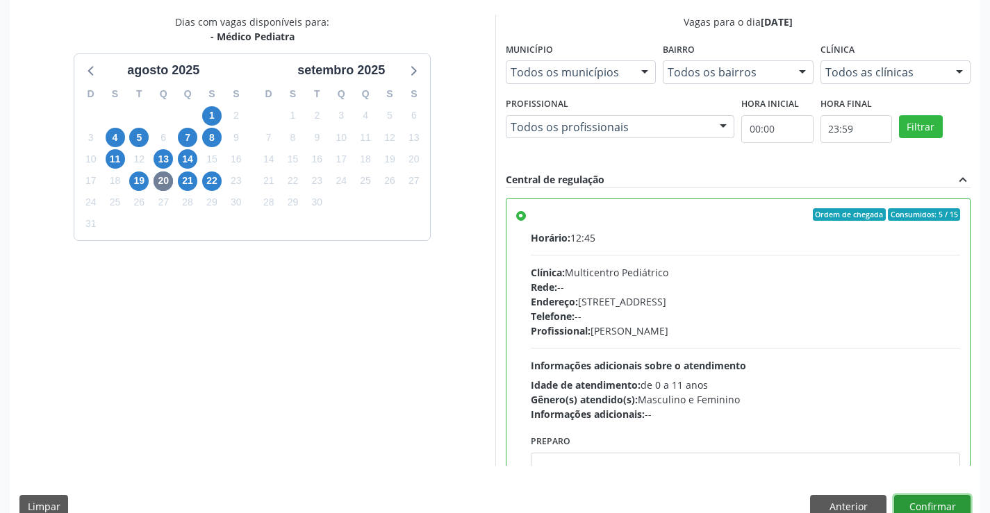
click at [946, 505] on button "Confirmar" at bounding box center [932, 507] width 76 height 24
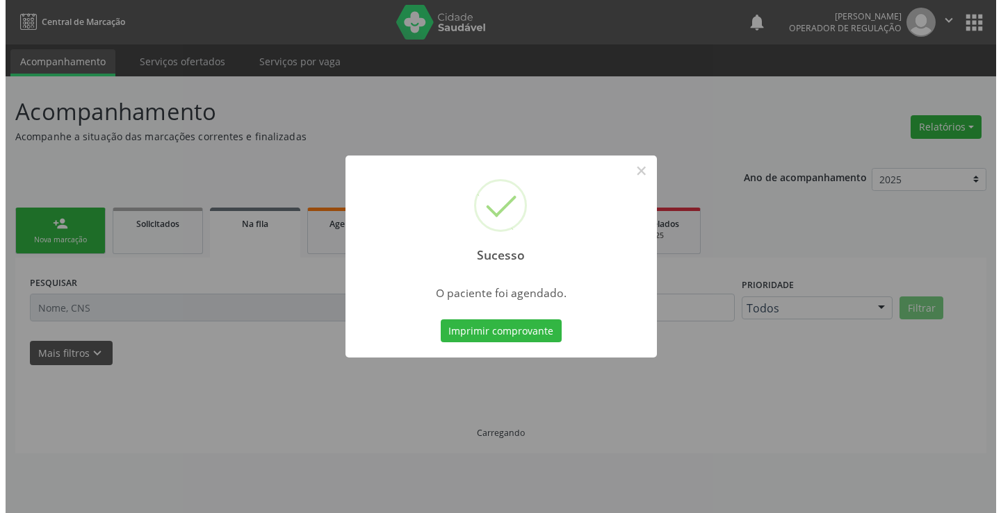
scroll to position [0, 0]
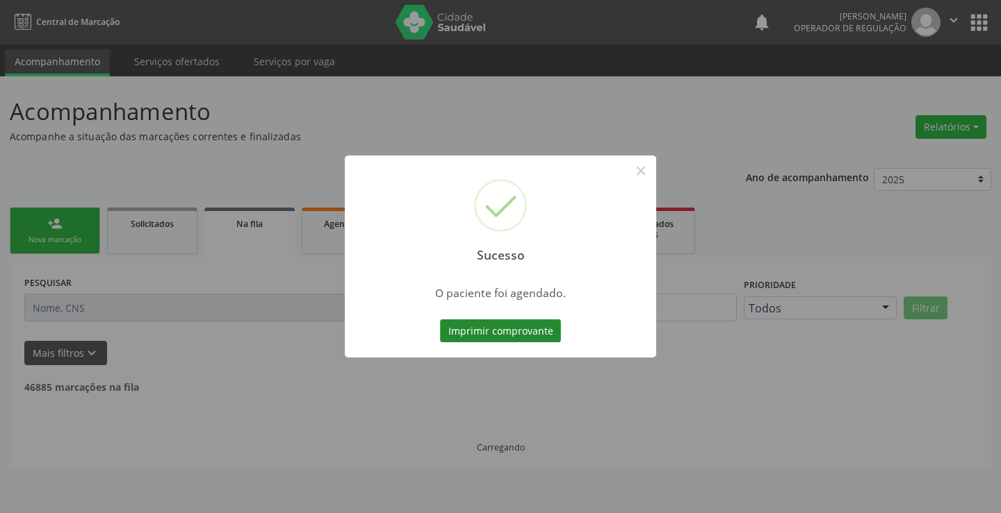
click at [543, 327] on button "Imprimir comprovante" at bounding box center [500, 332] width 121 height 24
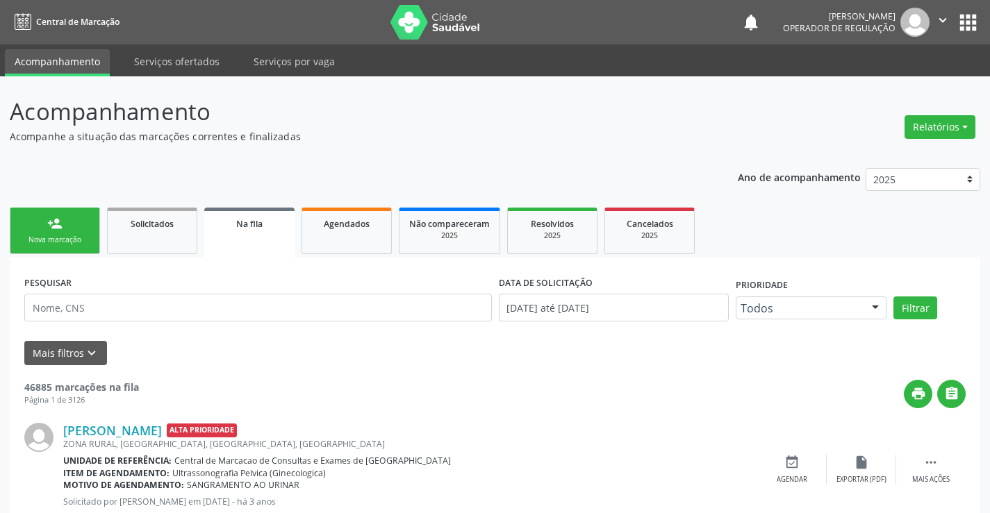
click at [88, 234] on link "person_add Nova marcação" at bounding box center [55, 231] width 90 height 47
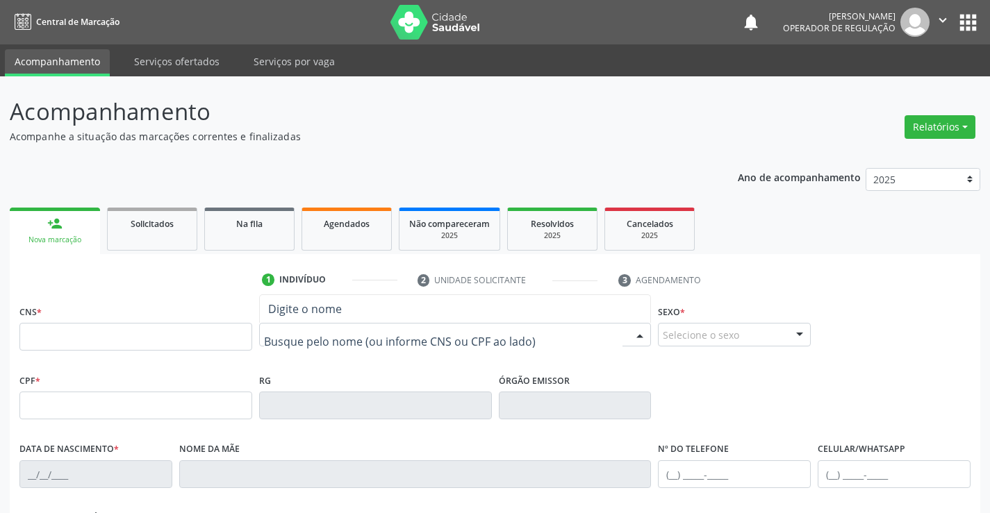
click at [309, 345] on input "text" at bounding box center [443, 342] width 359 height 28
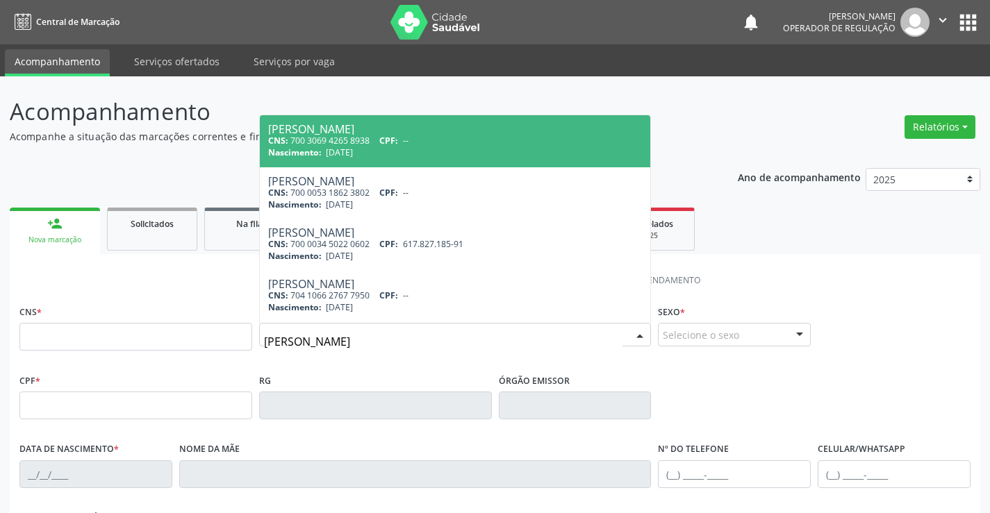
type input "[PERSON_NAME]"
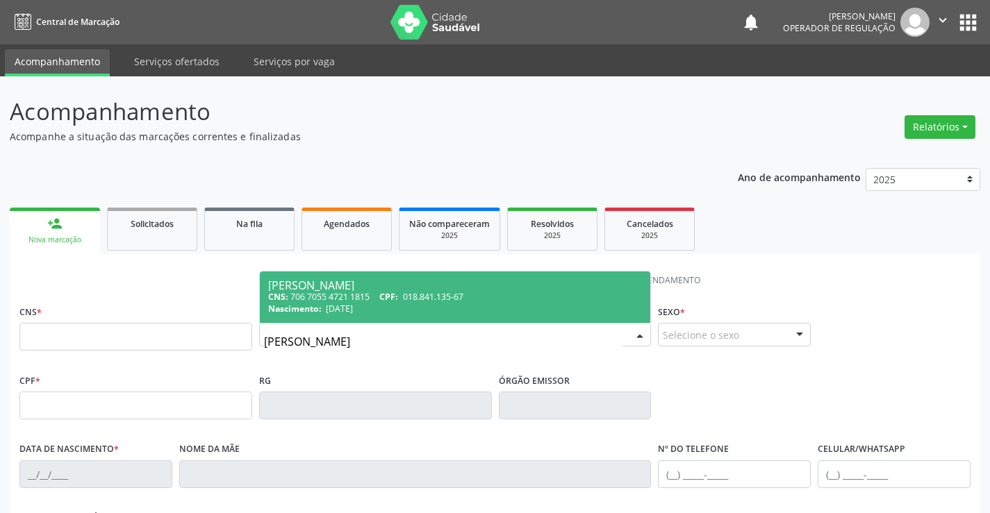
click at [385, 288] on div "[PERSON_NAME]" at bounding box center [455, 285] width 375 height 11
type input "706 7055 4721 1815"
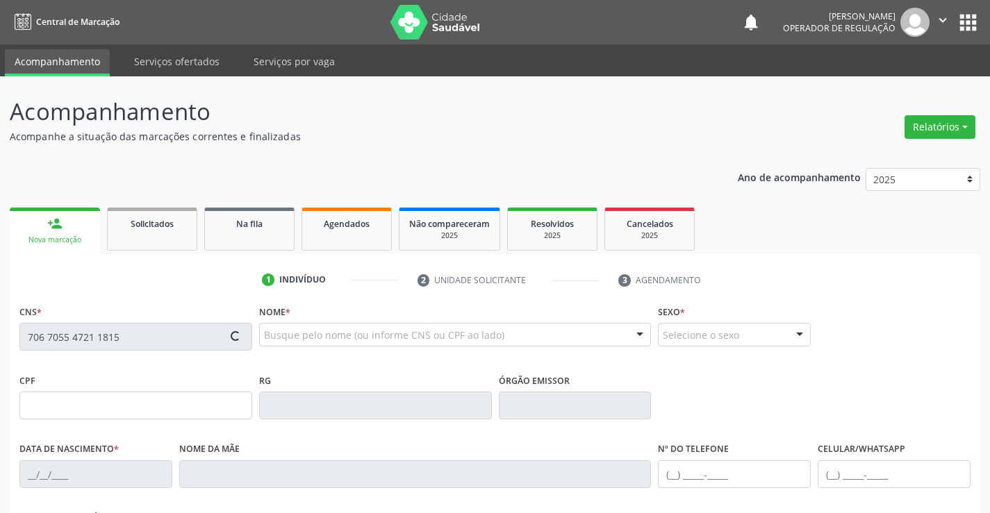
type input "018.841.135-67"
type input "[DATE]"
type input "[PERSON_NAME]"
type input "S/N"
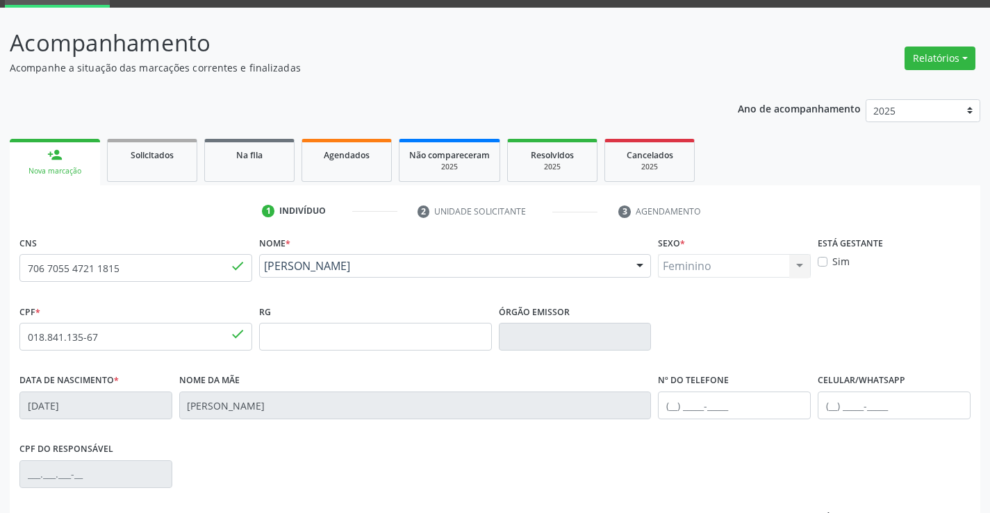
scroll to position [69, 0]
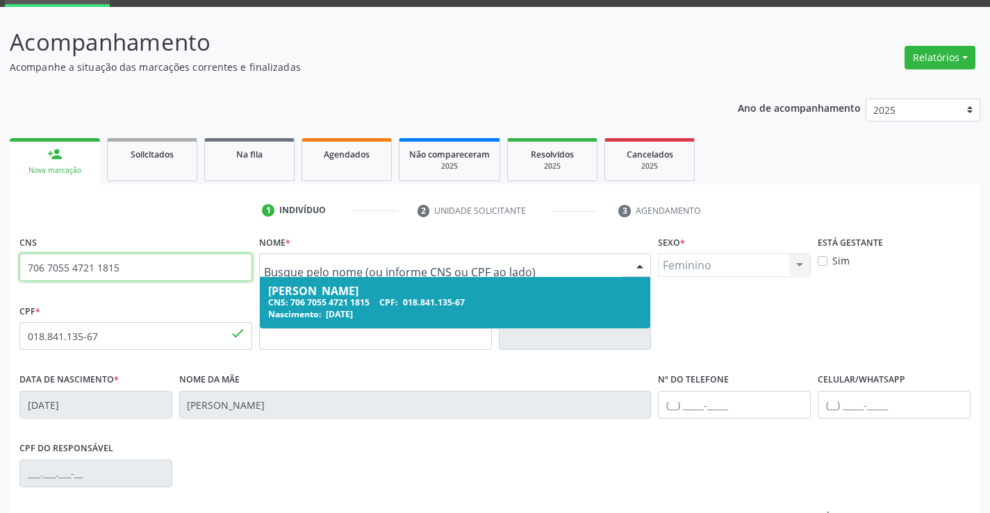
click at [163, 267] on input "706 7055 4721 1815" at bounding box center [135, 268] width 233 height 28
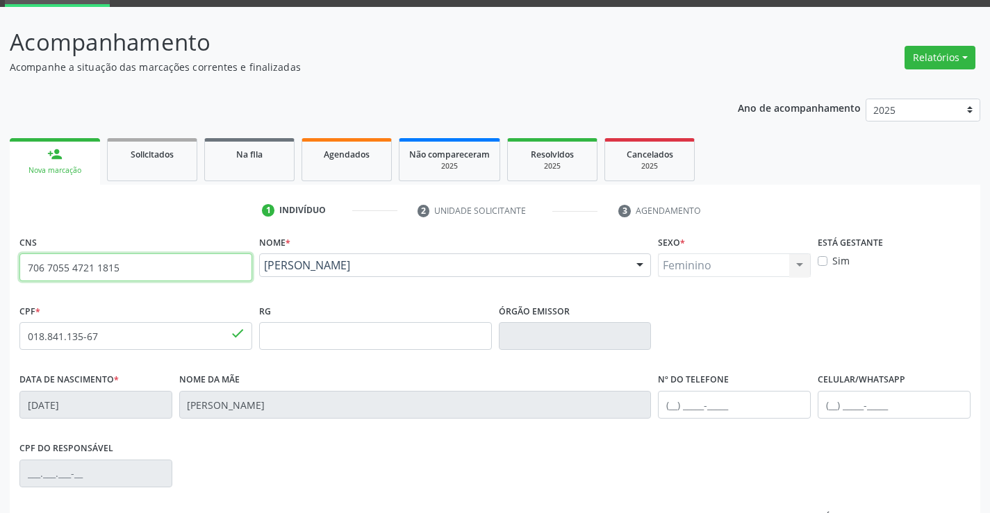
click at [163, 267] on input "706 7055 4721 1815" at bounding box center [135, 268] width 233 height 28
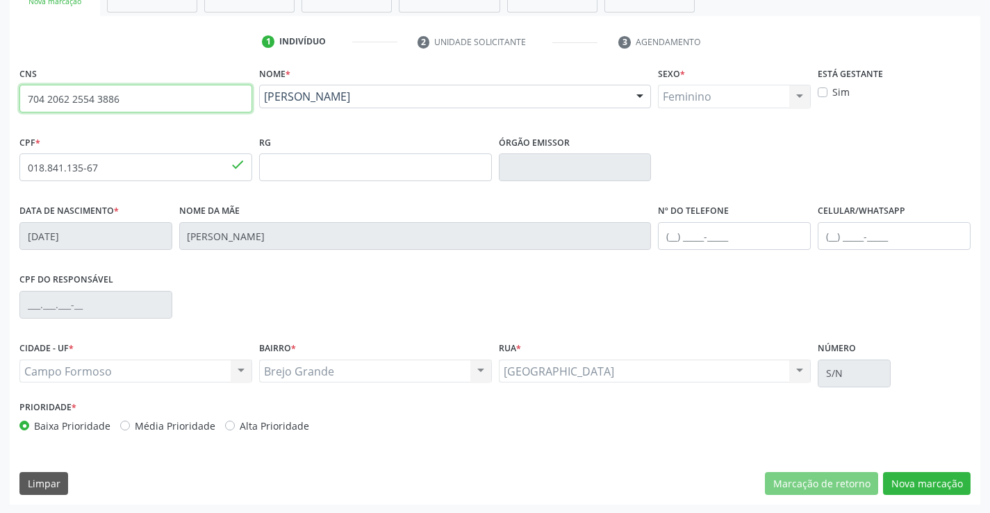
scroll to position [240, 0]
type input "704 2062 2554 3886"
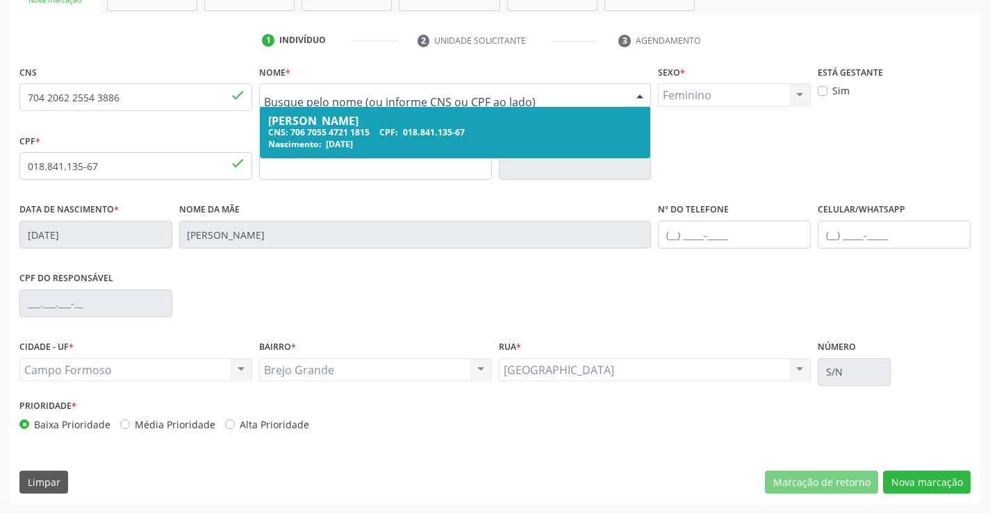
click at [252, 99] on div "CNS 704 2062 2554 3886 done" at bounding box center [136, 96] width 240 height 69
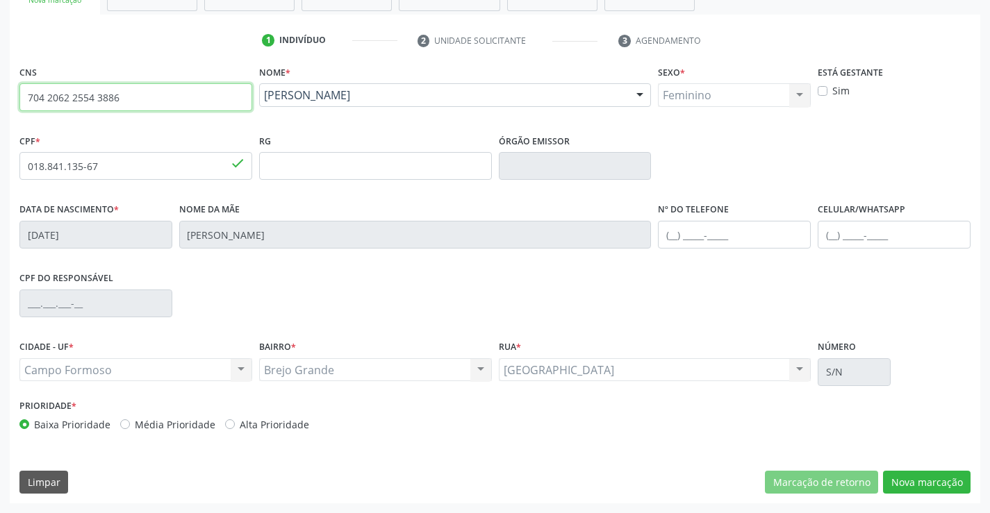
click at [236, 85] on input "704 2062 2554 3886" at bounding box center [135, 97] width 233 height 28
click at [201, 104] on input "704 2062 2554 3886" at bounding box center [135, 97] width 233 height 28
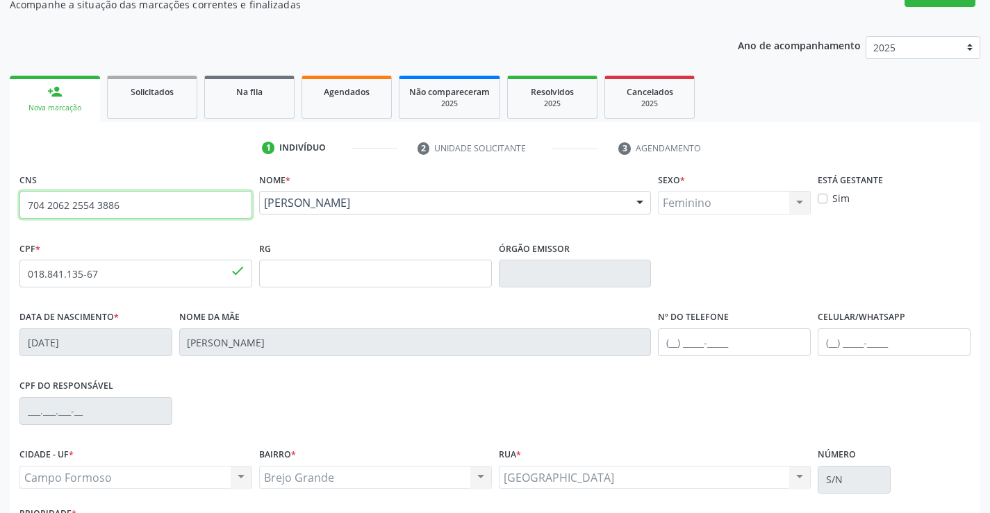
scroll to position [0, 0]
